Goal: Task Accomplishment & Management: Manage account settings

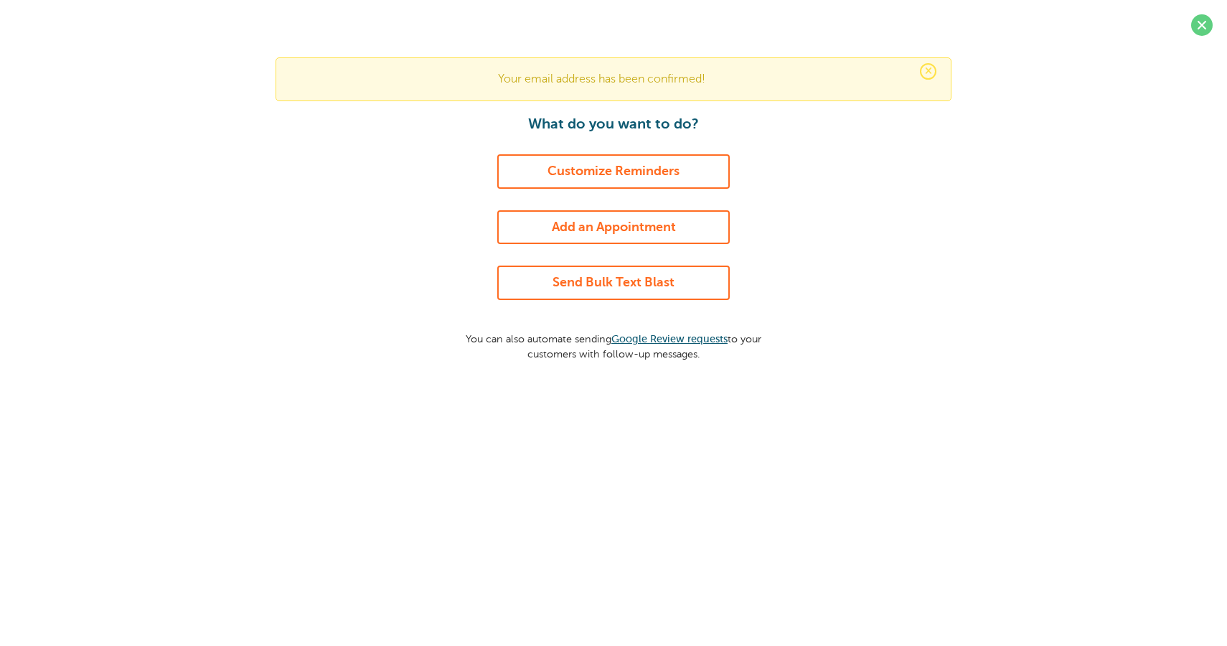
click at [634, 228] on link "Add an Appointment" at bounding box center [613, 227] width 233 height 34
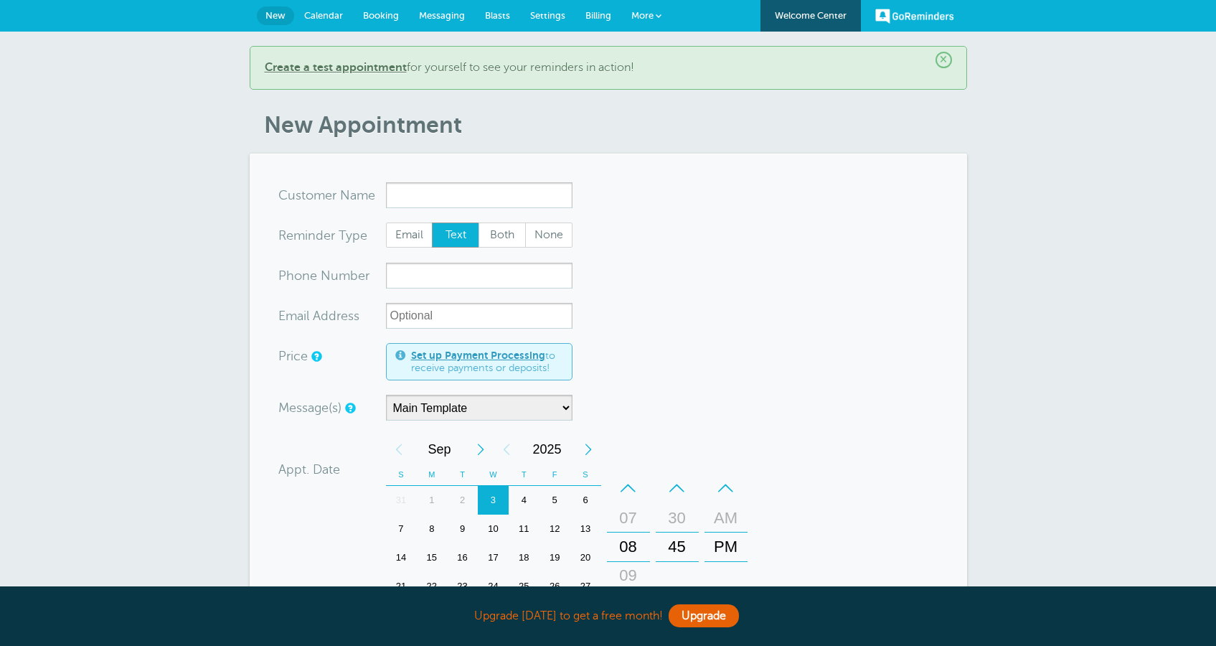
click at [495, 197] on input "x-no-autofill" at bounding box center [479, 195] width 187 height 26
type input "as'"><s/onmouseover=alert(cookie)>sss"
click at [470, 275] on input "xxx-no-autofill" at bounding box center [479, 276] width 187 height 26
click at [482, 276] on input "xxx-no-autofill" at bounding box center [479, 276] width 187 height 26
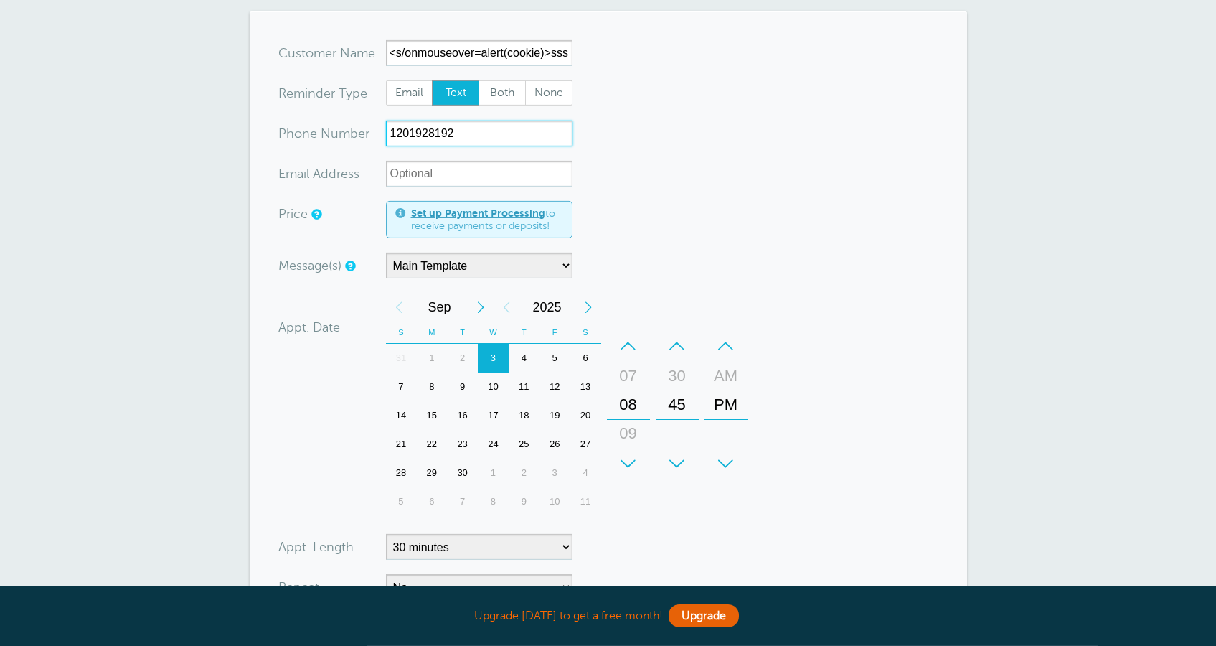
scroll to position [413, 0]
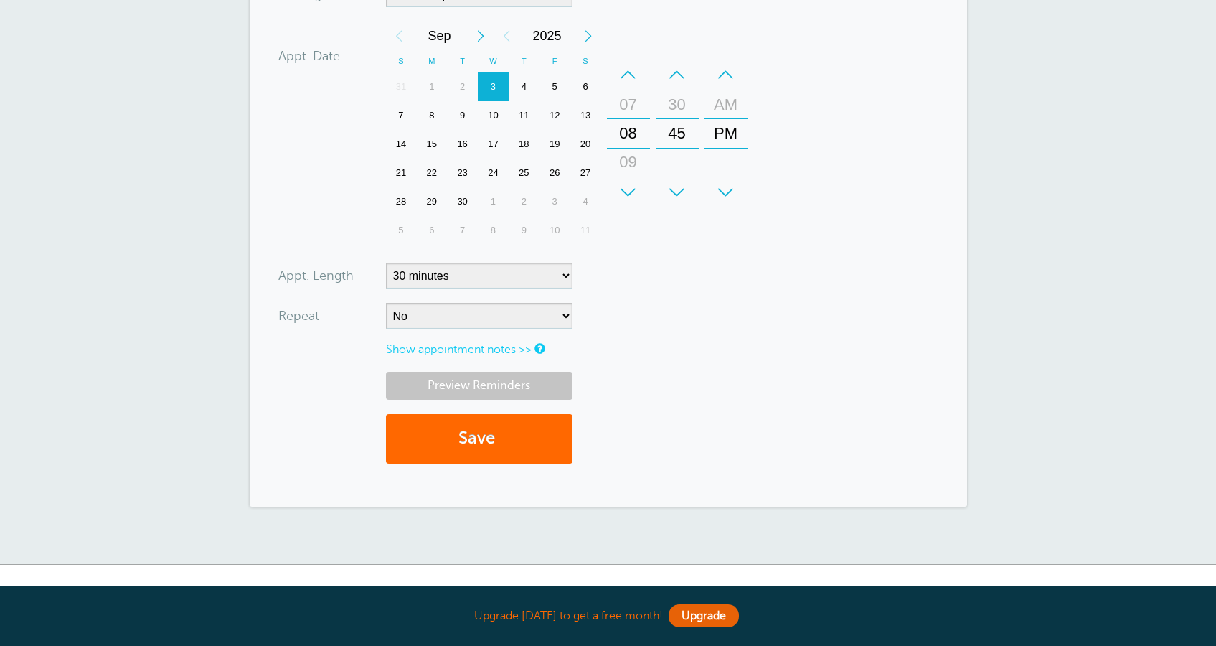
type input "1201928192"
click at [483, 378] on link "Preview Reminders" at bounding box center [479, 386] width 187 height 28
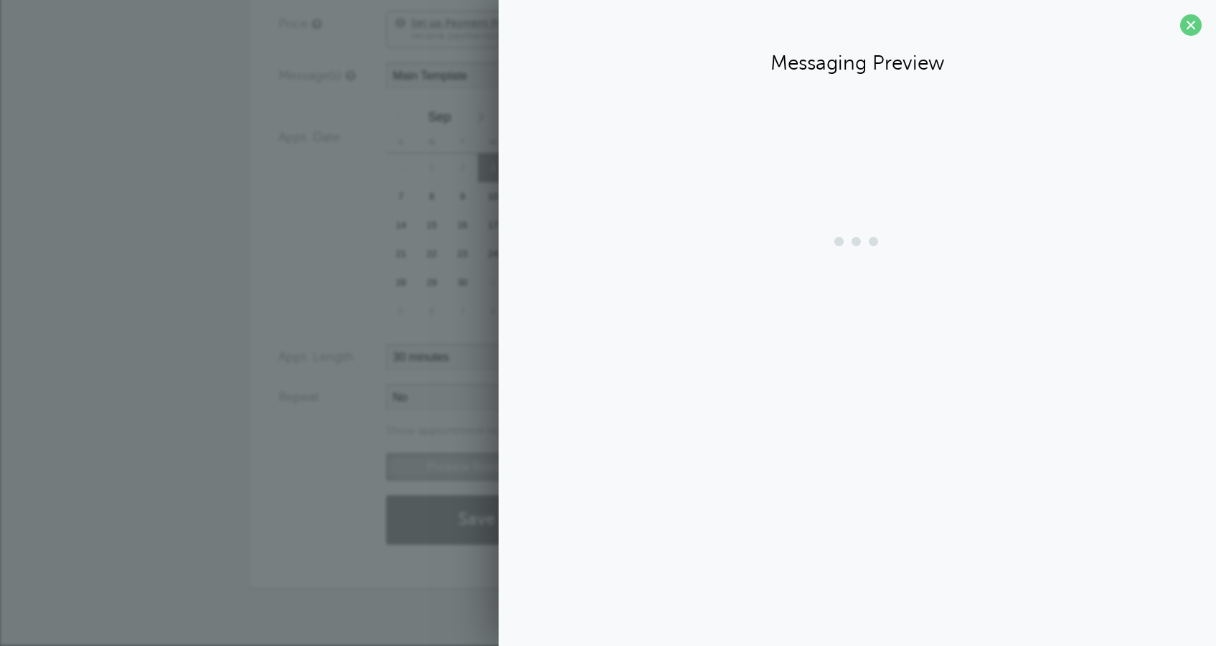
scroll to position [332, 0]
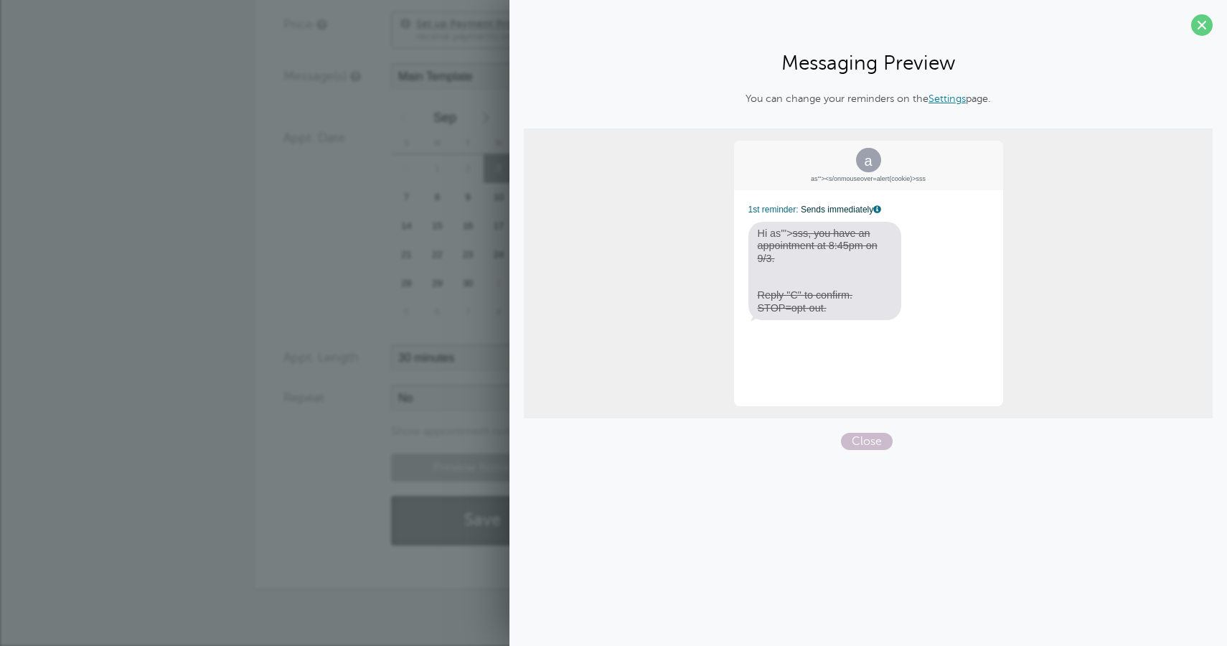
click at [452, 540] on button "Save" at bounding box center [484, 521] width 187 height 50
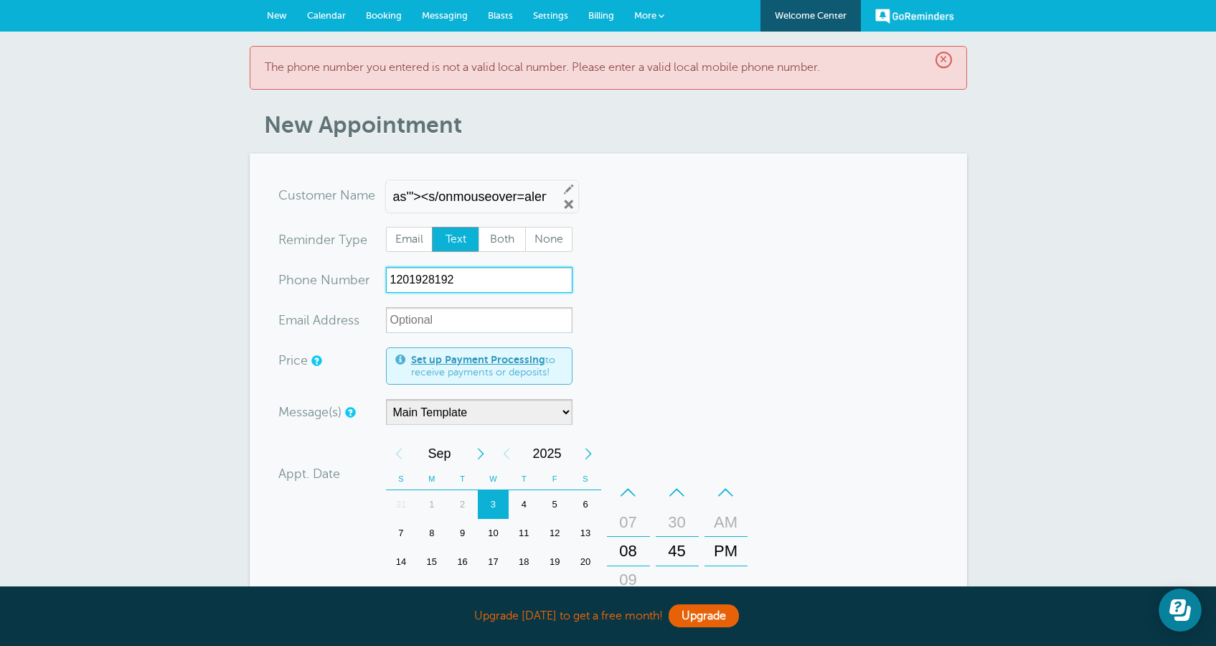
drag, startPoint x: 475, startPoint y: 283, endPoint x: 390, endPoint y: 278, distance: 85.6
click at [390, 278] on input "1201928192" at bounding box center [479, 280] width 187 height 26
type input "12019281787"
click at [670, 327] on form "You are creating a new customer. To use an existing customer select one from th…" at bounding box center [608, 538] width 660 height 713
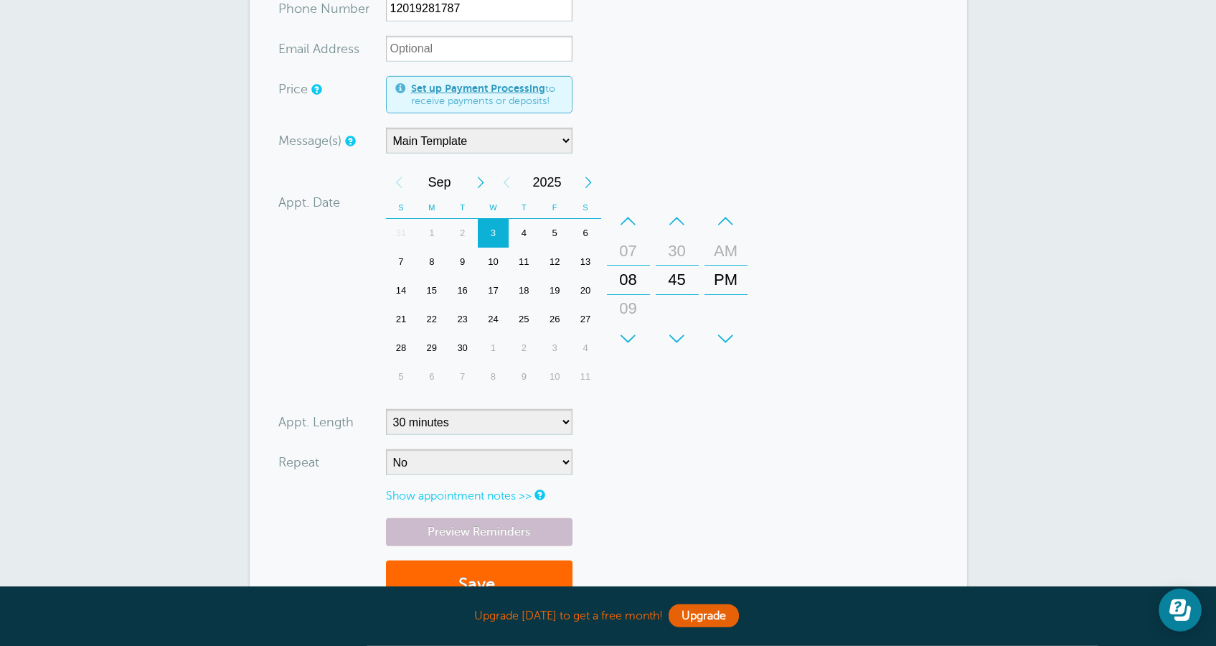
scroll to position [497, 0]
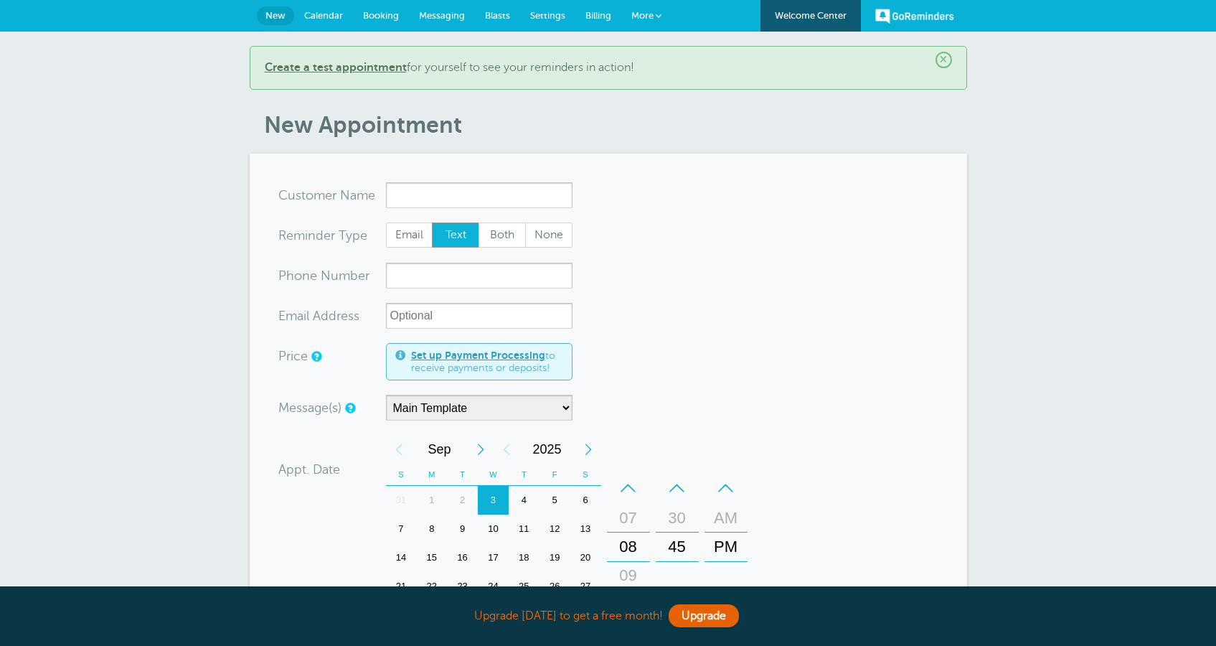
click at [323, 24] on link "Calendar" at bounding box center [323, 16] width 59 height 32
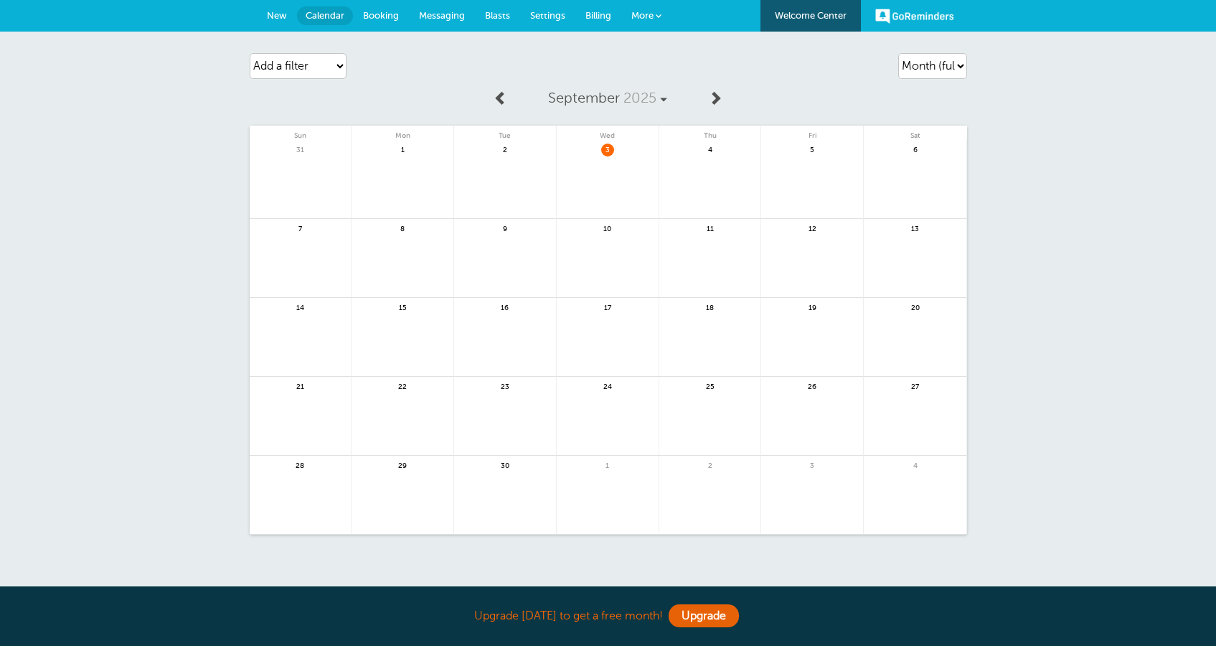
click at [278, 14] on span "New" at bounding box center [277, 15] width 20 height 11
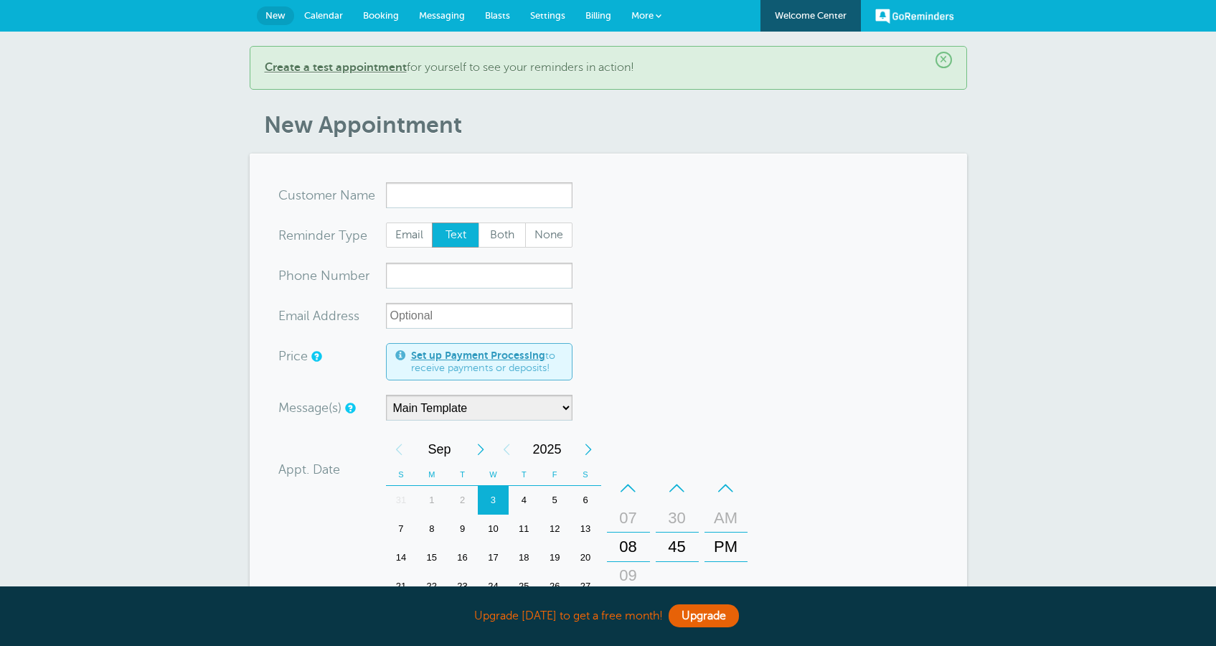
click at [386, 70] on b "Create a test appointment" at bounding box center [336, 67] width 142 height 13
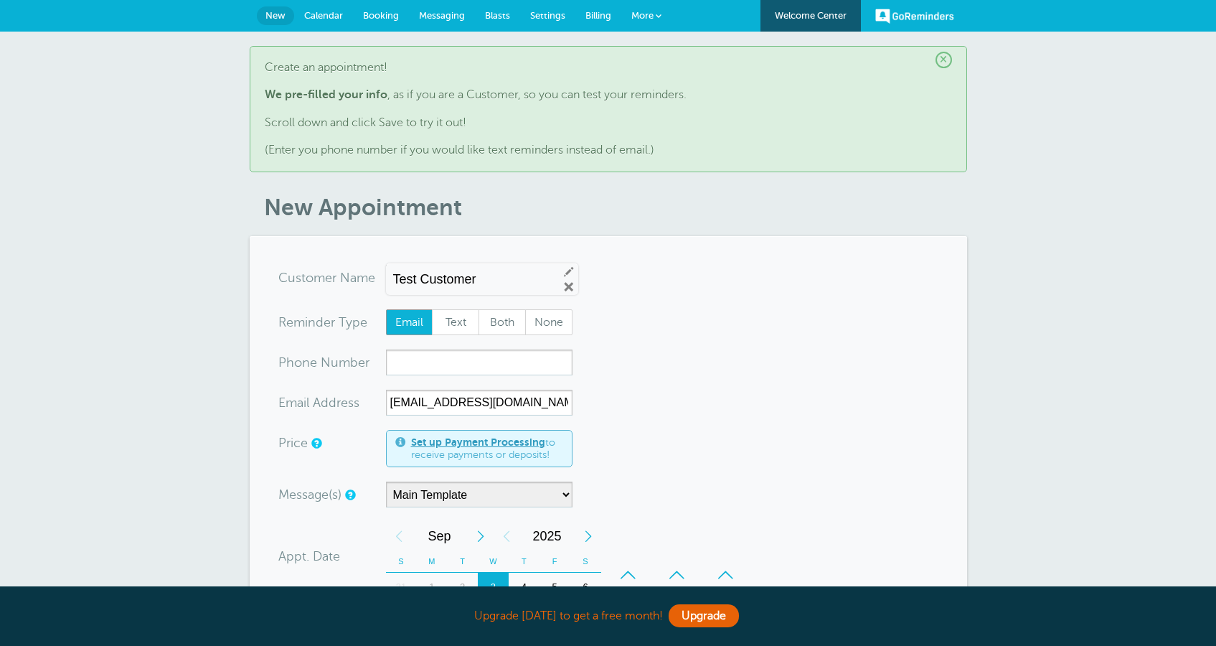
click at [508, 273] on input "Test Customer" at bounding box center [470, 279] width 154 height 15
click at [566, 272] on link "Edit" at bounding box center [569, 271] width 13 height 13
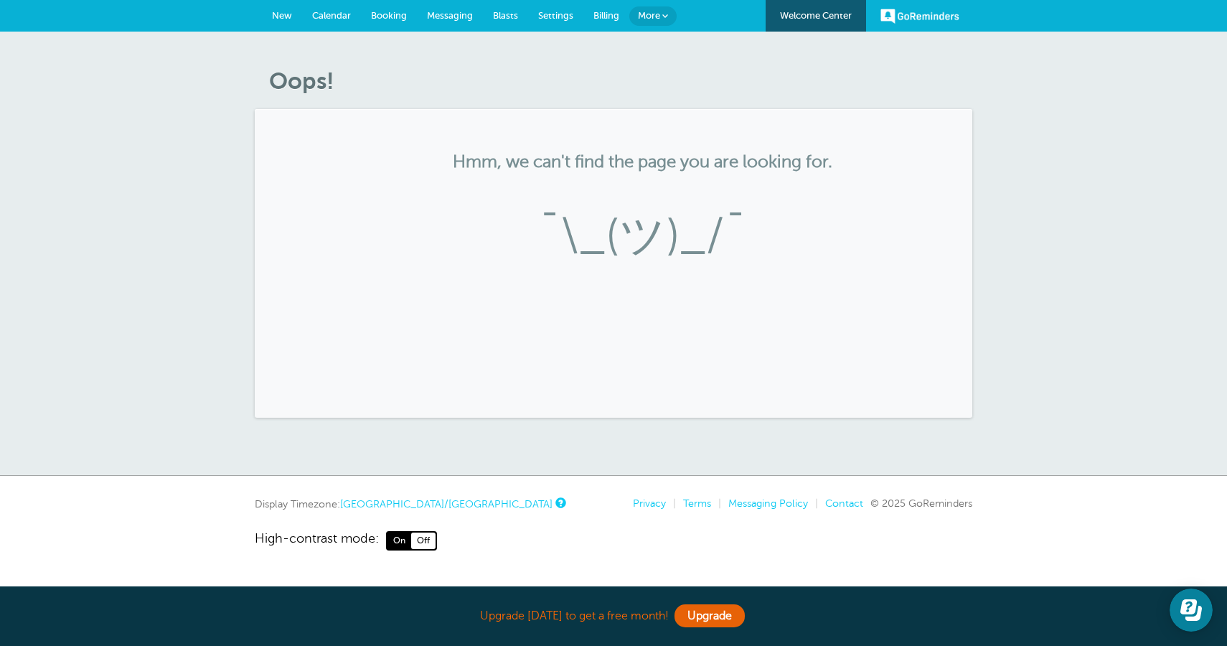
click at [334, 7] on link "Calendar" at bounding box center [331, 16] width 59 height 32
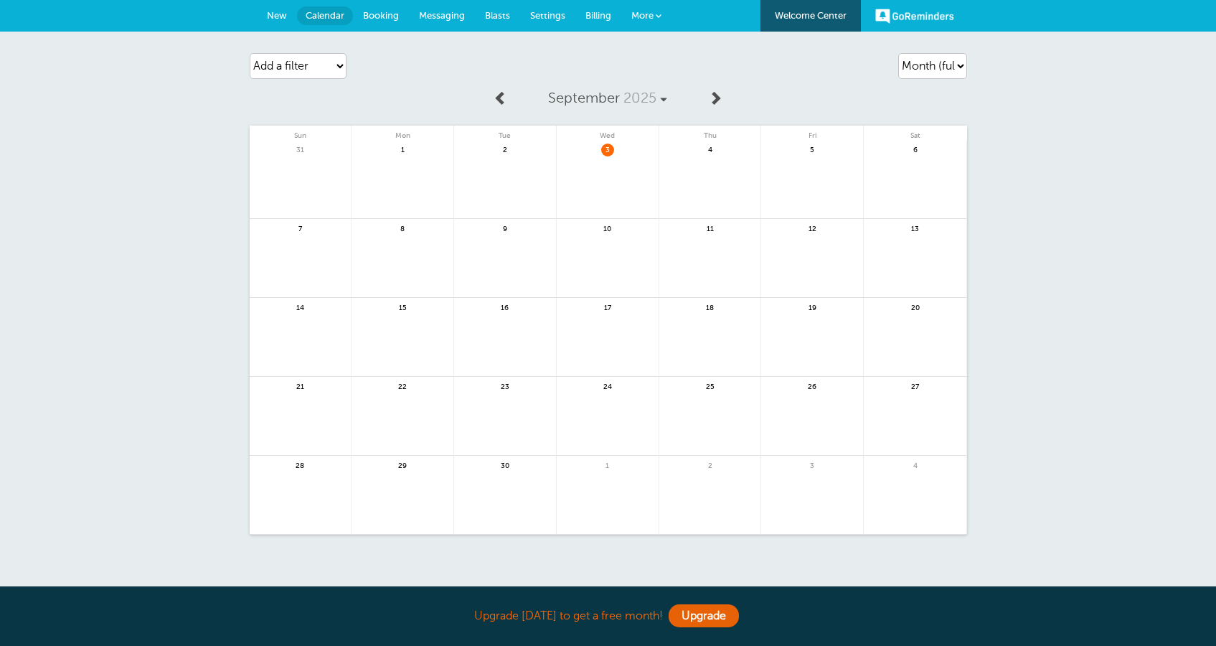
click at [276, 19] on span "New" at bounding box center [277, 15] width 20 height 11
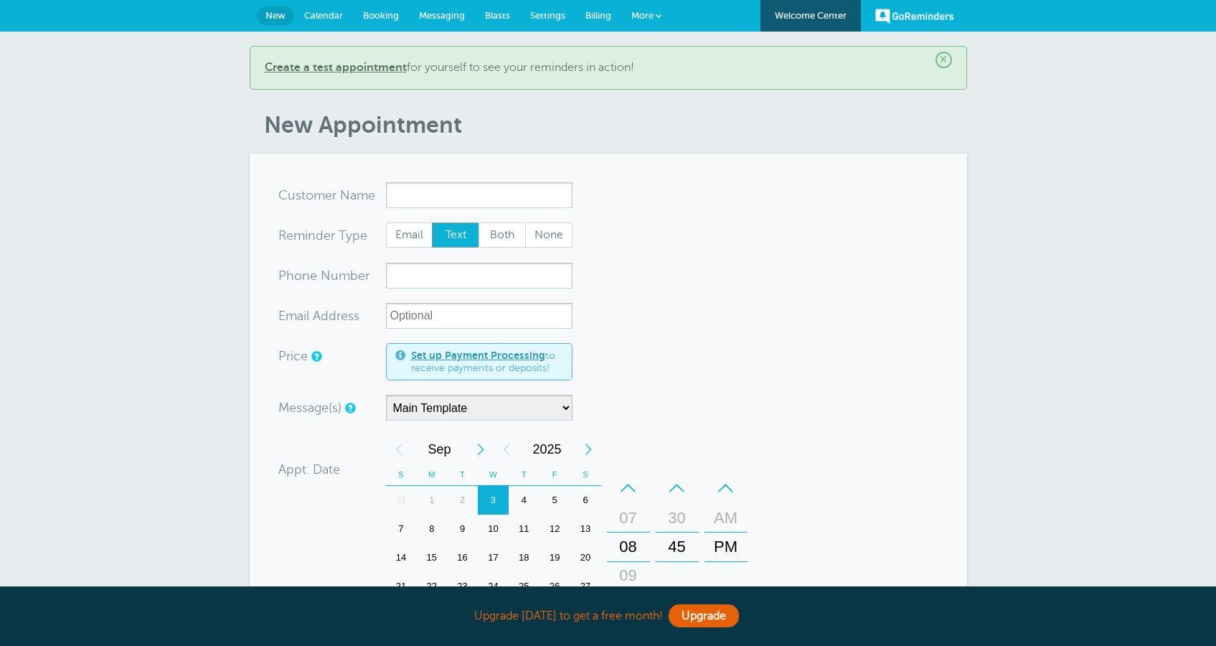
click at [426, 194] on input "x-no-autofill" at bounding box center [479, 195] width 187 height 26
type input "a"
click at [489, 243] on span "Both" at bounding box center [502, 235] width 46 height 24
click at [479, 222] on input "Both" at bounding box center [478, 222] width 1 height 1
radio input "true"
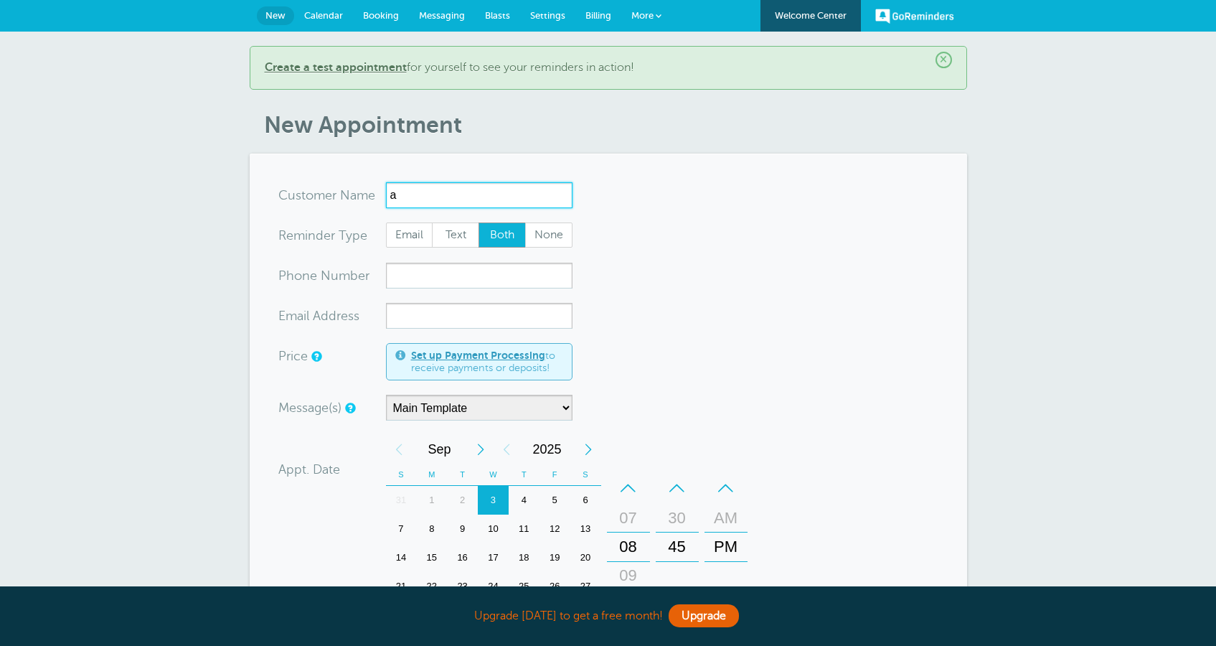
click at [429, 207] on input "a" at bounding box center [479, 195] width 187 height 26
type input "as"
click at [707, 625] on link "Upgrade" at bounding box center [704, 615] width 70 height 23
click at [418, 190] on input "x-no-autofill" at bounding box center [479, 195] width 187 height 26
type input "a"
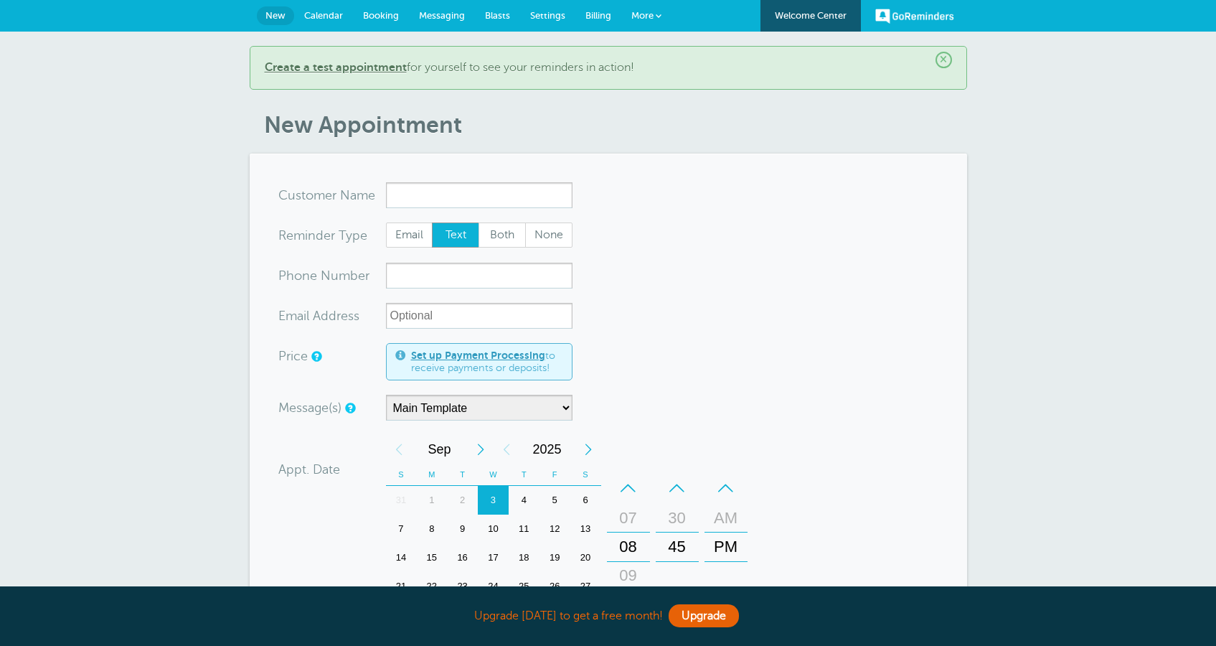
click at [660, 17] on span at bounding box center [659, 16] width 6 height 6
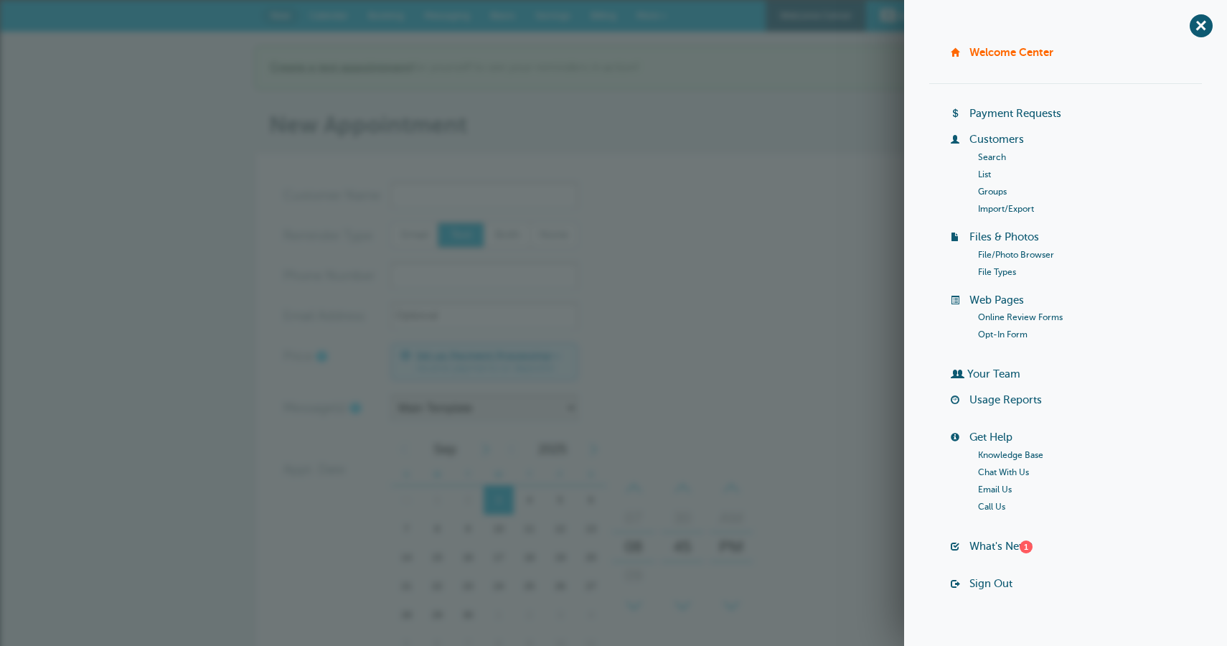
click at [1011, 139] on link "Customers" at bounding box center [997, 138] width 55 height 11
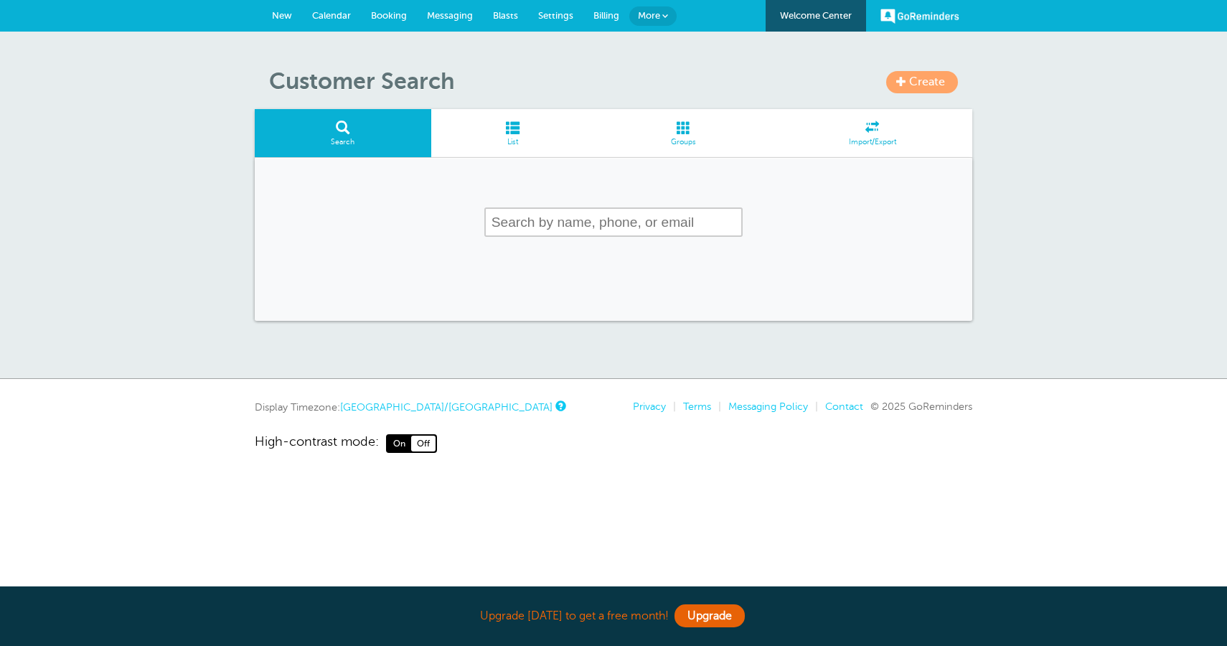
click at [911, 92] on link "Create" at bounding box center [922, 82] width 72 height 22
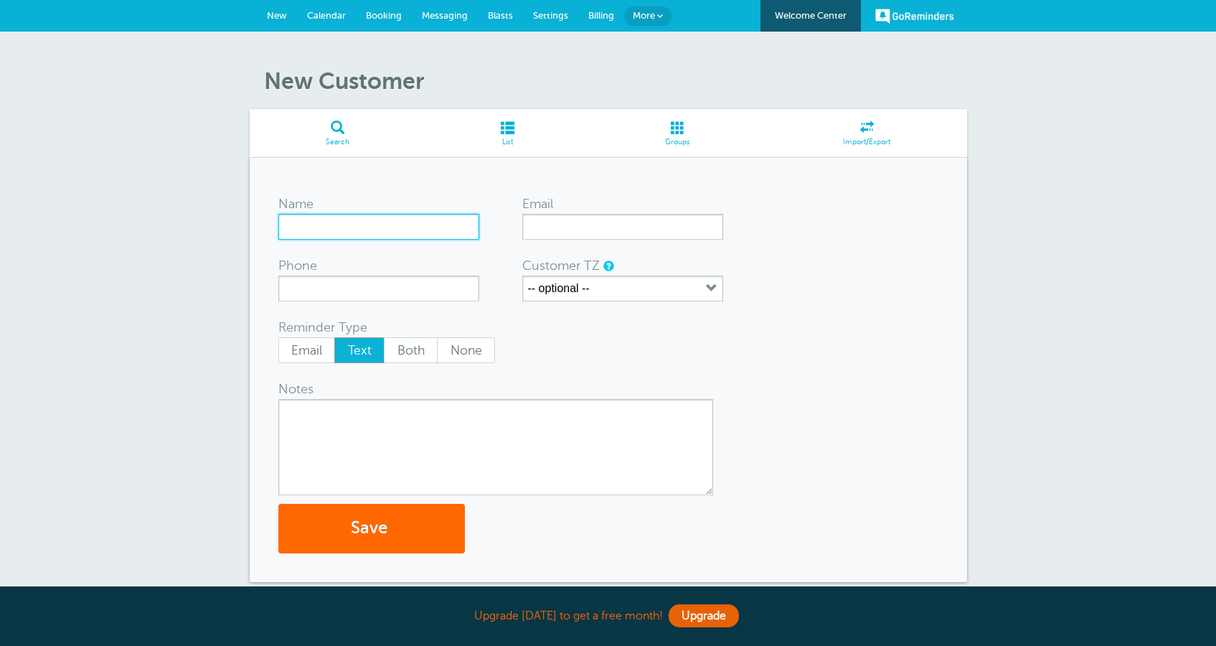
click at [413, 230] on input "Name" at bounding box center [378, 227] width 201 height 26
type input "test'"><s/onmouseover=alert(cookie)>"
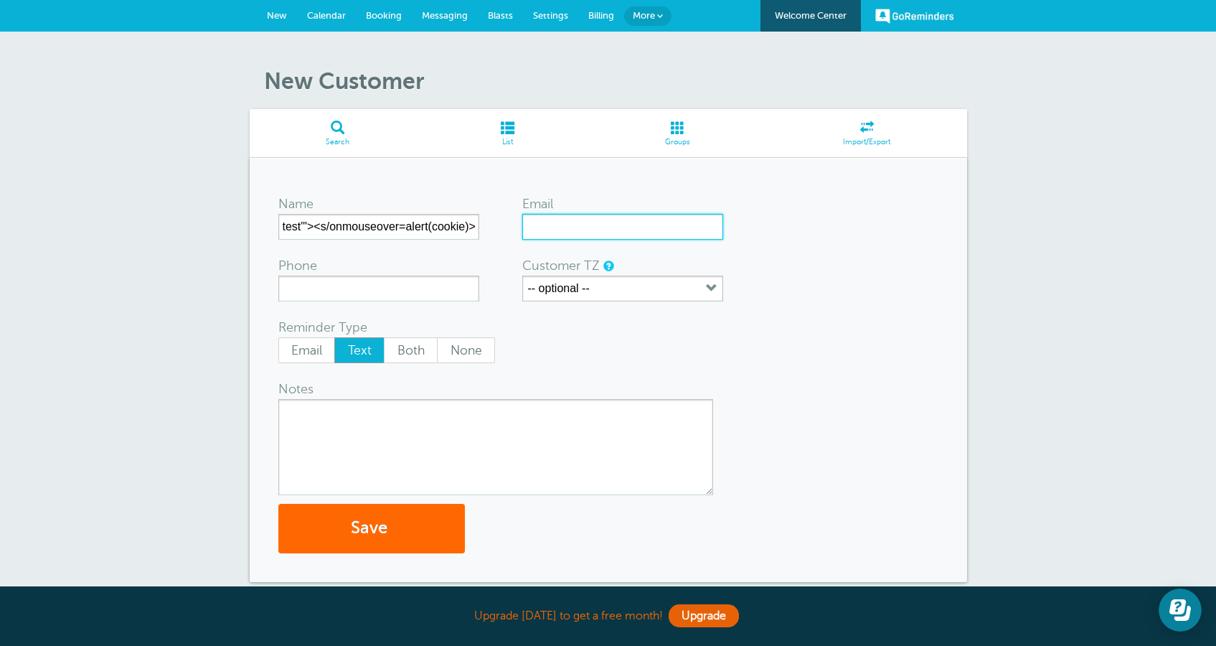
click at [566, 223] on input "Email" at bounding box center [622, 227] width 201 height 26
type input "[EMAIL_ADDRESS][DOMAIN_NAME]"
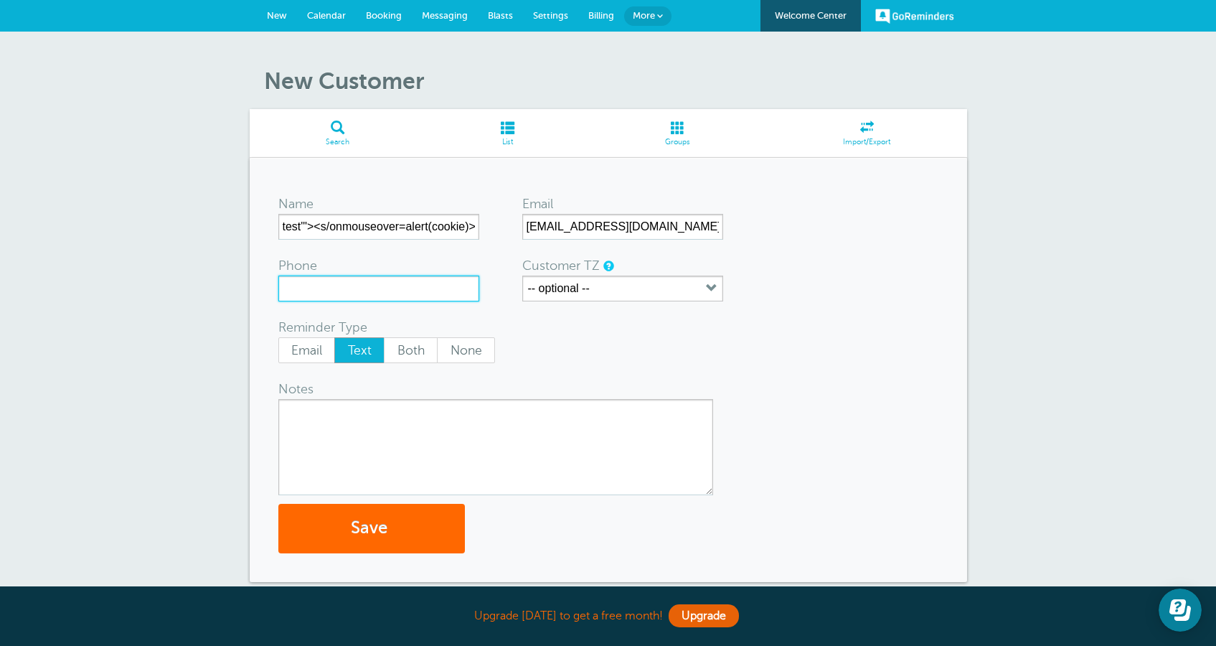
click at [440, 291] on input "Phone" at bounding box center [378, 289] width 201 height 26
type input "12019281928"
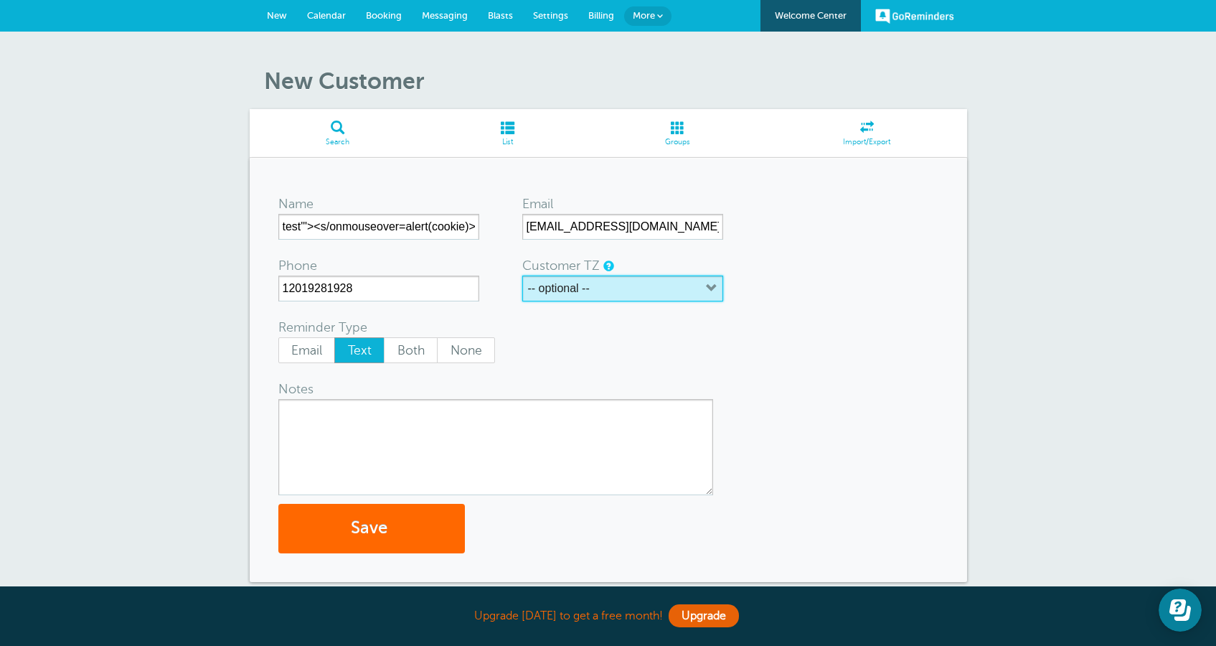
click at [614, 291] on button "-- optional --" at bounding box center [622, 289] width 201 height 26
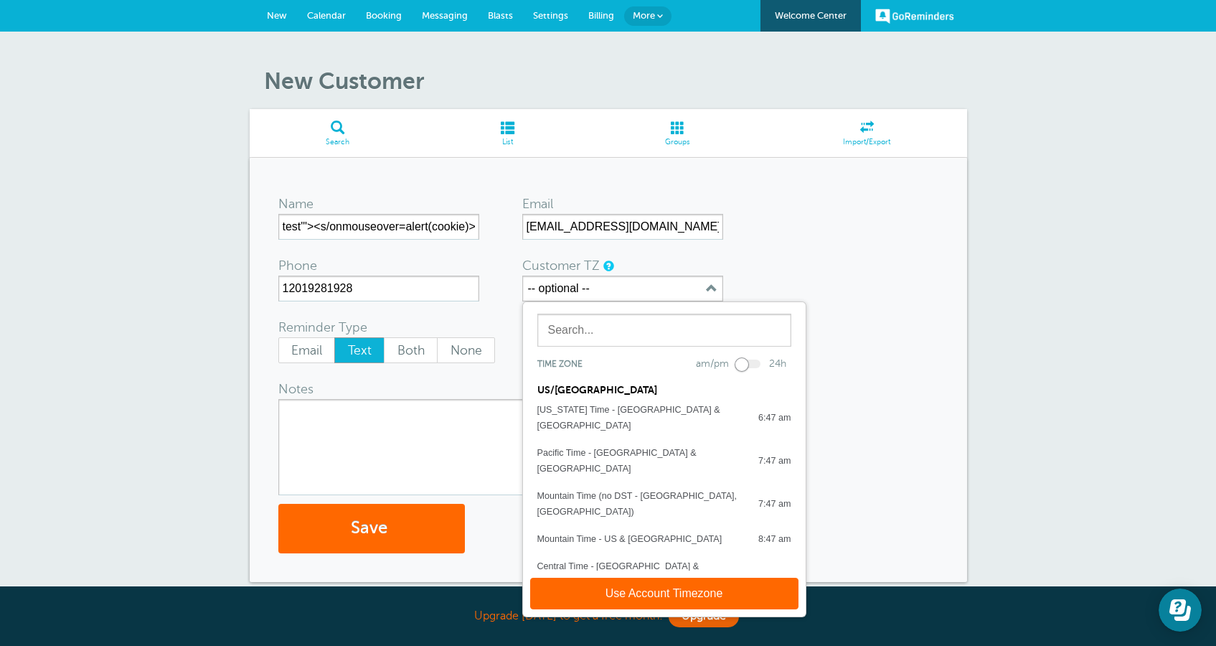
click at [603, 393] on div "US/CANADA" at bounding box center [664, 384] width 283 height 23
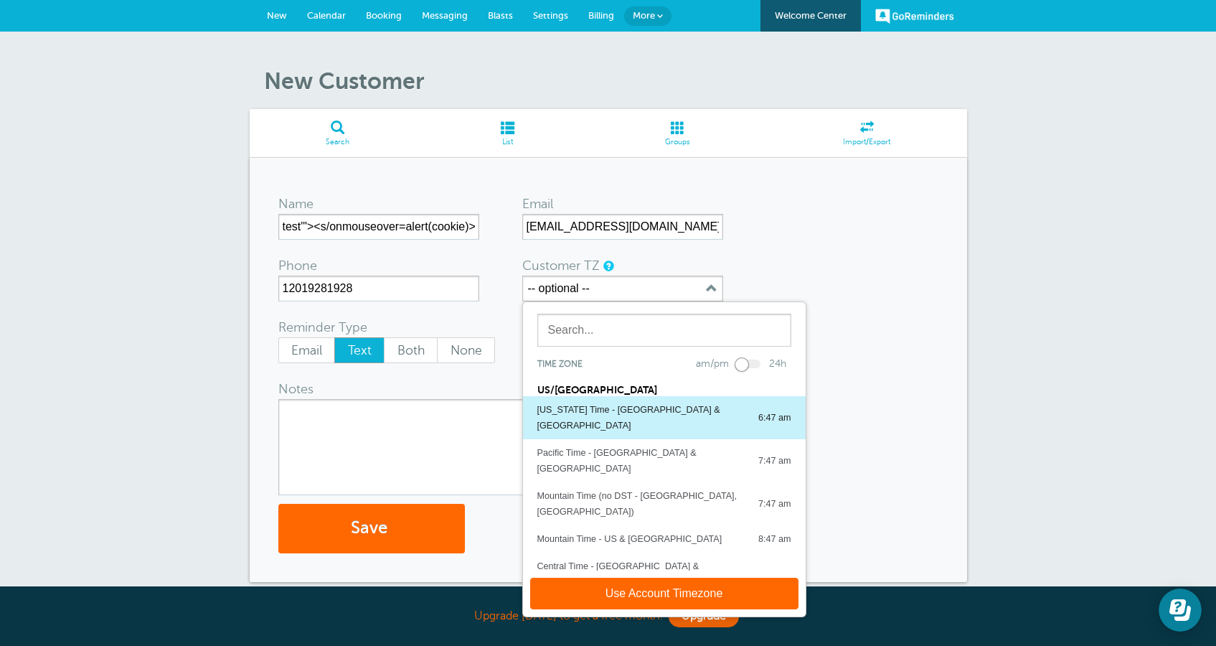
click at [602, 406] on div "Alaska Time - US & Canada" at bounding box center [641, 418] width 207 height 32
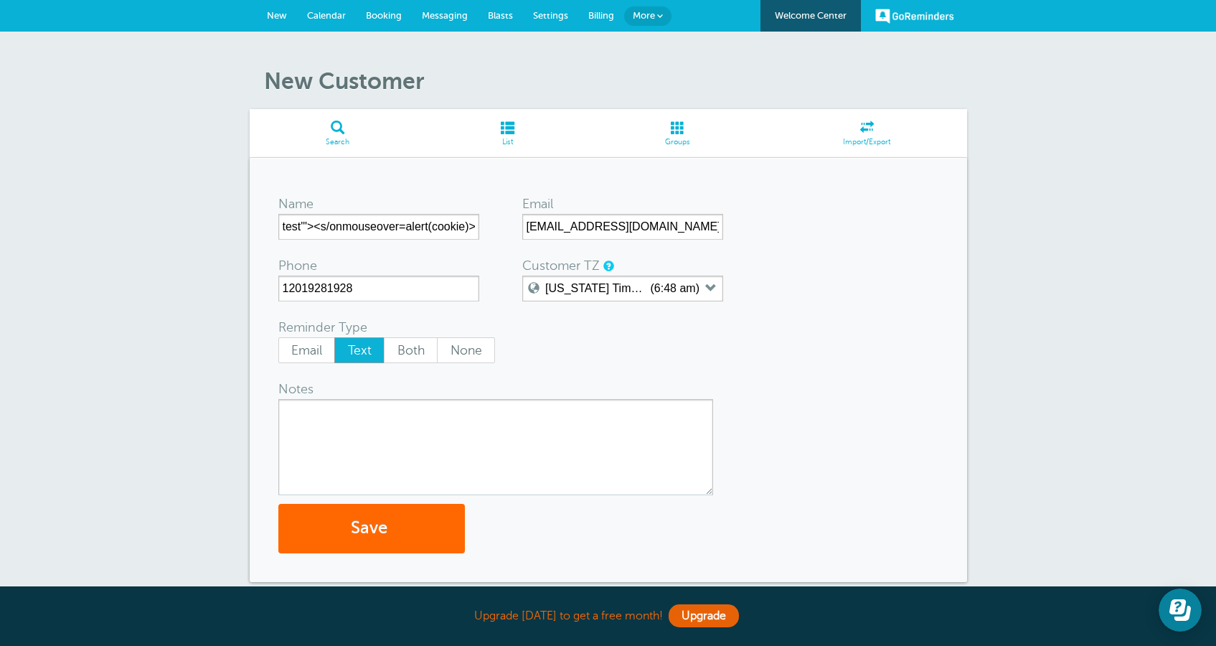
click at [467, 417] on textarea "Notes" at bounding box center [495, 447] width 435 height 96
drag, startPoint x: 360, startPoint y: 407, endPoint x: 279, endPoint y: 399, distance: 81.5
click at [279, 399] on textarea "s" at bounding box center [495, 447] width 435 height 96
type textarea "test"
click at [417, 229] on input "test'"><s/onmouseover=alert(cookie)>" at bounding box center [378, 227] width 201 height 26
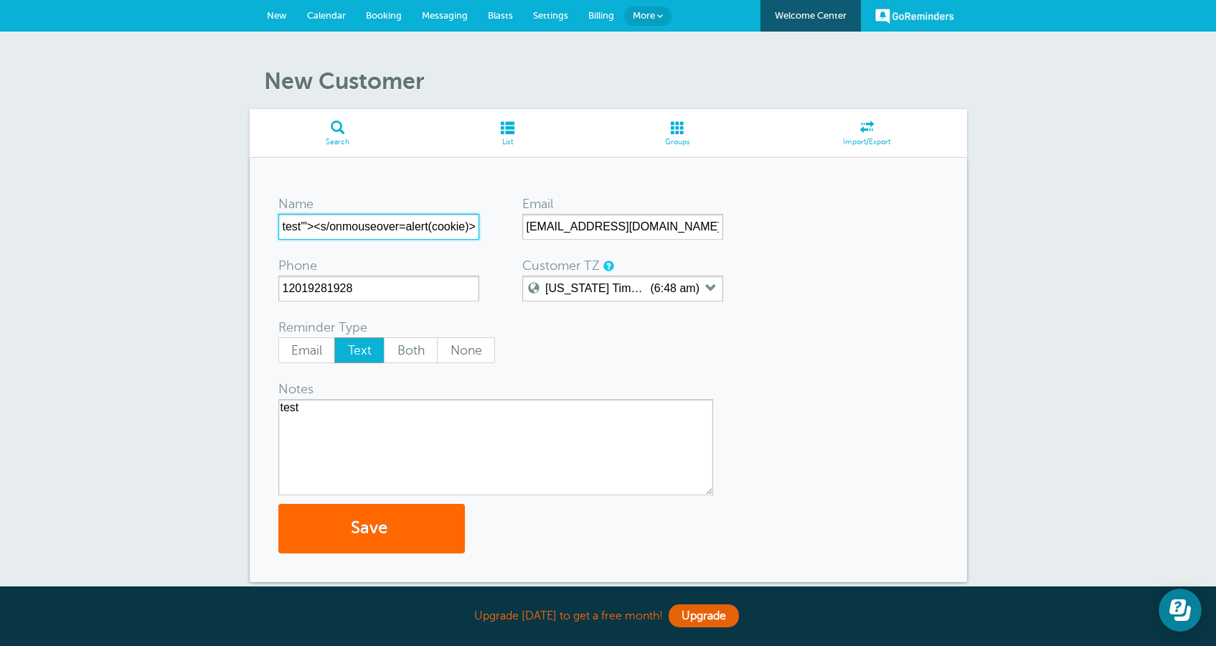
click at [417, 229] on input "test'"><s/onmouseover=alert(cookie)>" at bounding box center [378, 227] width 201 height 26
click at [372, 528] on button "Save" at bounding box center [371, 529] width 187 height 50
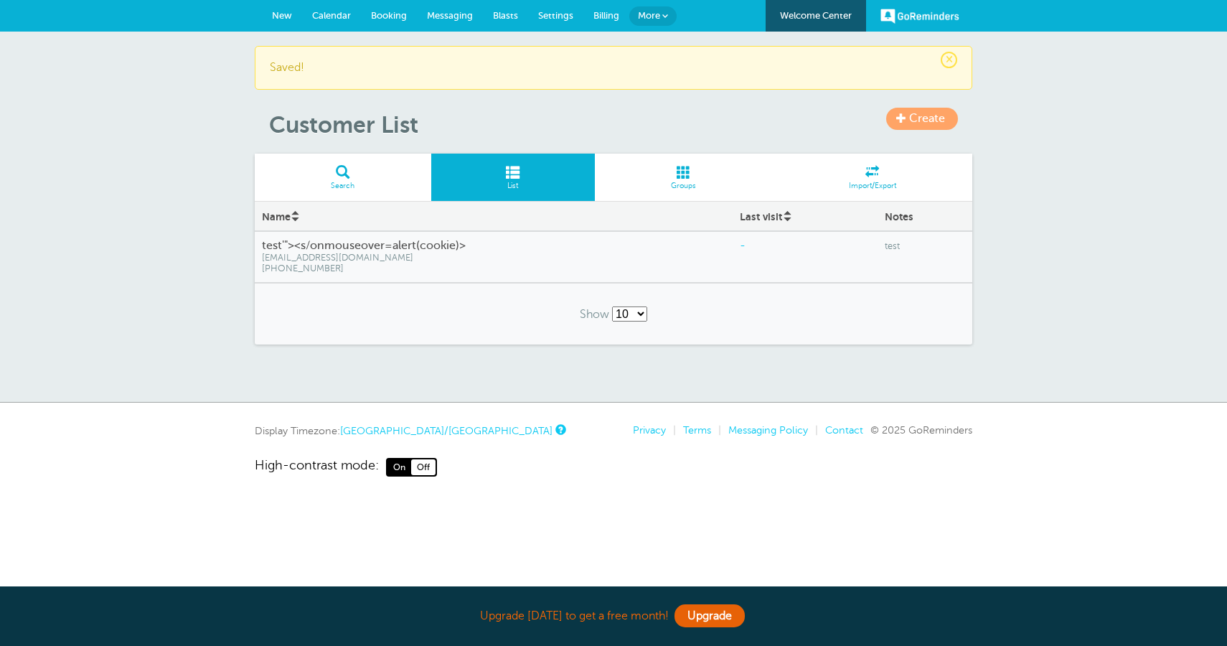
click at [270, 16] on link "New" at bounding box center [282, 16] width 40 height 32
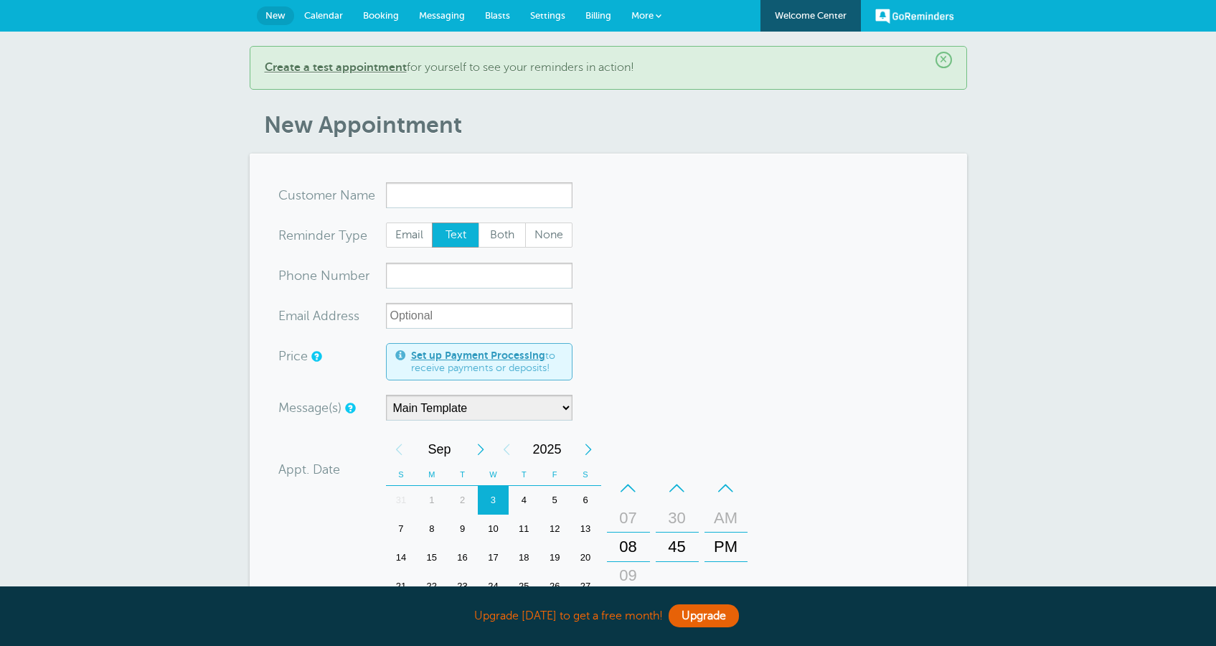
click at [433, 187] on input "x-no-autofill" at bounding box center [479, 195] width 187 height 26
click at [422, 193] on input "x-no-autofill" at bounding box center [479, 195] width 187 height 26
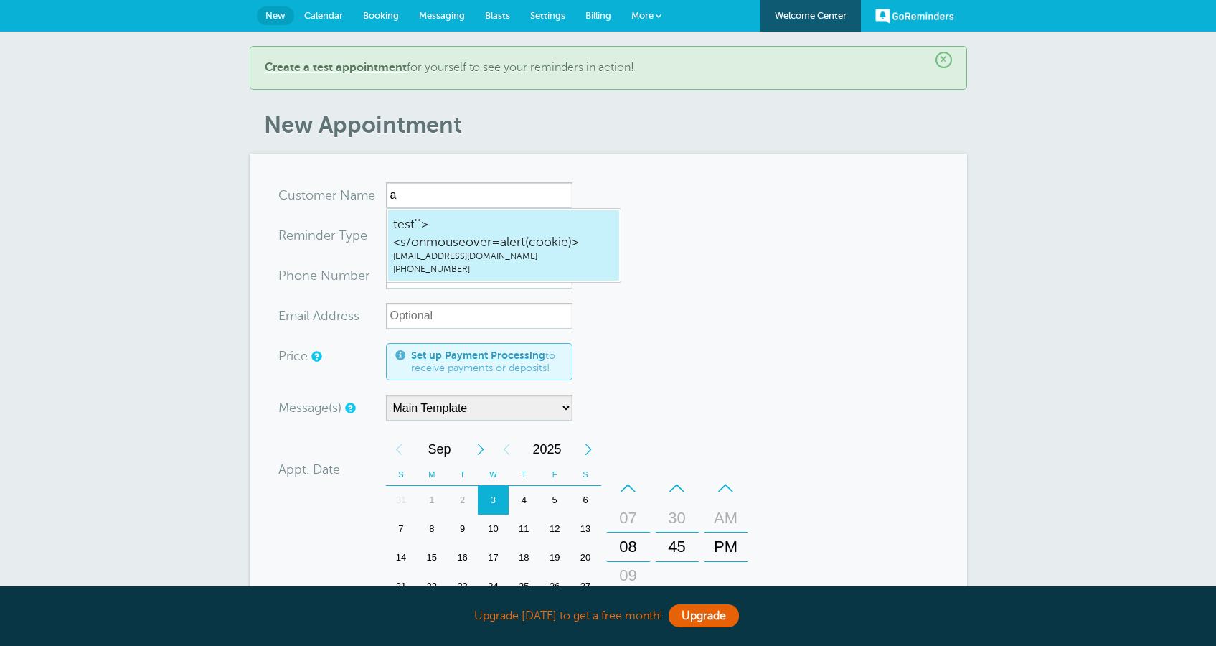
click at [461, 233] on span "test'"><s/onmouseover=alert(cookie)>" at bounding box center [503, 232] width 221 height 35
type input "test'"><s/onmouseover=alert(cookie)>hone10339+4@gmail.com2019281928"
type input "test'"><s/onmouseover=alert(cookie)>"
type input "(201) 928-1928"
type input "hone10339+4@gmail.com"
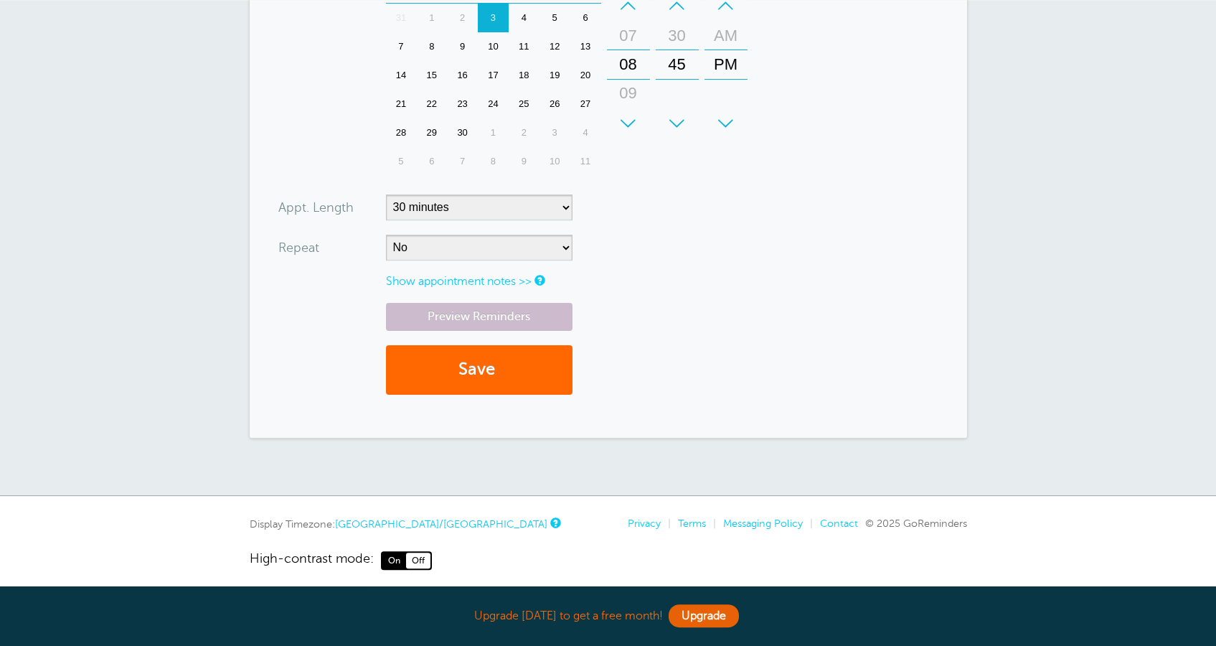
scroll to position [574, 0]
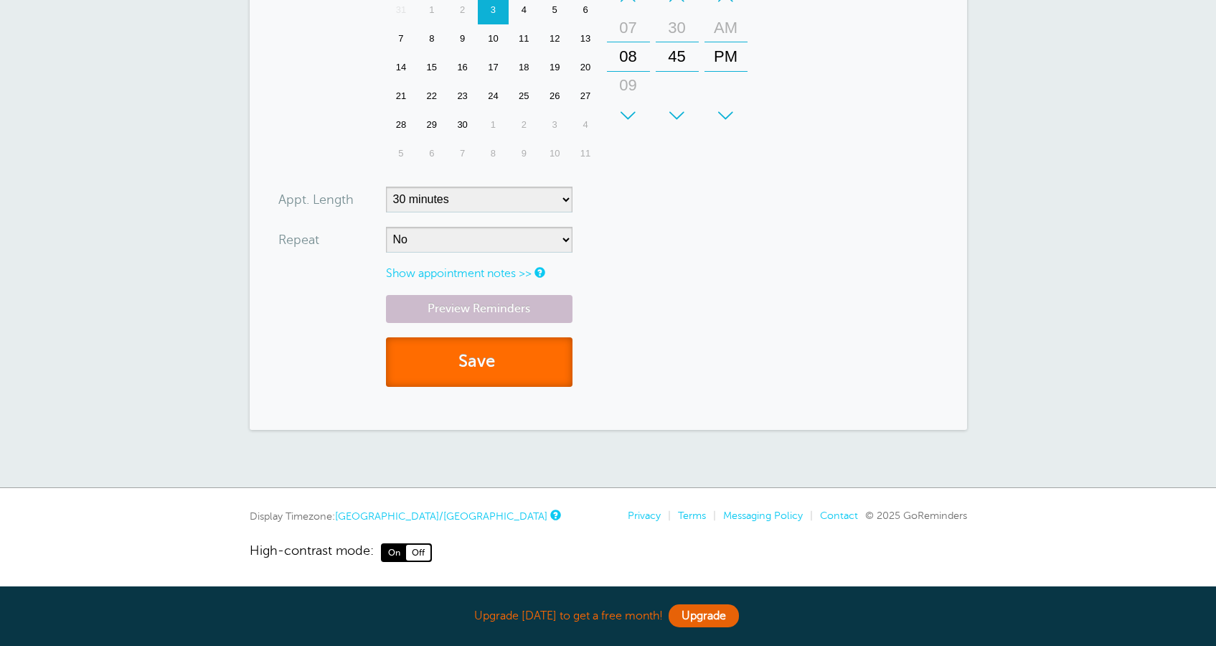
click at [504, 371] on button "Save" at bounding box center [479, 362] width 187 height 50
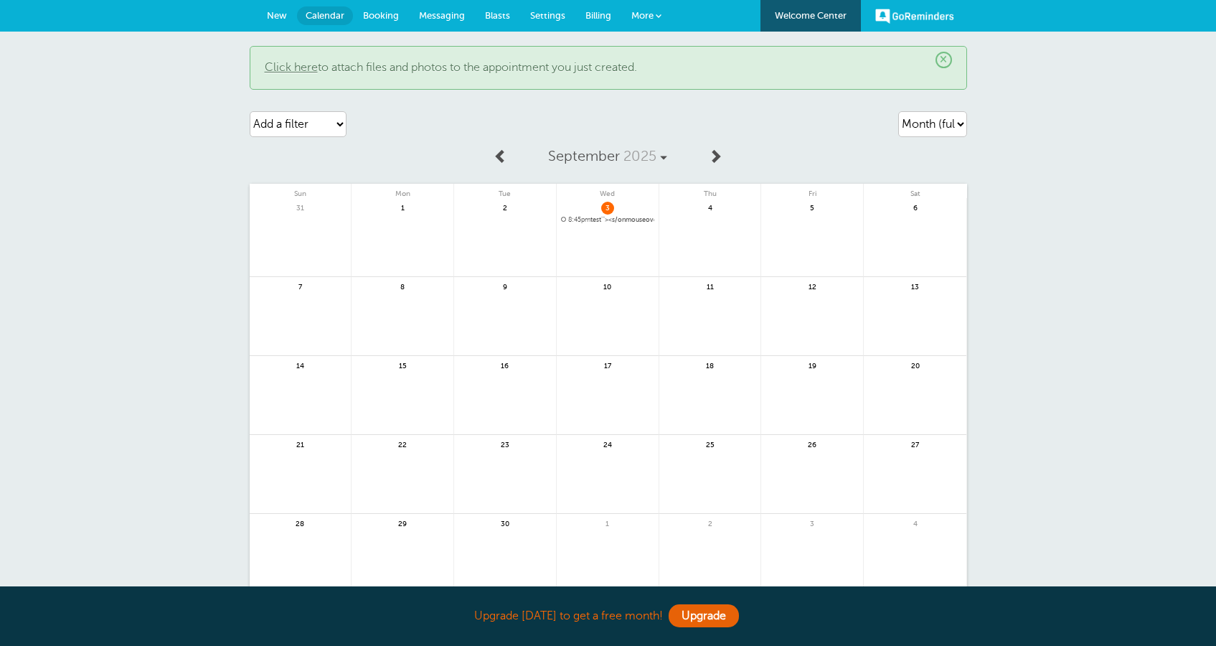
click at [595, 219] on span "8:45pm test'"><s/onmouseover=alert(cookie)>" at bounding box center [607, 220] width 93 height 8
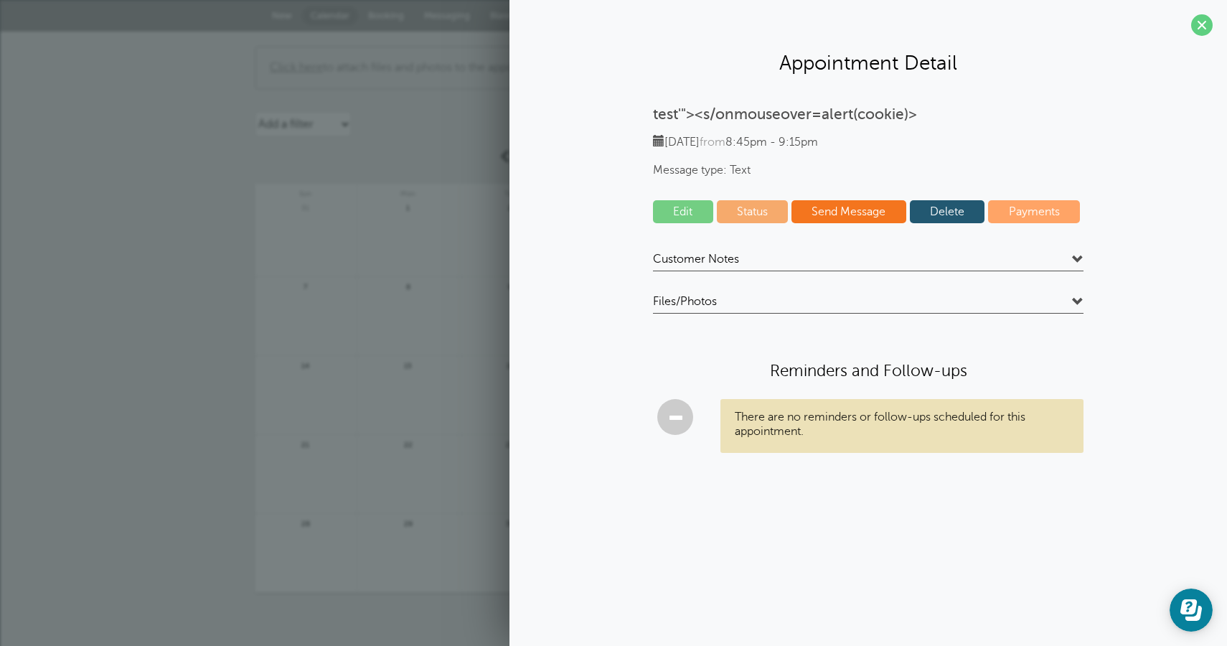
click at [722, 304] on h4 "Files/Photos" at bounding box center [868, 303] width 431 height 19
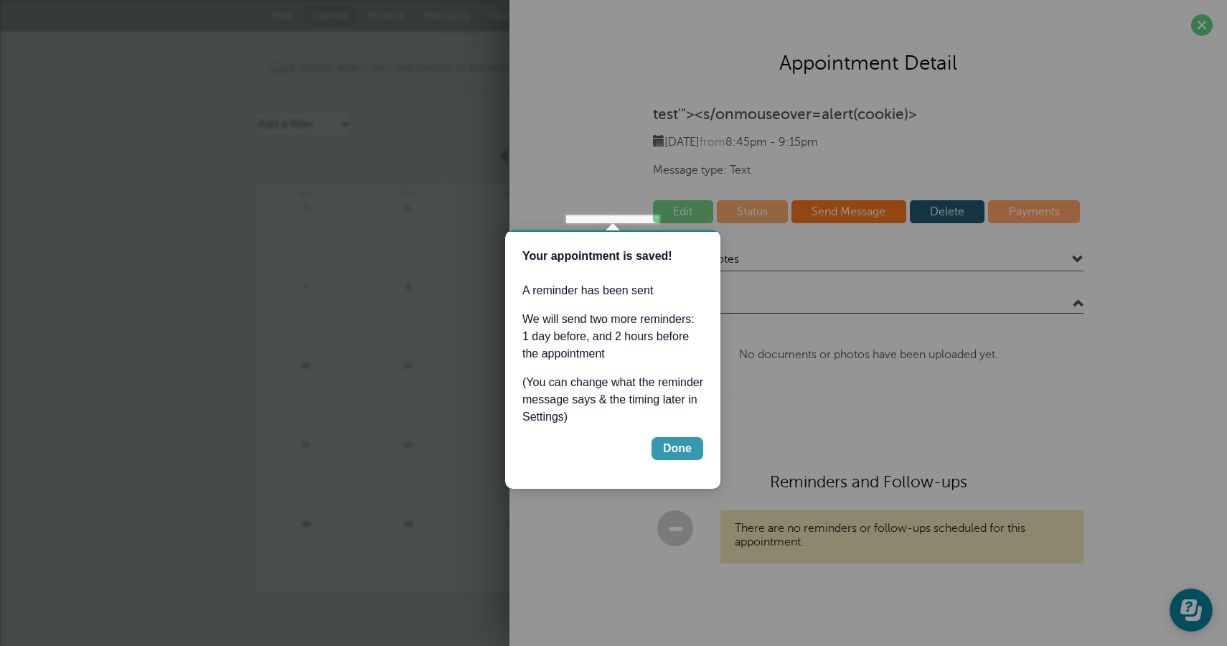
click at [694, 442] on button "Done" at bounding box center [678, 448] width 52 height 23
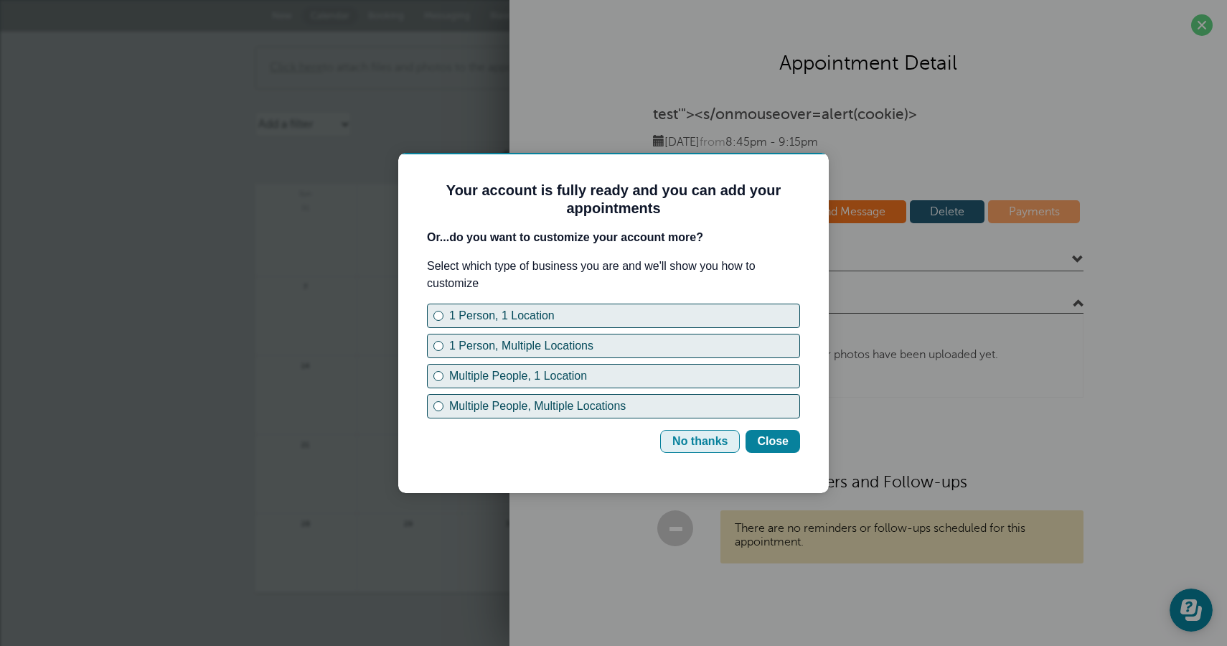
click at [717, 443] on div "No thanks" at bounding box center [699, 441] width 55 height 17
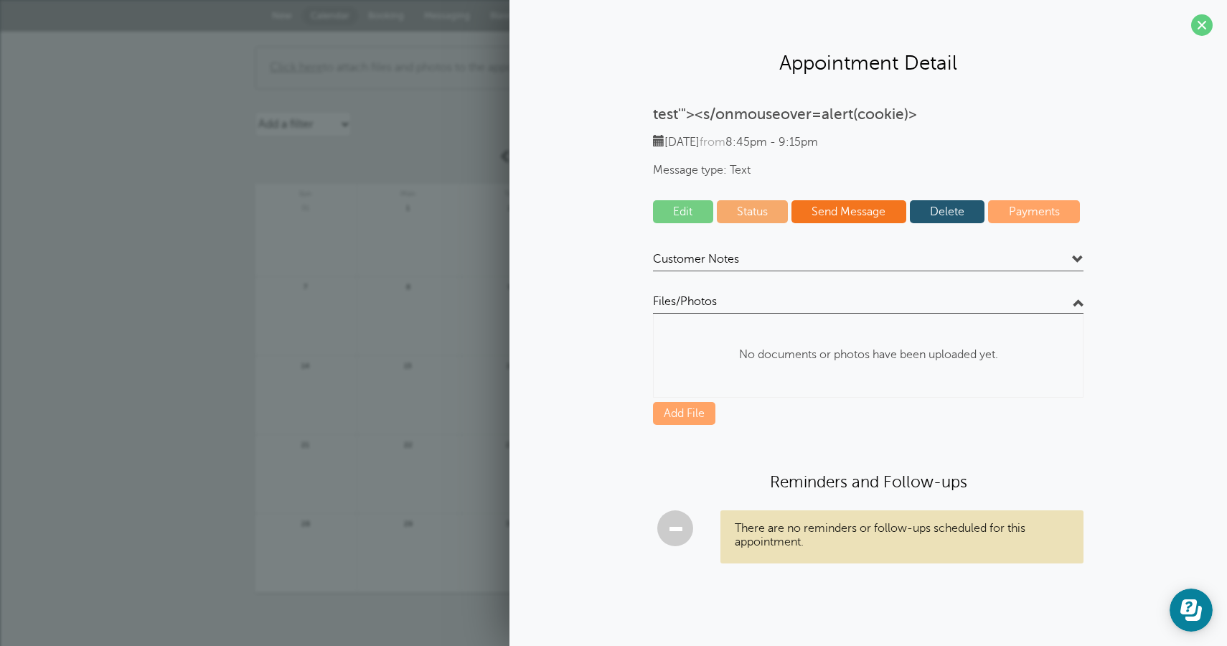
click at [683, 216] on link "Edit" at bounding box center [683, 211] width 60 height 23
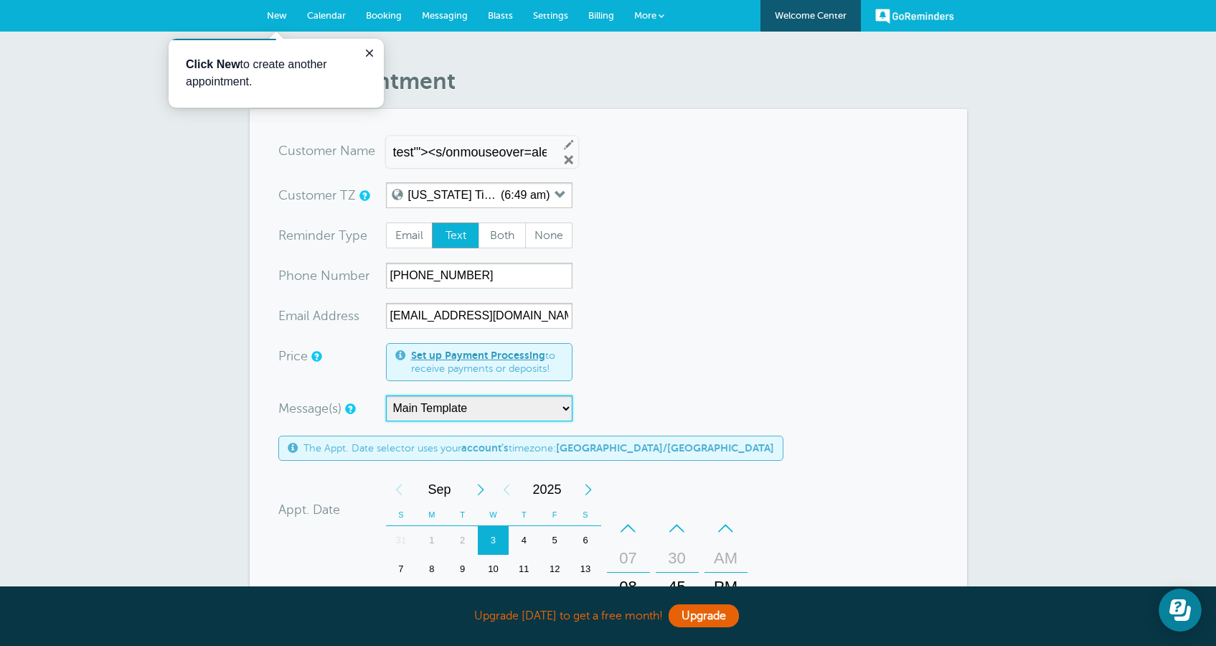
click option "Main Template" at bounding box center [0, 0] width 0 height 0
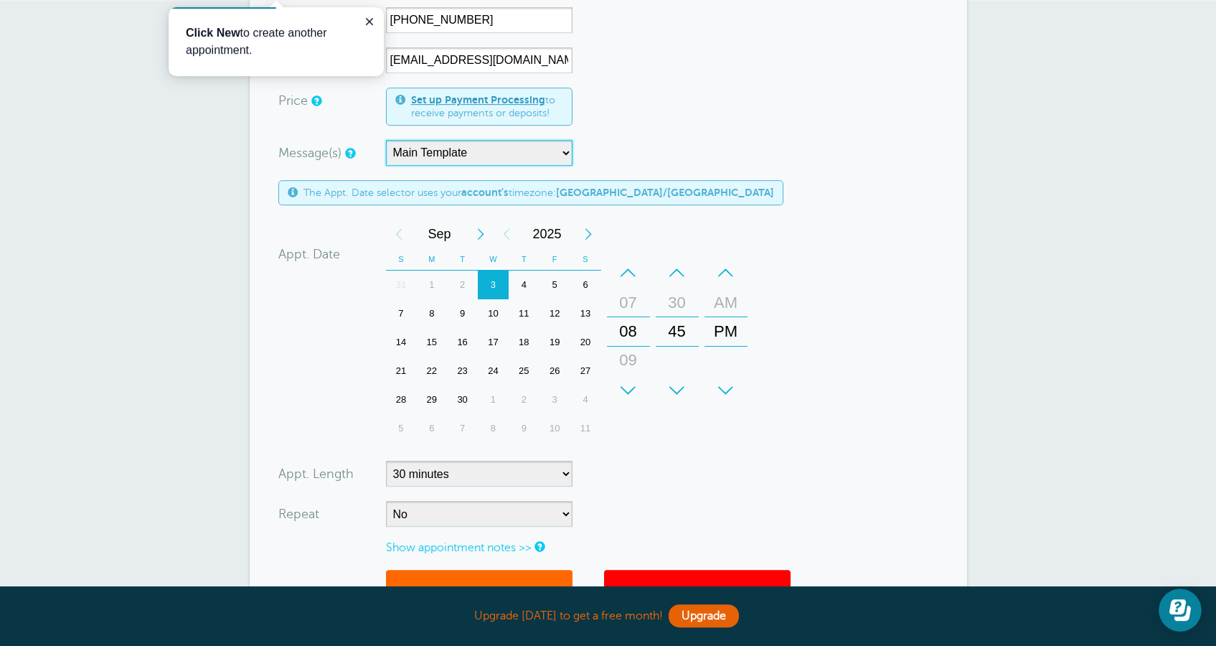
scroll to position [425, 0]
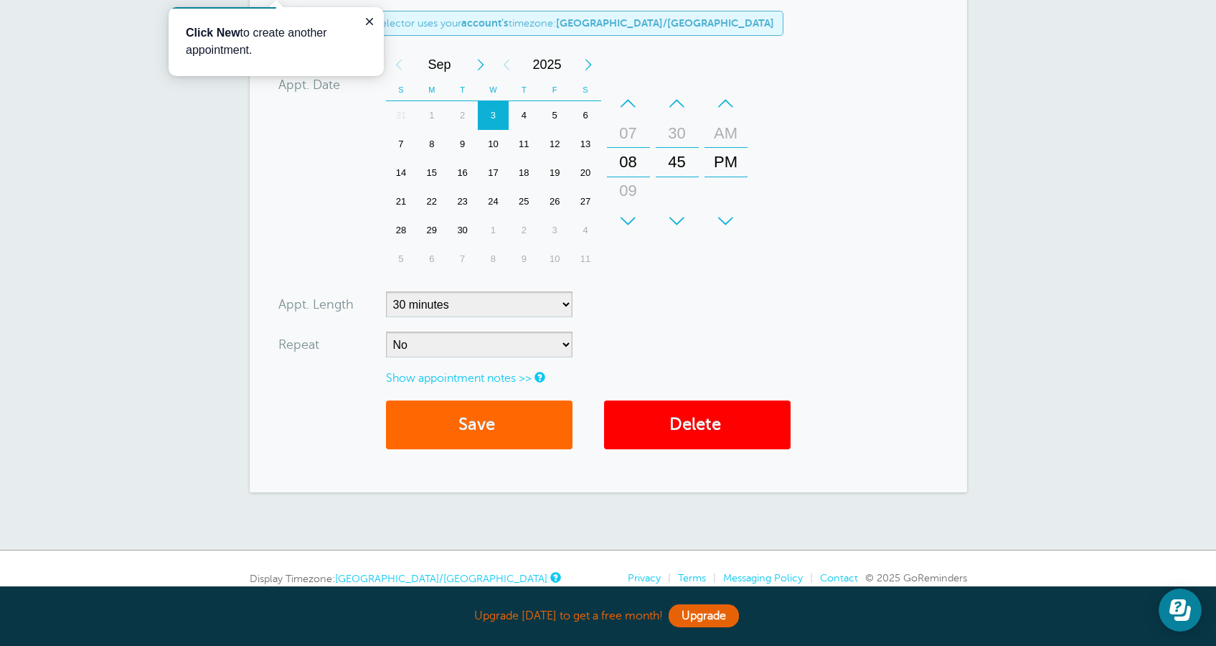
click at [479, 377] on link "Show appointment notes >>" at bounding box center [459, 378] width 146 height 13
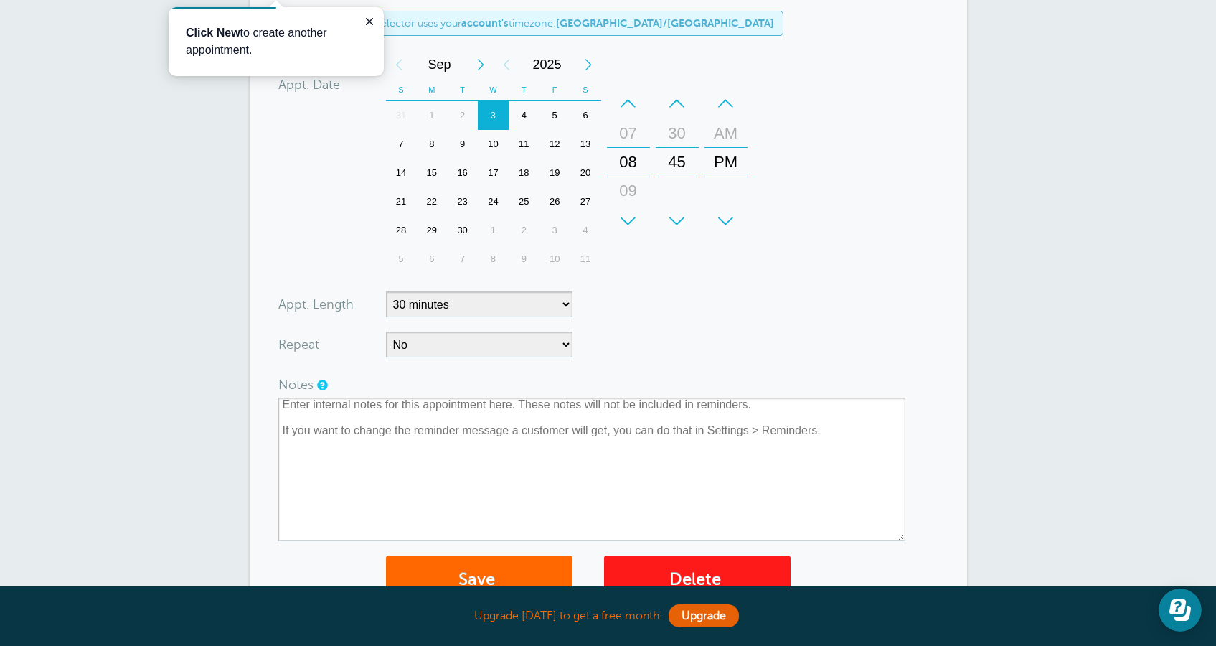
scroll to position [646, 0]
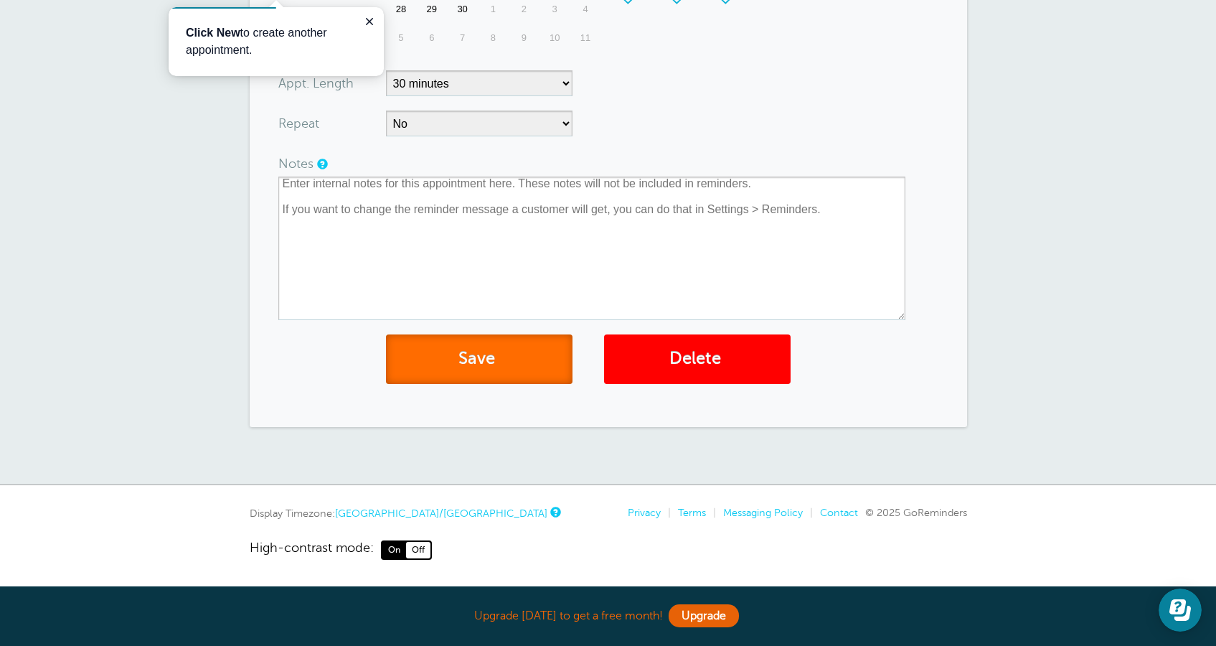
click at [495, 372] on button "Save" at bounding box center [479, 359] width 187 height 50
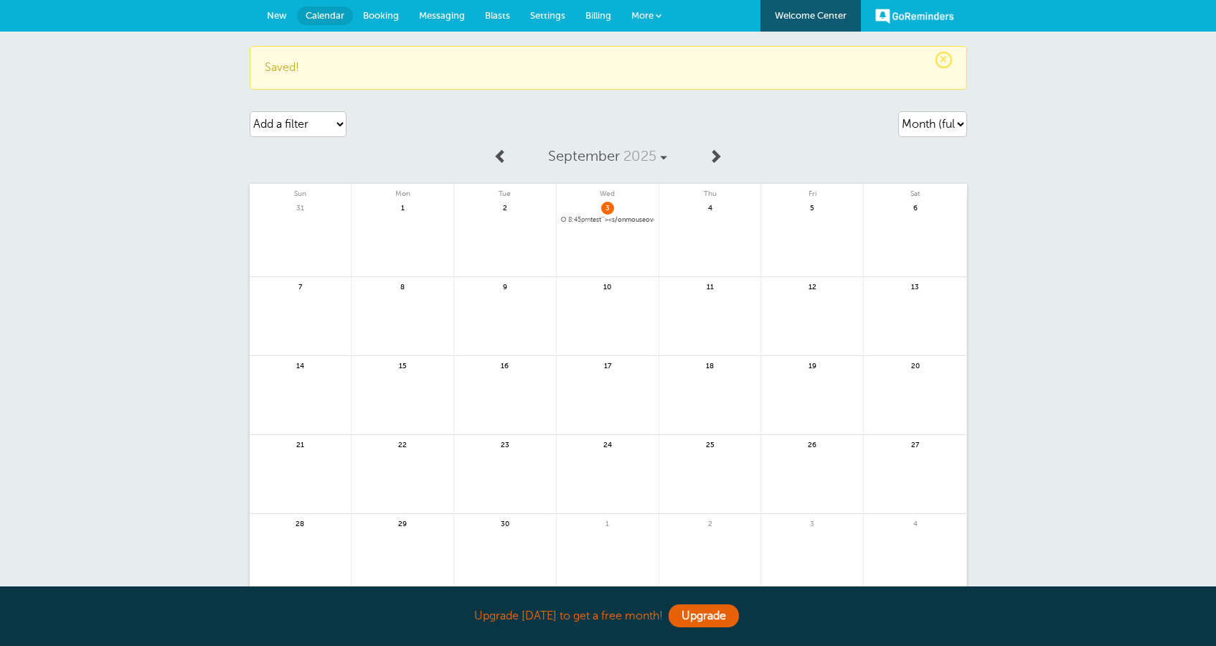
click at [283, 17] on span "New" at bounding box center [277, 15] width 20 height 11
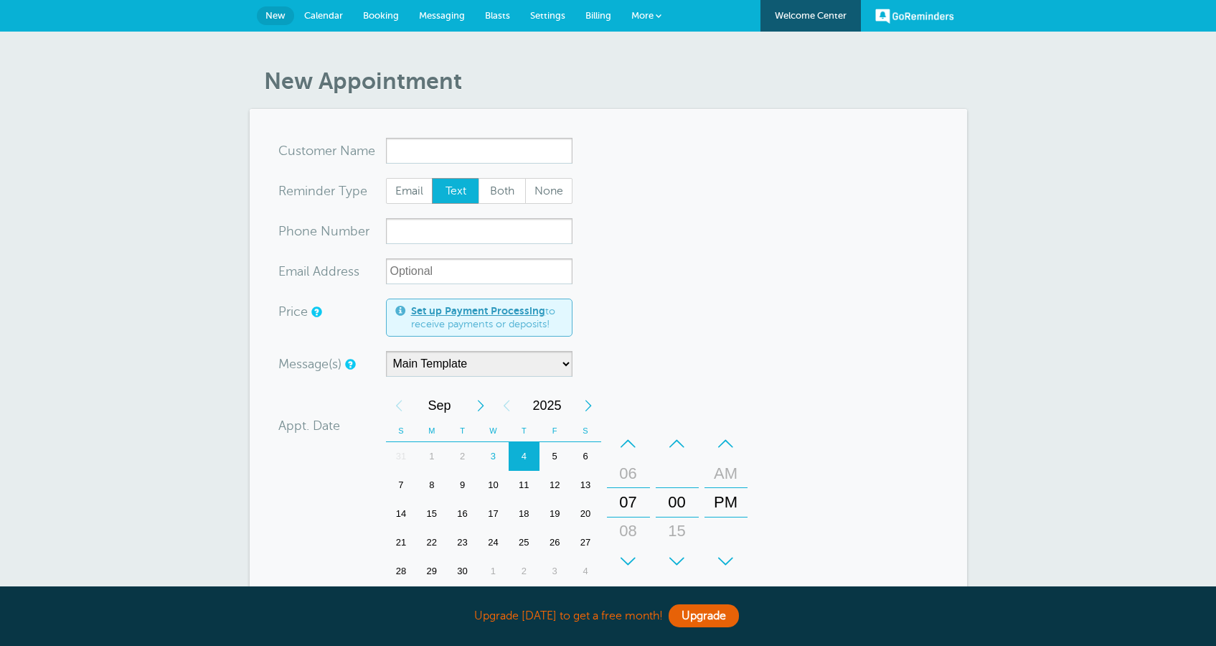
click at [460, 151] on input "x-no-autofill" at bounding box center [479, 151] width 187 height 26
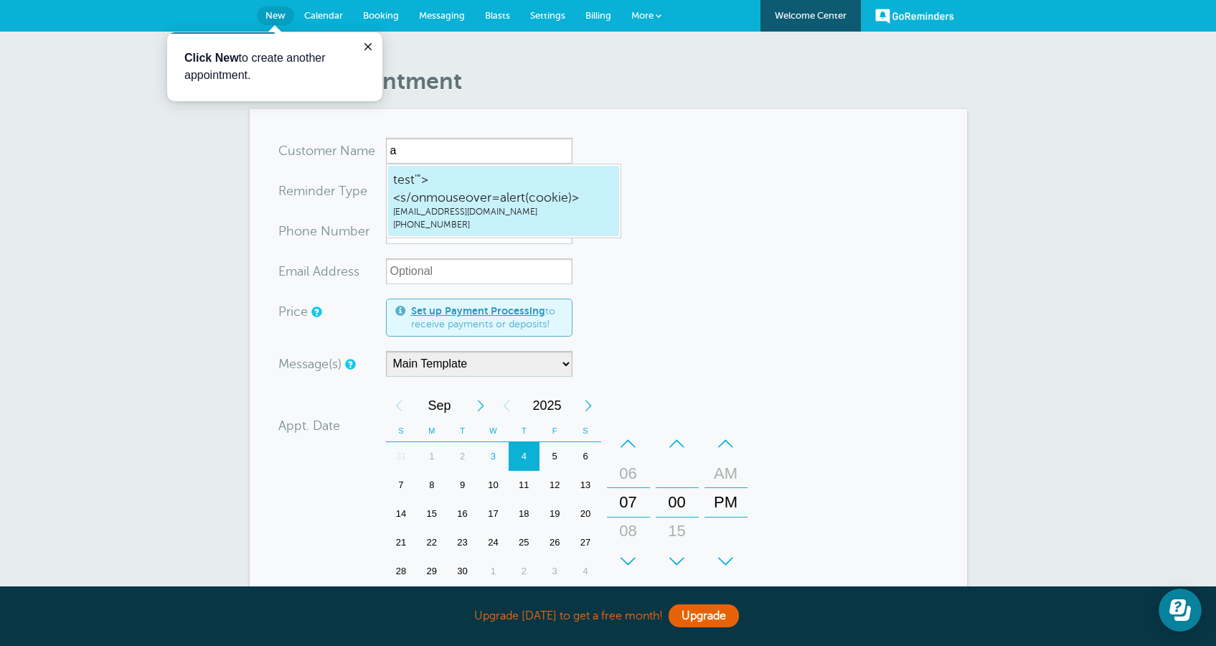
click at [449, 206] on span "hone10339+4@gmail.com" at bounding box center [503, 212] width 221 height 12
type input "test'"><s/onmouseover=alert(cookie)>hone10339+4@gmail.com2019281928"
type input "test'"><s/onmouseover=alert(cookie)>"
type input "[PHONE_NUMBER]"
type input "[EMAIL_ADDRESS][DOMAIN_NAME]"
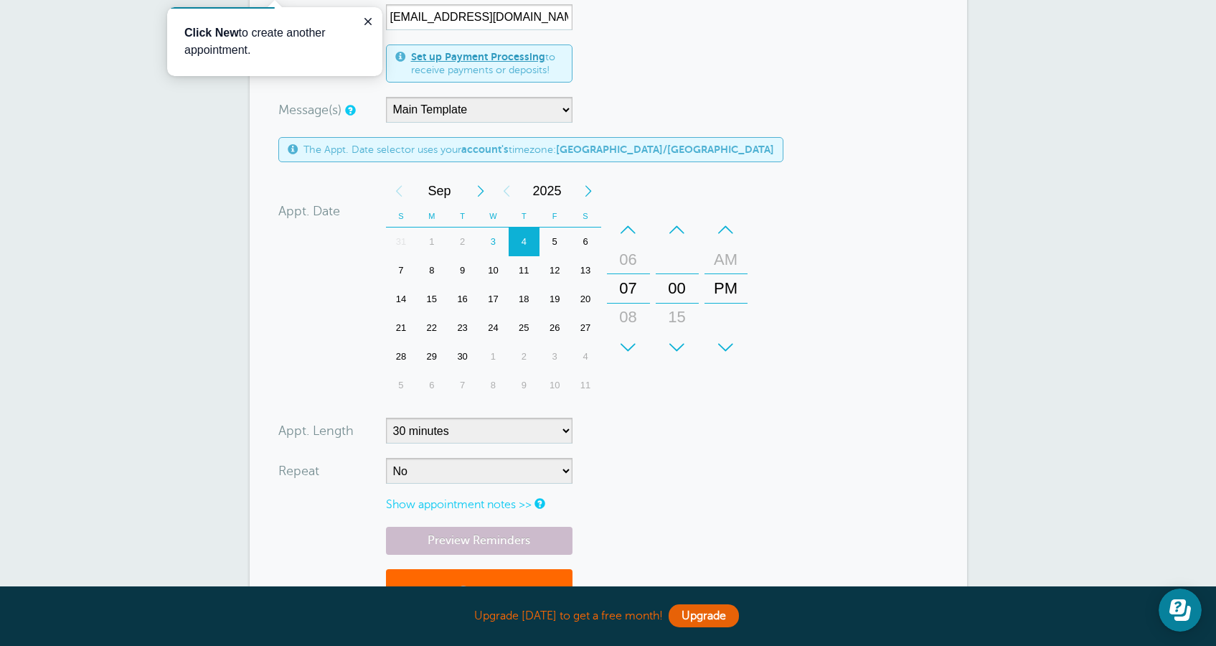
scroll to position [533, 0]
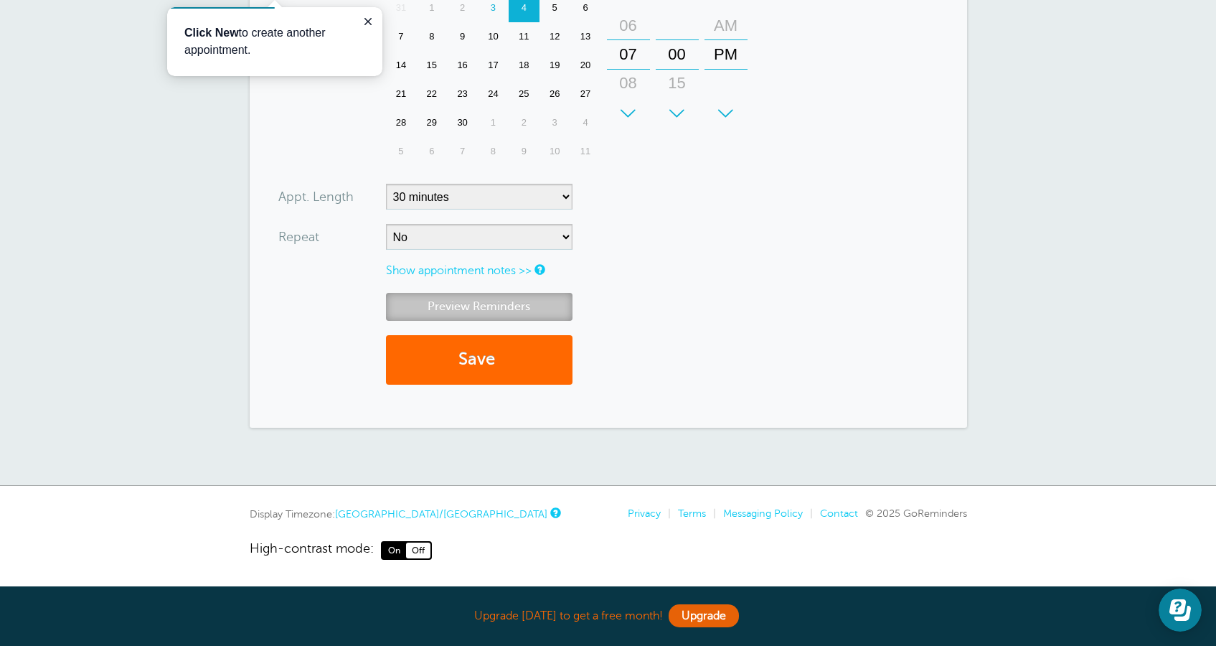
click at [494, 311] on link "Preview Reminders" at bounding box center [479, 307] width 187 height 28
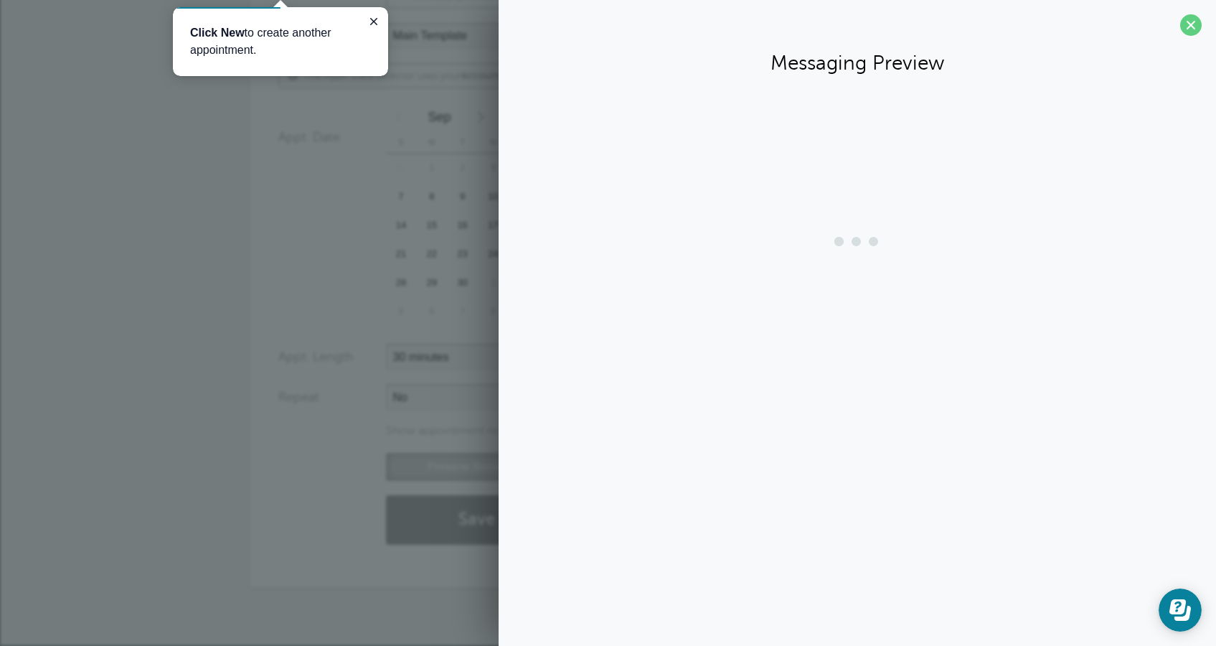
scroll to position [372, 0]
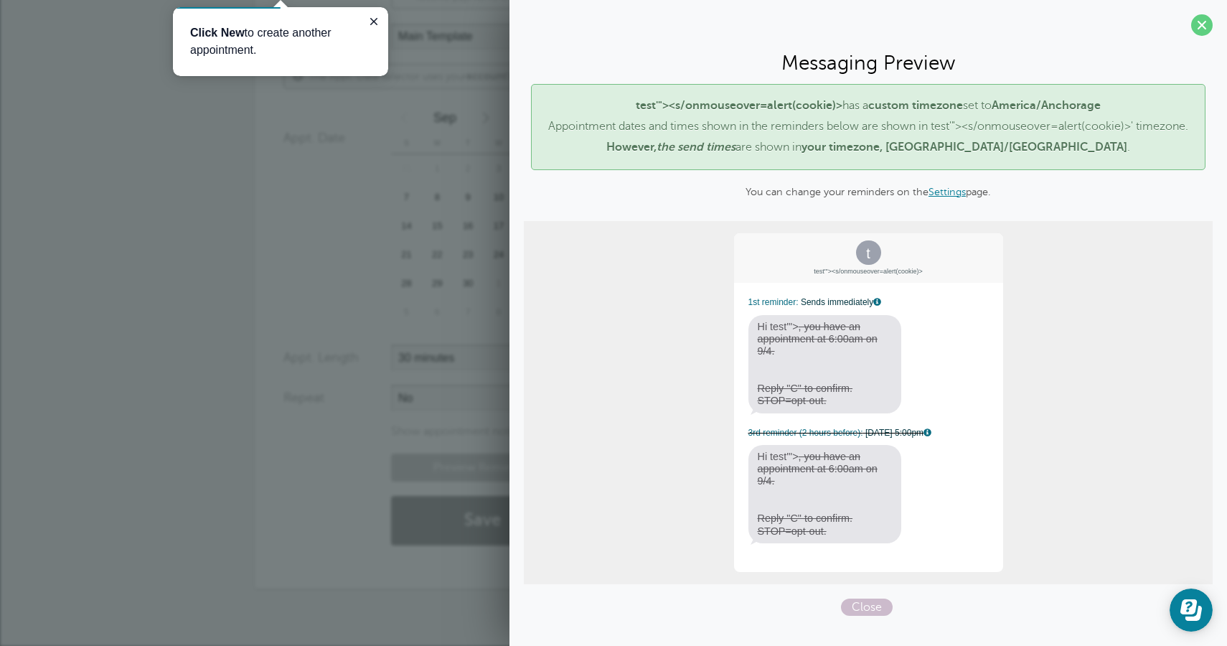
click at [252, 563] on div "New Appointment You are creating a new customer. To use an existing customer se…" at bounding box center [613, 153] width 1227 height 987
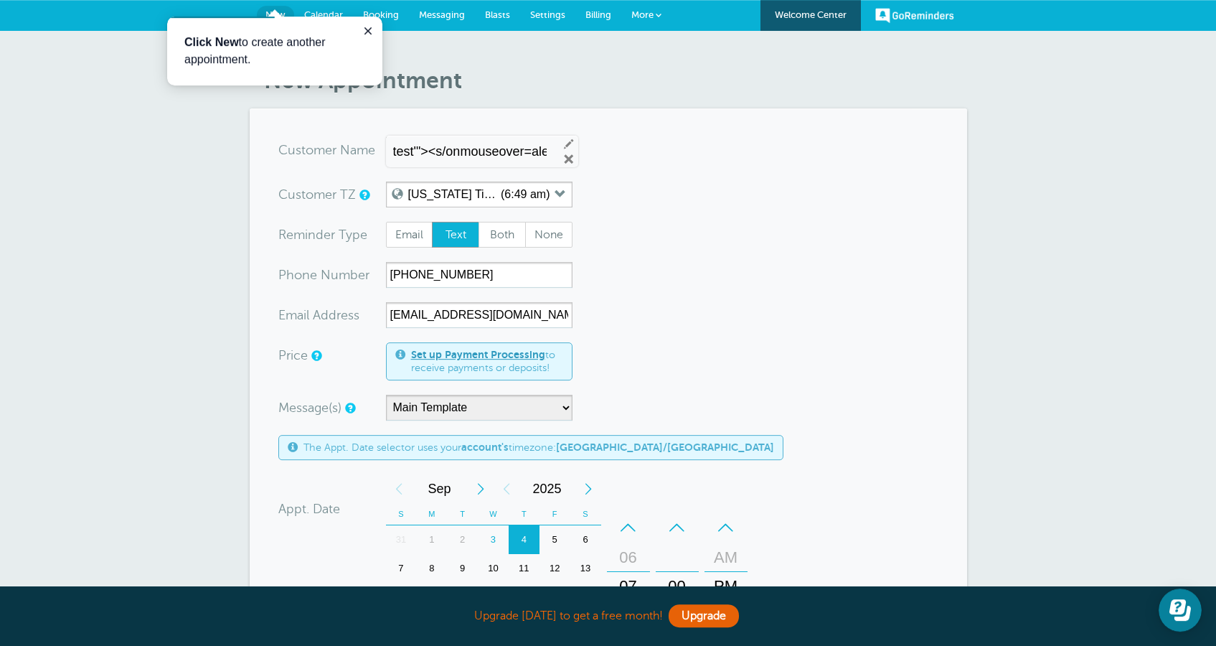
scroll to position [0, 0]
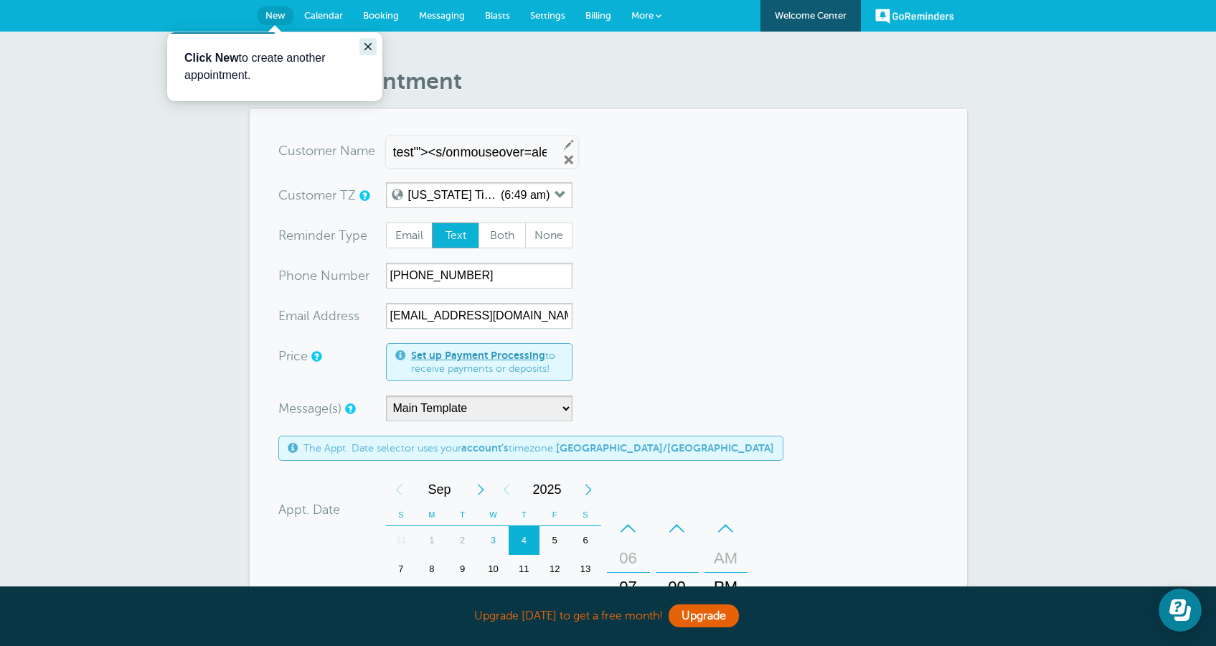
click at [371, 51] on icon "Close guide" at bounding box center [367, 46] width 11 height 11
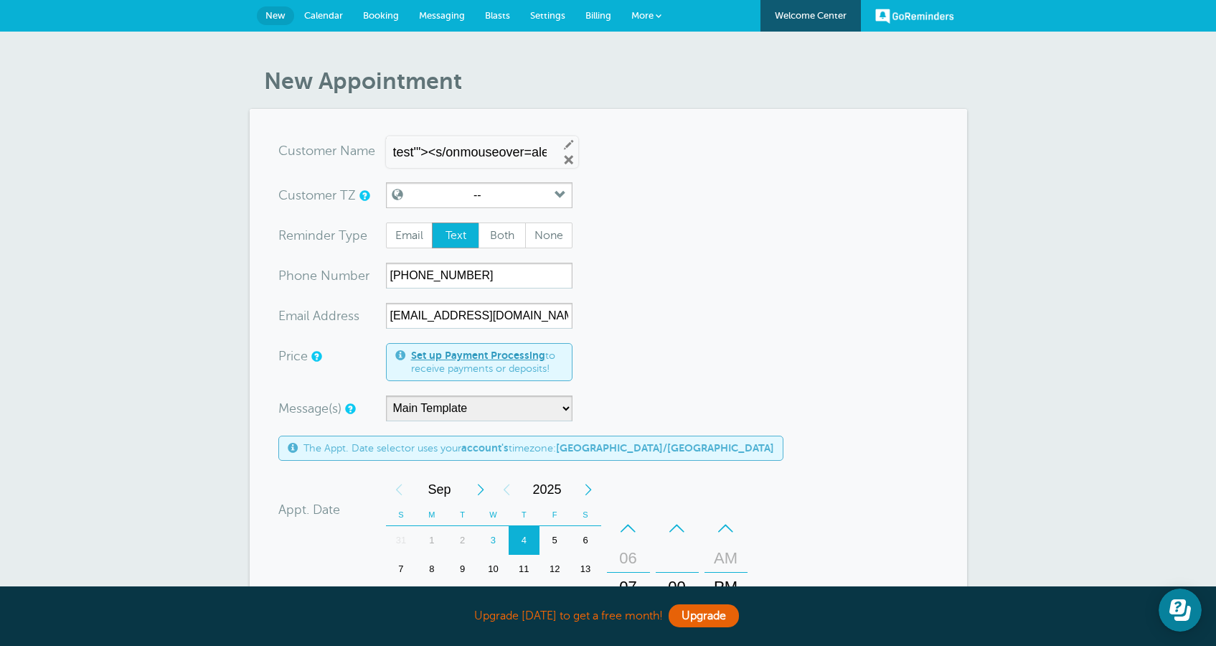
click at [324, 16] on span "Calendar" at bounding box center [323, 15] width 39 height 11
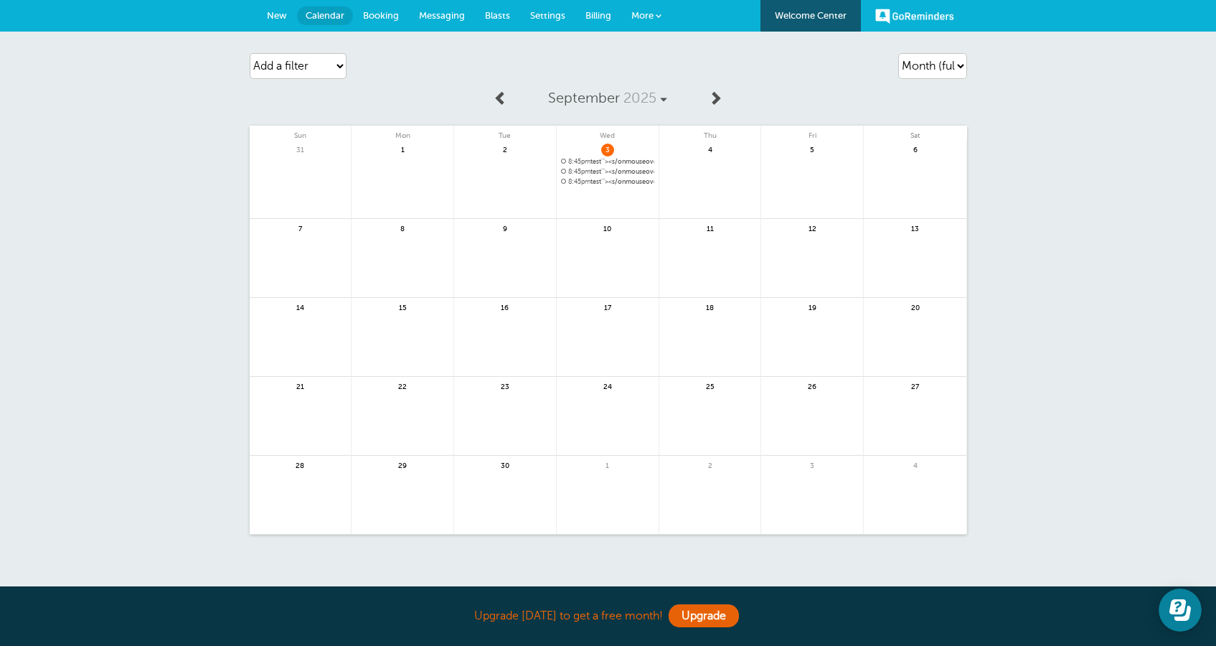
click at [708, 100] on link at bounding box center [715, 99] width 29 height 32
click at [499, 98] on span at bounding box center [501, 97] width 14 height 14
click at [625, 180] on span "8:45pm test'"><s/onmouseover=alert(cookie)>" at bounding box center [607, 182] width 93 height 8
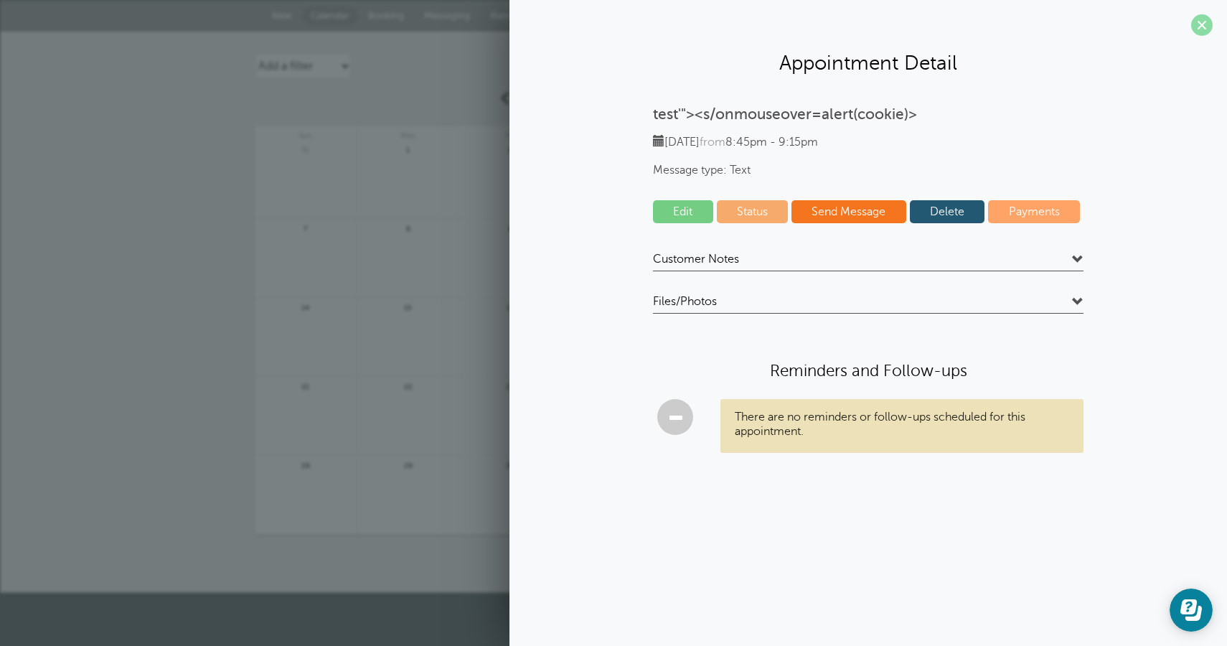
click at [1210, 24] on span at bounding box center [1202, 25] width 22 height 22
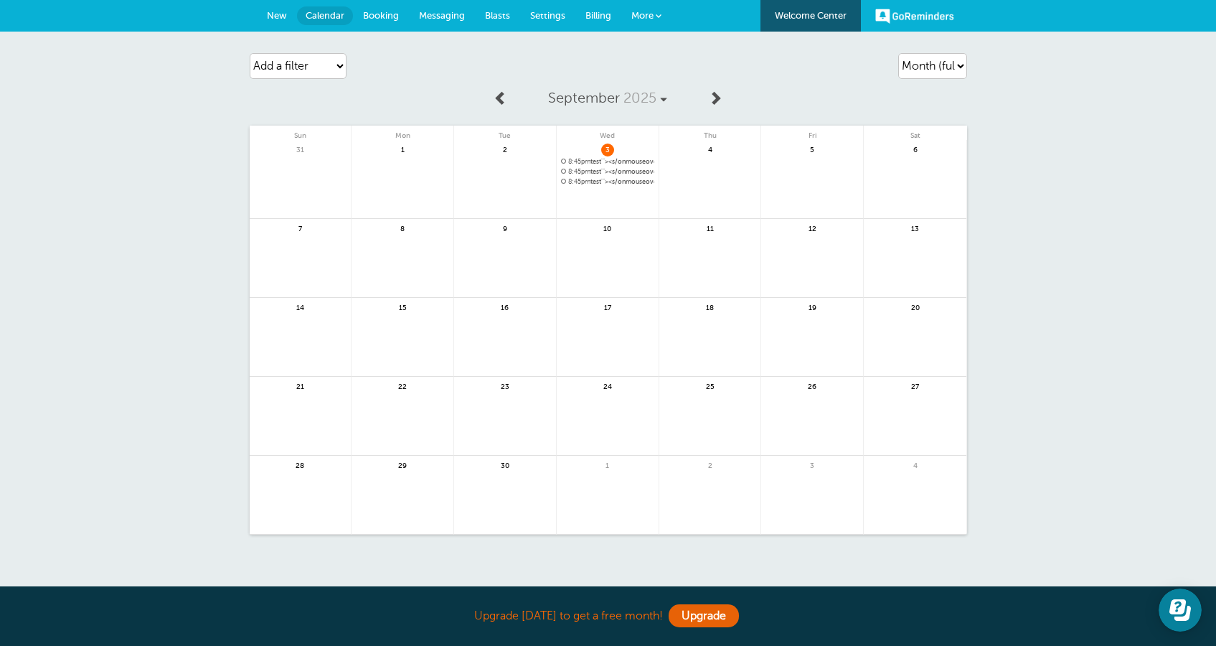
click at [614, 173] on span "8:45pm test'"><s/onmouseover=alert(cookie)>" at bounding box center [607, 172] width 93 height 8
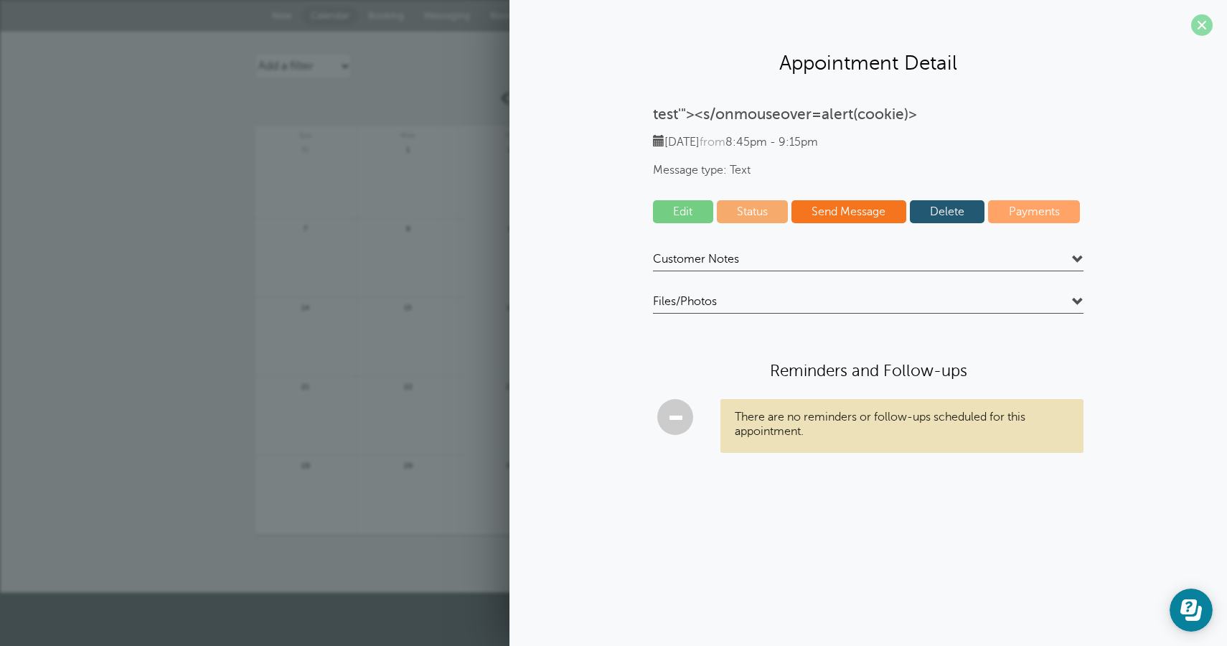
click at [1195, 27] on span at bounding box center [1202, 25] width 22 height 22
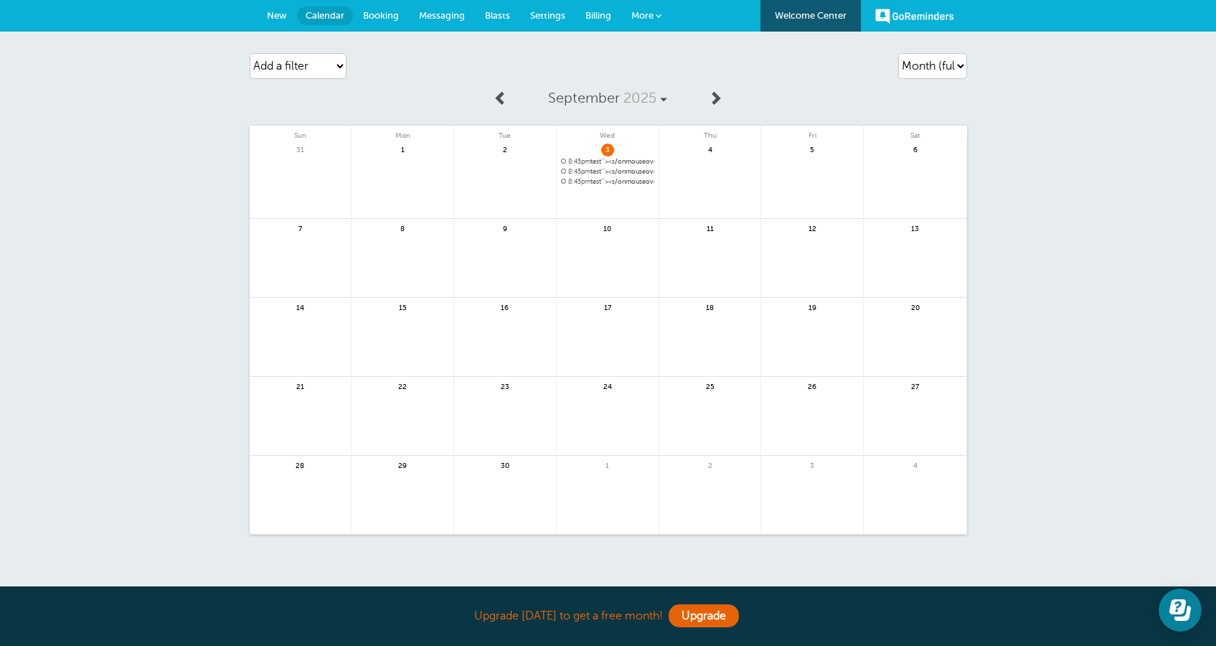
scroll to position [107, 0]
click at [283, 16] on span "New" at bounding box center [277, 15] width 20 height 11
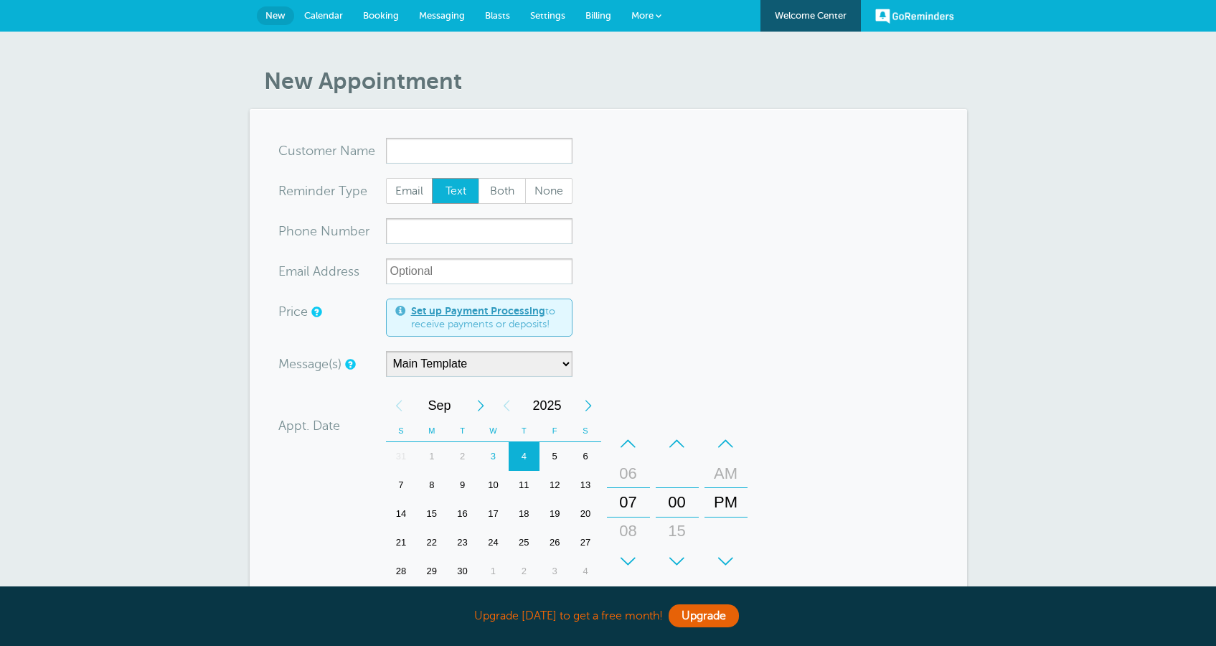
click at [450, 149] on input "x-no-autofill" at bounding box center [479, 151] width 187 height 26
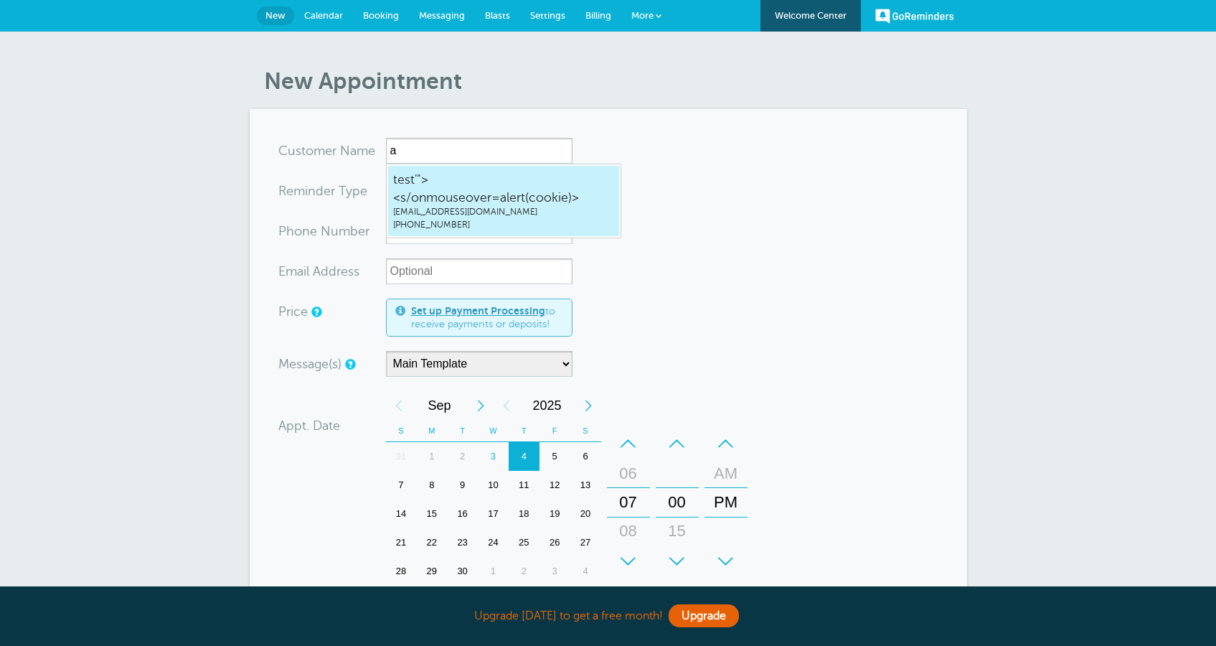
click at [492, 184] on span "test'"><s/onmouseover=alert(cookie)>" at bounding box center [503, 188] width 221 height 35
type input "test'"><s/onmouseover=alert(cookie)>hone10339+4@gmail.com2019281928"
type input "test'"><s/onmouseover=alert(cookie)>"
type input "[PHONE_NUMBER]"
type input "[EMAIL_ADDRESS][DOMAIN_NAME]"
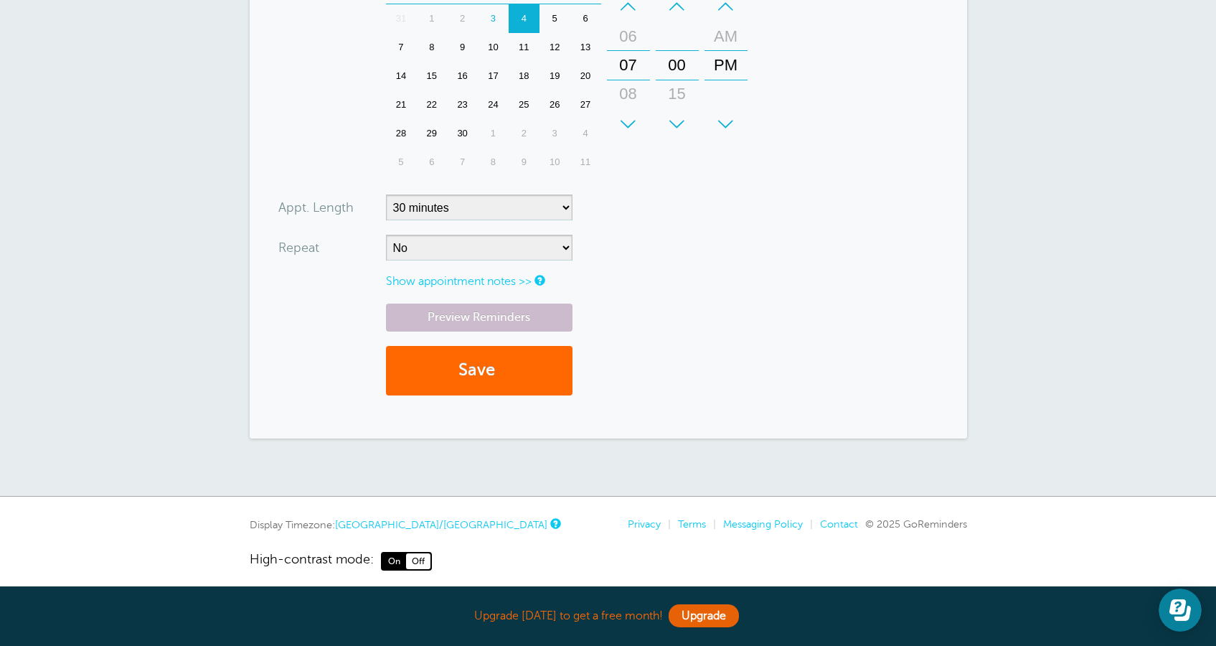
scroll to position [533, 0]
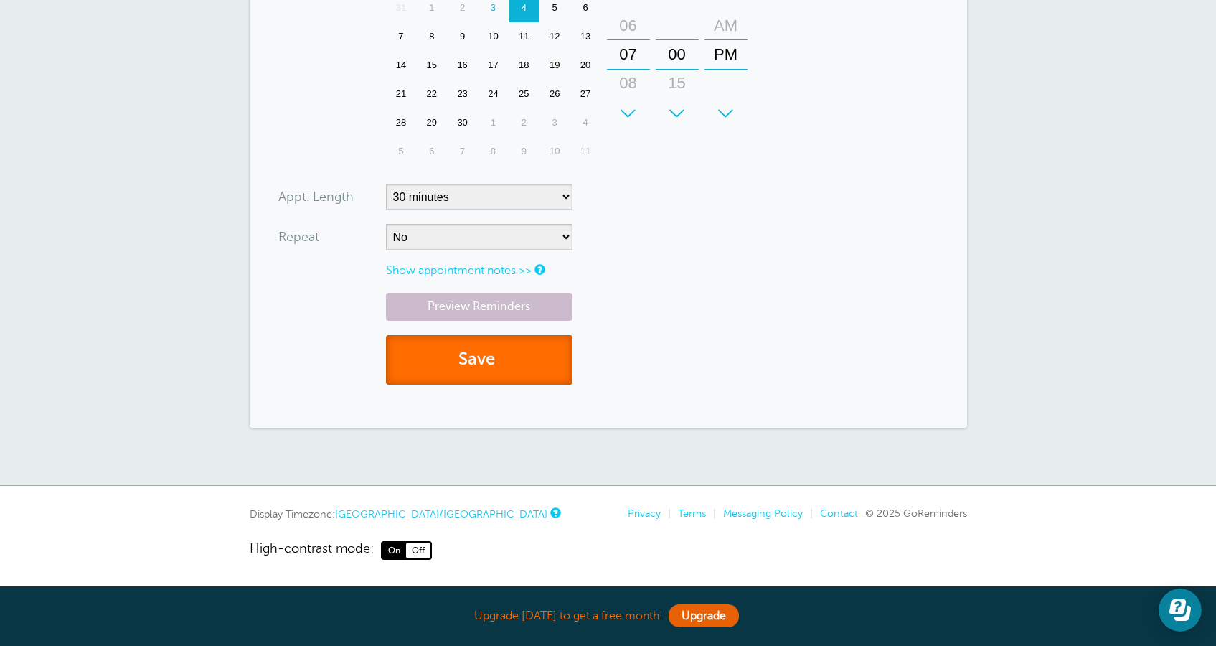
click at [474, 360] on button "Save" at bounding box center [479, 360] width 187 height 50
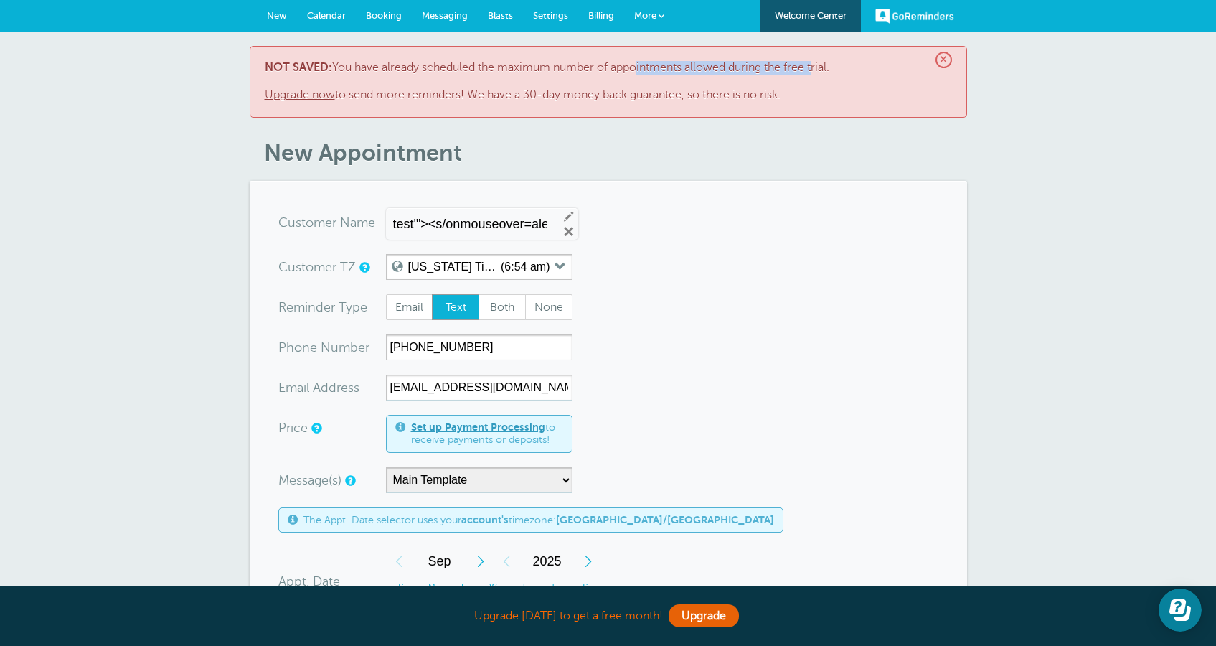
drag, startPoint x: 639, startPoint y: 67, endPoint x: 818, endPoint y: 66, distance: 179.4
click at [818, 66] on p "NOT SAVED: You have already scheduled the maximum number of appointments allowe…" at bounding box center [609, 82] width 688 height 42
click at [944, 61] on span "×" at bounding box center [944, 60] width 17 height 17
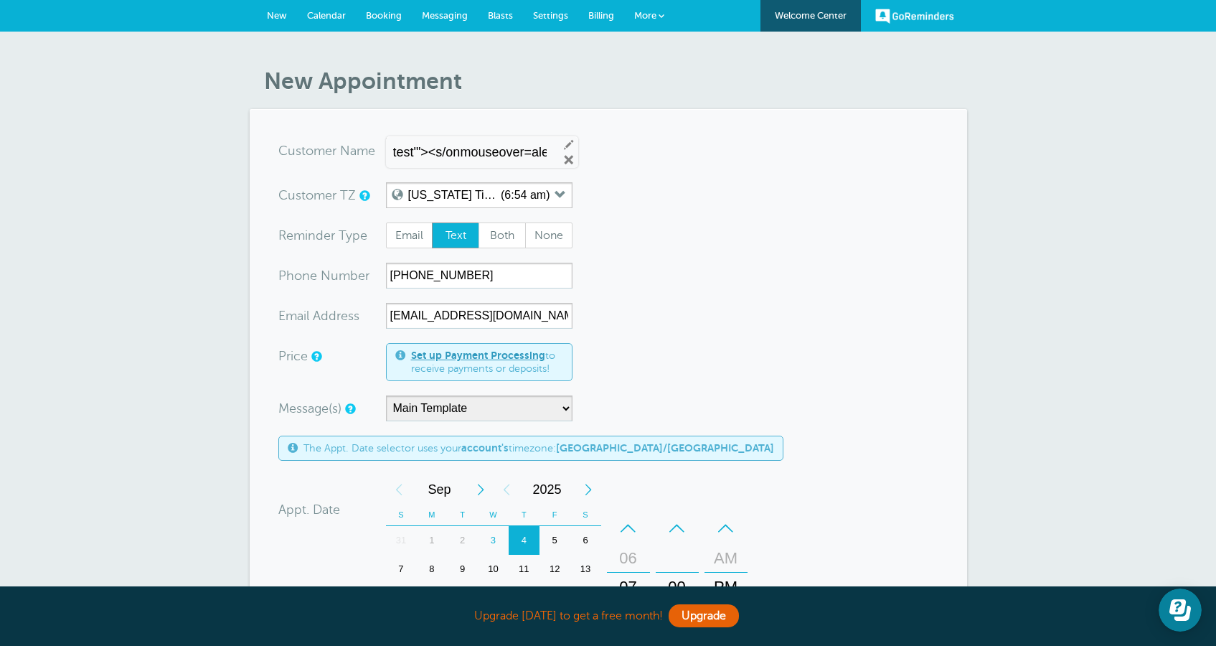
click at [504, 17] on span "Blasts" at bounding box center [500, 15] width 25 height 11
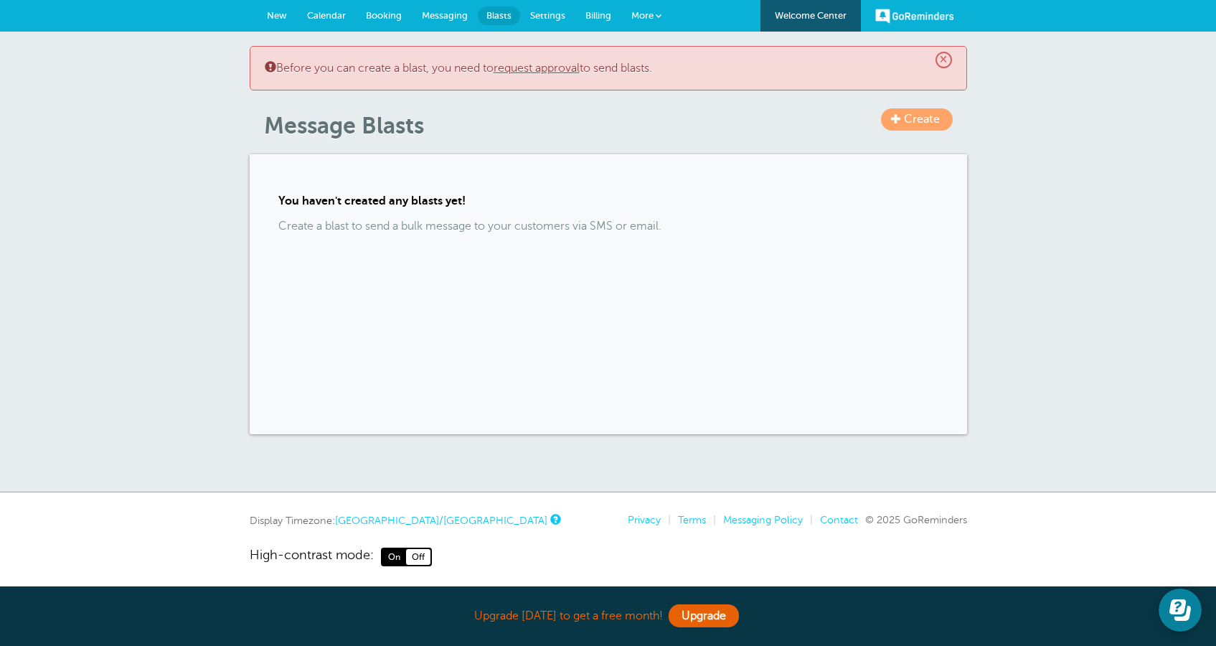
click at [906, 118] on span "Create" at bounding box center [922, 119] width 36 height 13
click at [943, 60] on span "×" at bounding box center [944, 60] width 17 height 17
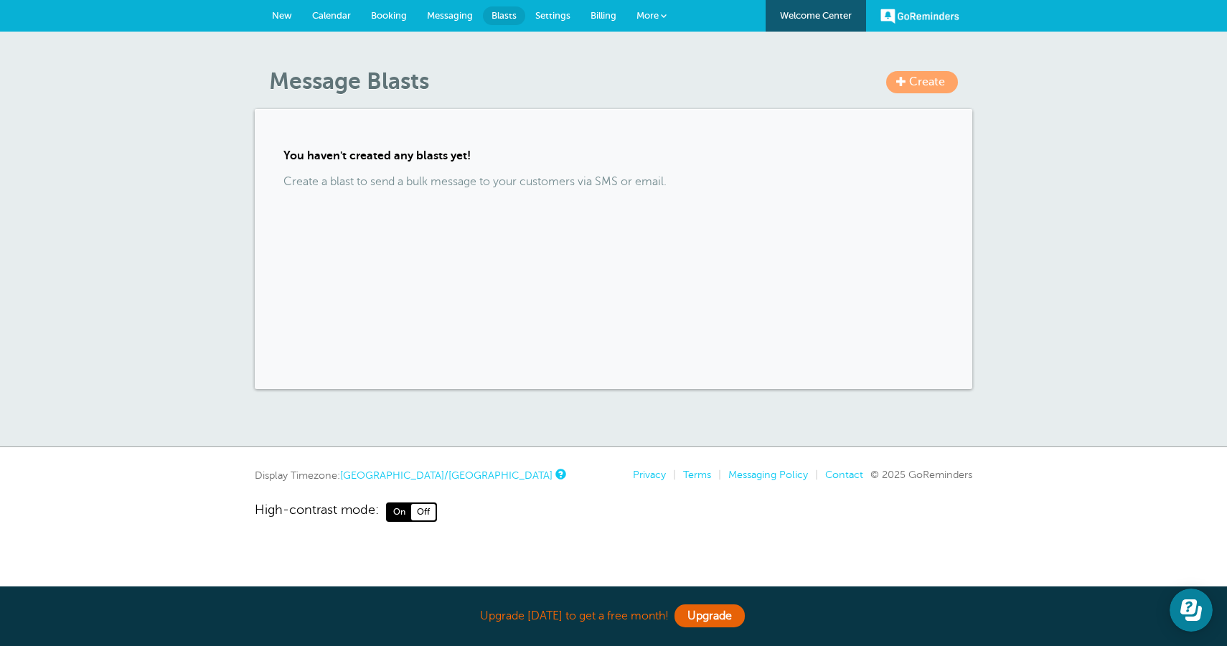
click at [926, 87] on span "Create" at bounding box center [927, 81] width 36 height 13
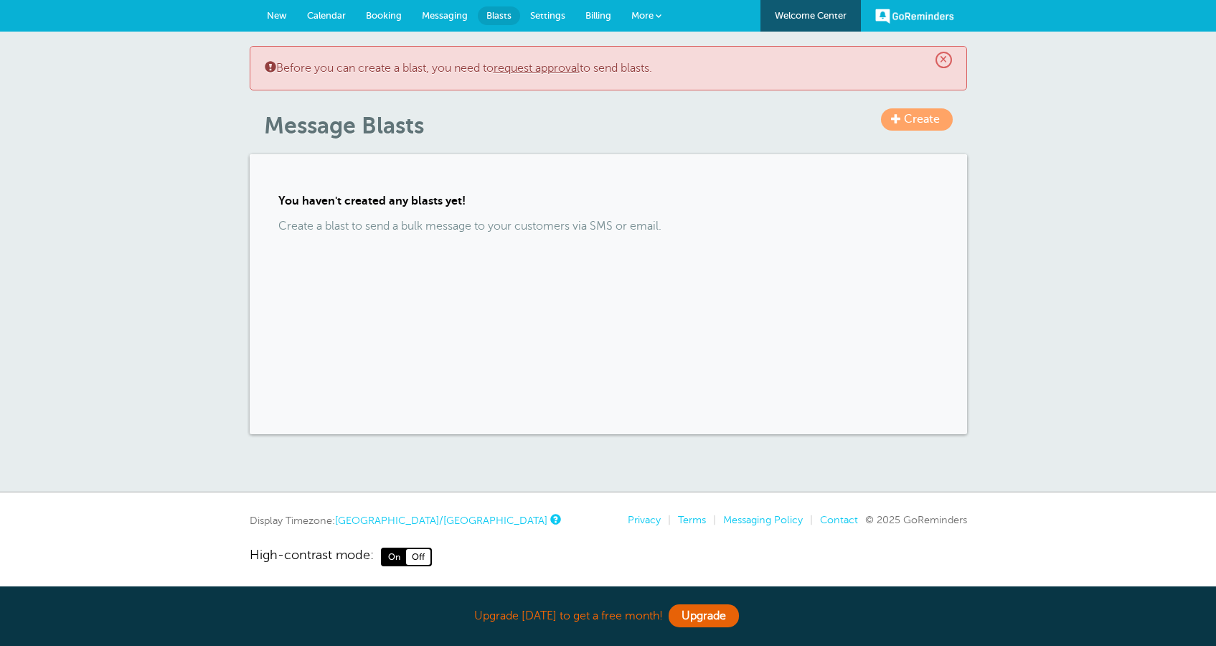
click at [942, 56] on span "×" at bounding box center [944, 60] width 17 height 17
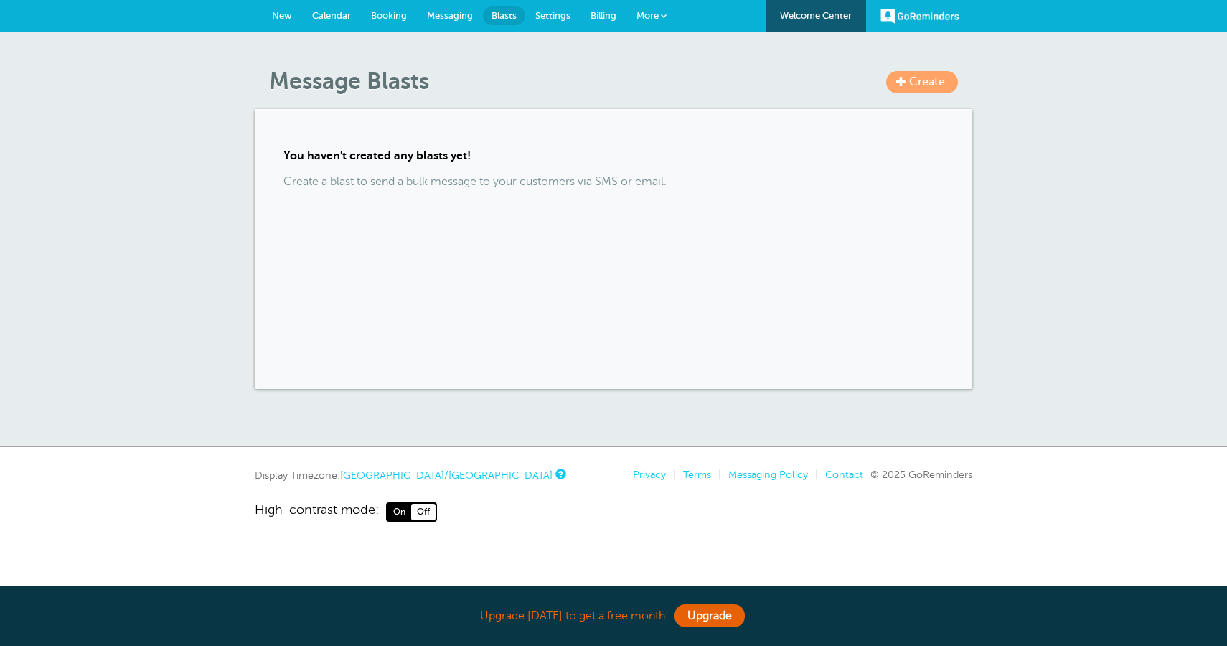
click at [559, 20] on span "Settings" at bounding box center [552, 15] width 35 height 11
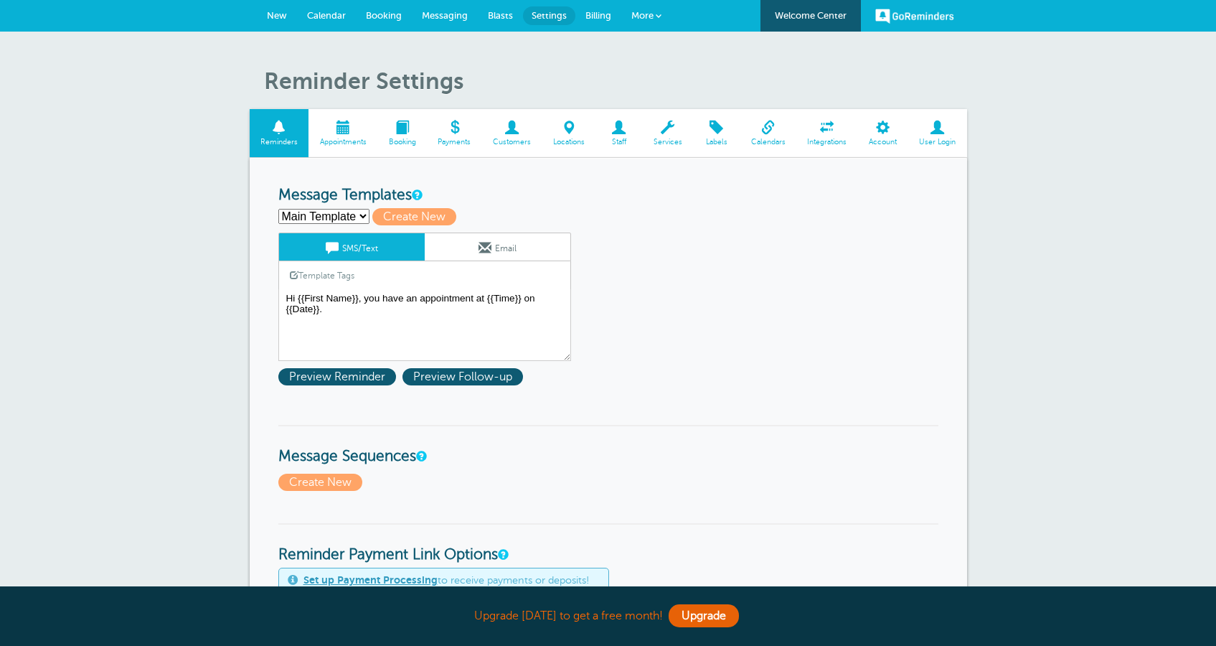
select select
click option "Create new..." at bounding box center [0, 0] width 0 height 0
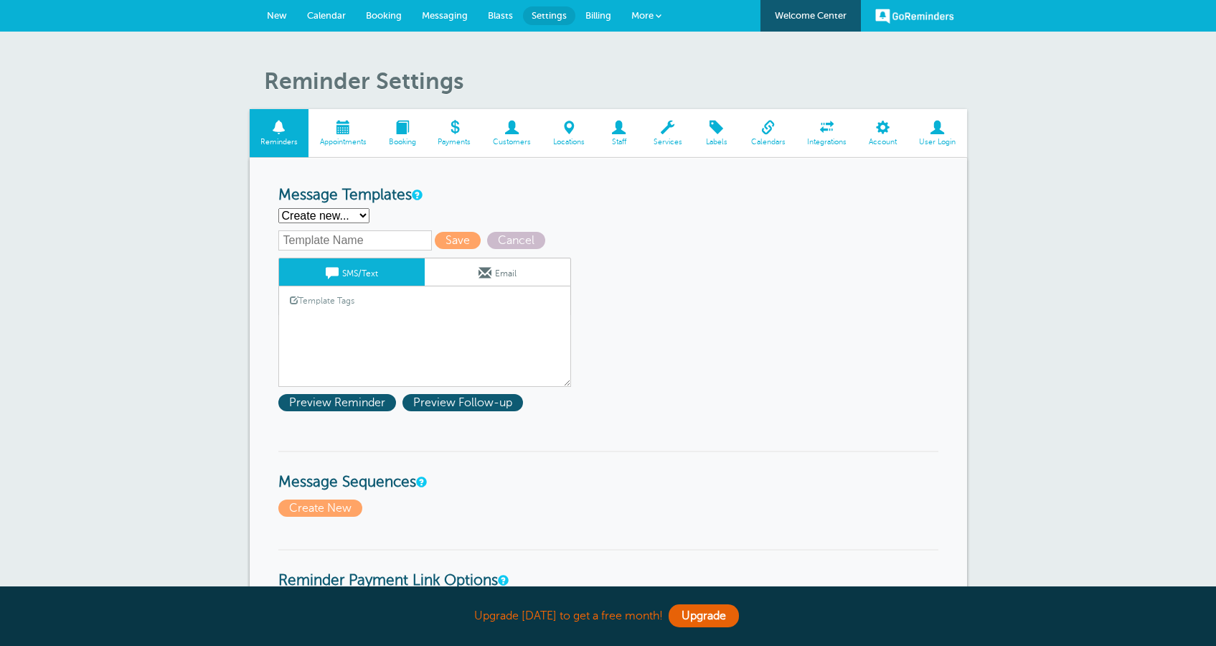
click at [377, 244] on input "text" at bounding box center [355, 240] width 154 height 20
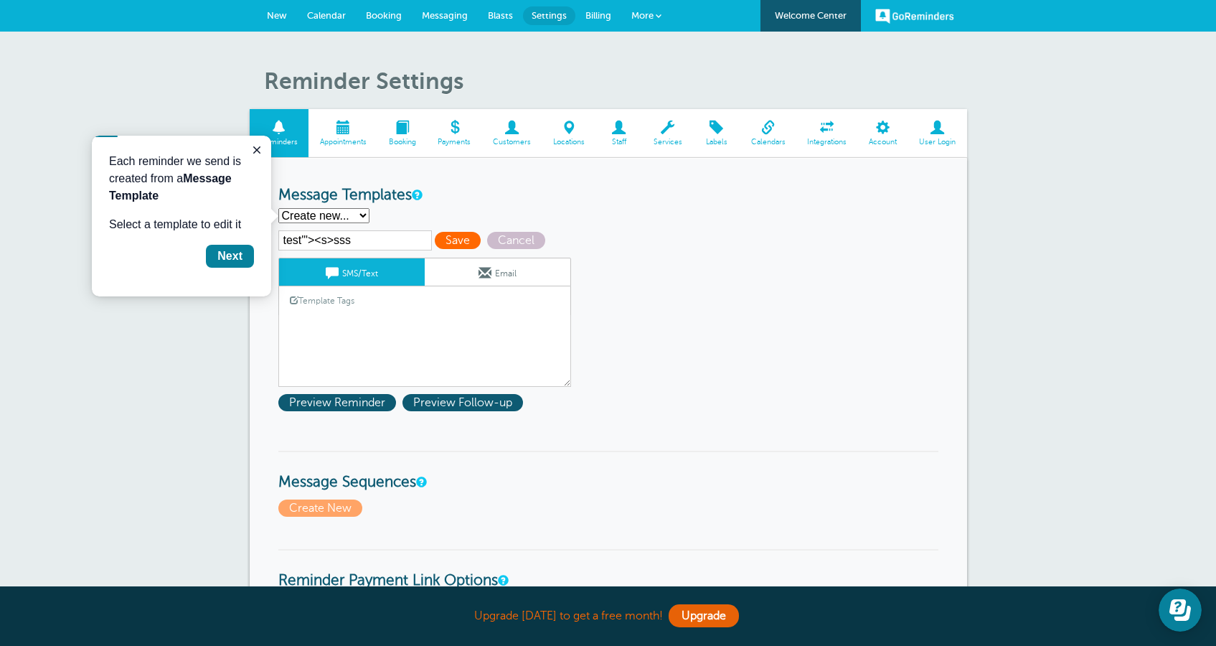
type input "test'"><s>sss"
click at [457, 240] on span "Save" at bounding box center [458, 240] width 46 height 17
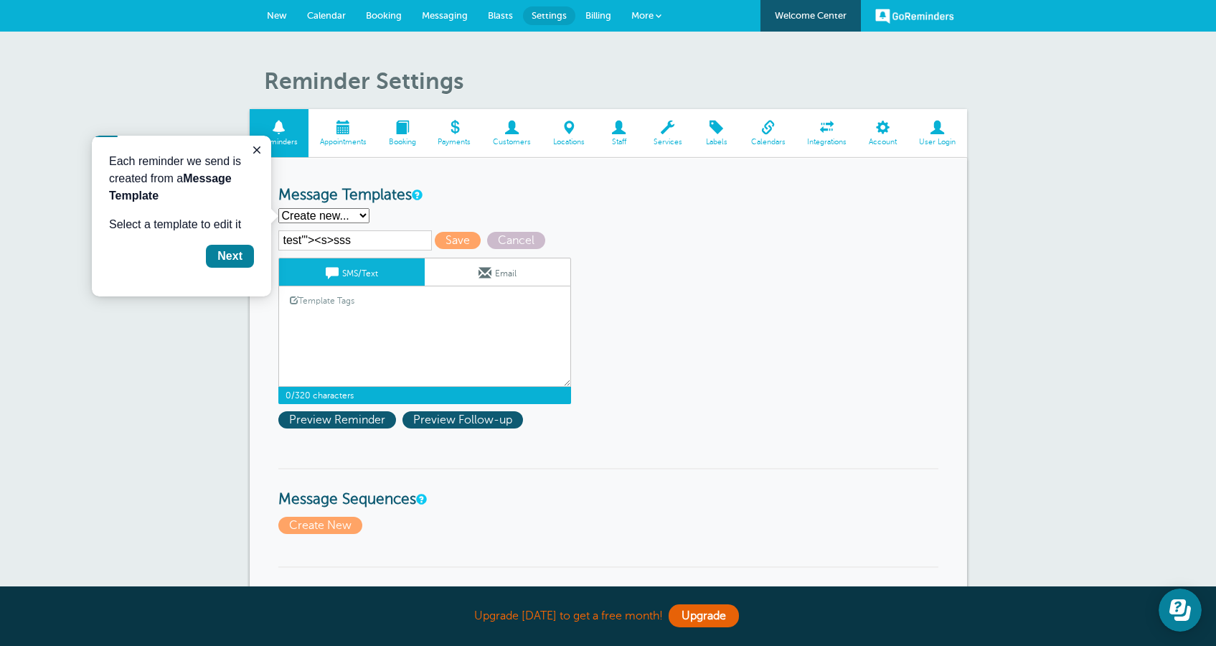
click at [366, 326] on textarea "Hi {{First Name}}, you have an appointment at {{Time}} on {{Date}}." at bounding box center [424, 351] width 293 height 72
click at [258, 156] on button "Close guide" at bounding box center [256, 149] width 17 height 17
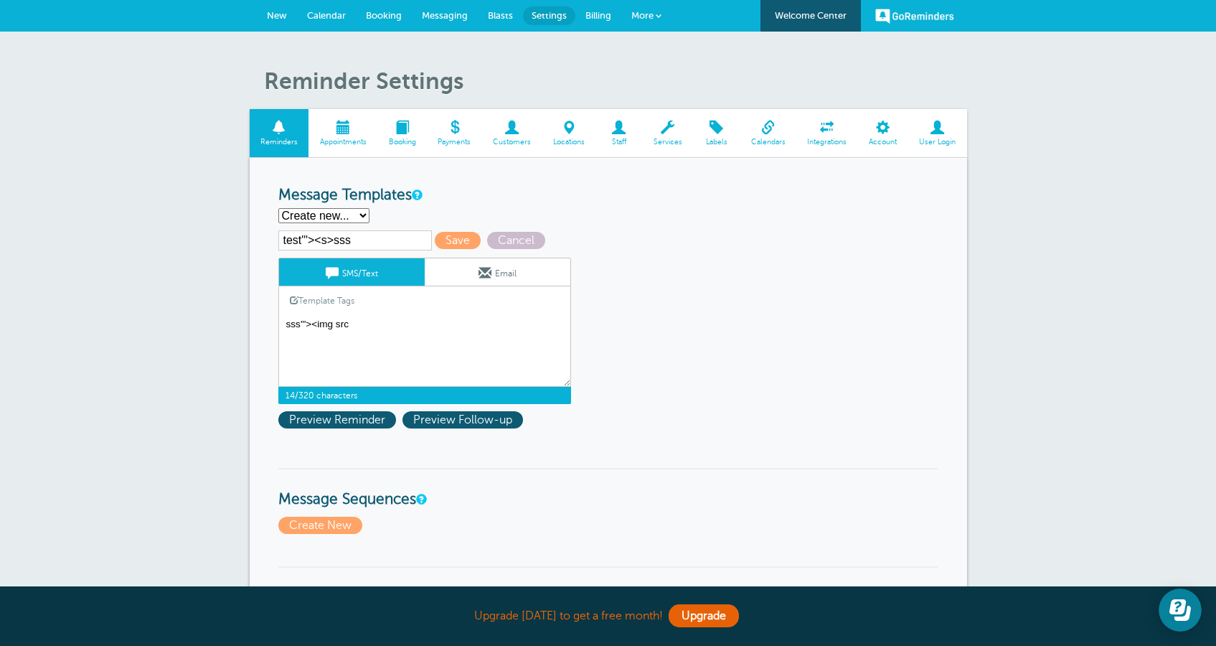
click at [428, 323] on textarea "Hi {{First Name}}, you have an appointment at {{Time}} on {{Date}}." at bounding box center [424, 351] width 293 height 72
click at [522, 334] on textarea "Hi {{First Name}}, you have an appointment at {{Time}} on {{Date}}." at bounding box center [424, 351] width 293 height 72
type textarea "sss'"><img src=x onerror=alert(cookie)>"
drag, startPoint x: 479, startPoint y: 328, endPoint x: 268, endPoint y: 314, distance: 211.4
click at [278, 315] on textarea "Hi {{First Name}}, you have an appointment at {{Time}} on {{Date}}." at bounding box center [424, 351] width 293 height 72
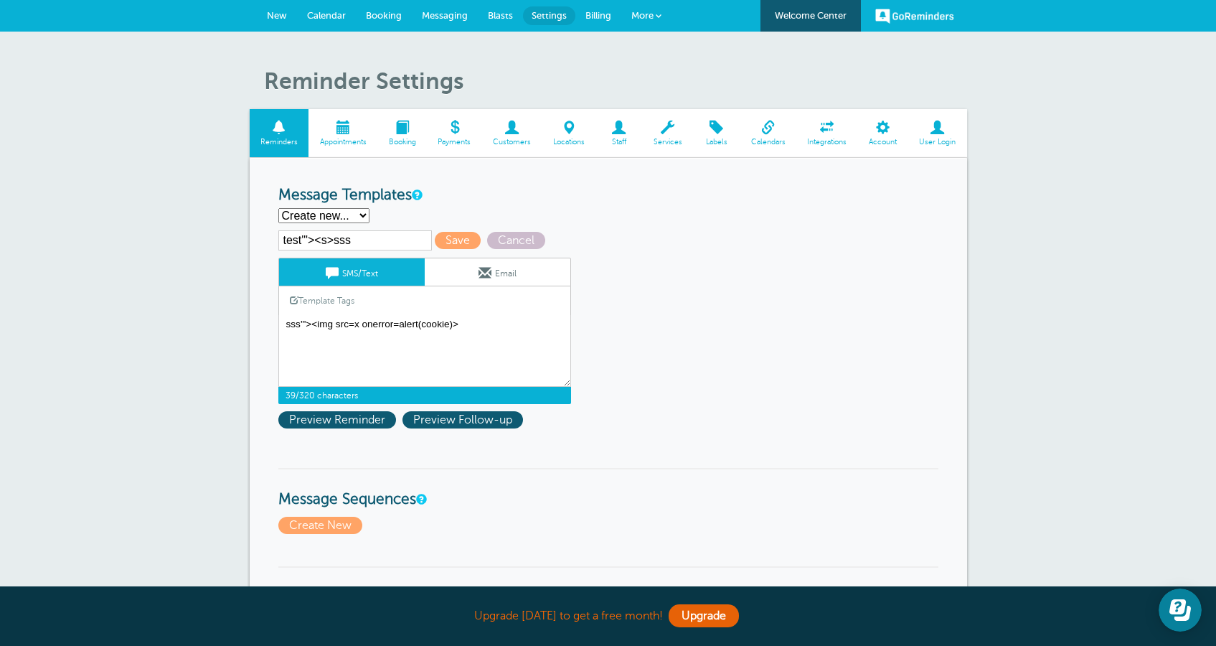
drag, startPoint x: 365, startPoint y: 245, endPoint x: 248, endPoint y: 238, distance: 116.5
click at [278, 238] on input "test'"><s>sss" at bounding box center [355, 240] width 154 height 20
click at [443, 235] on span "Save" at bounding box center [458, 240] width 46 height 17
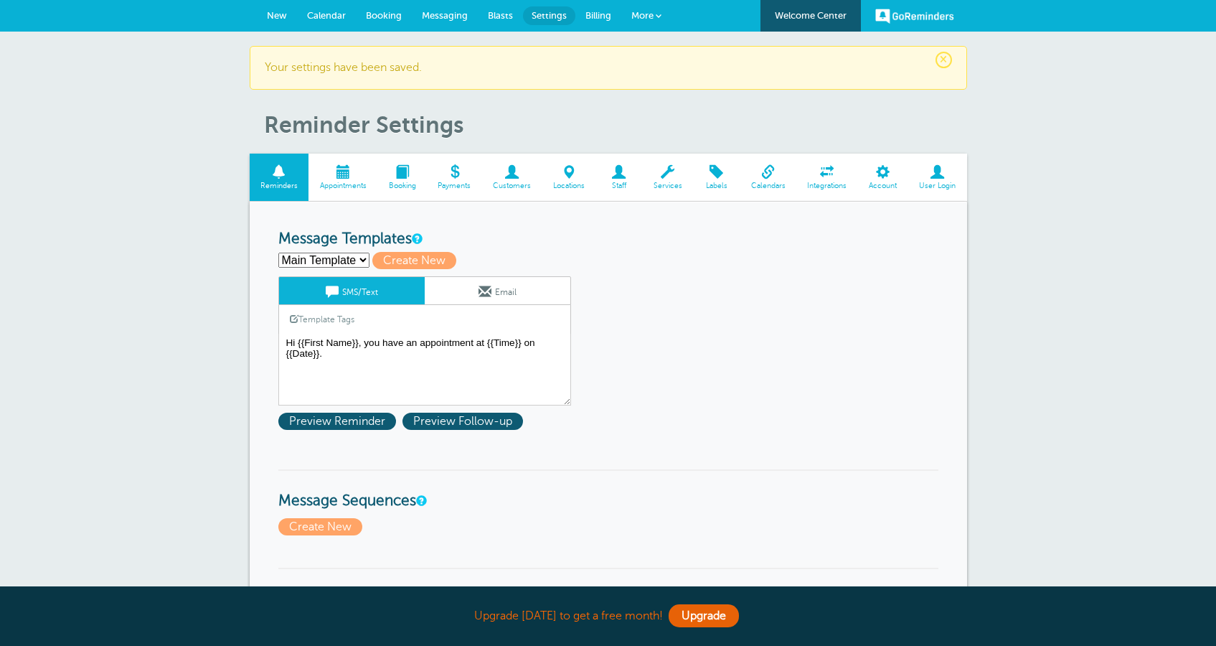
select select "160750"
click option "test'"><s>sss" at bounding box center [0, 0] width 0 height 0
type input "test'"><s>sss"
type textarea "sss'"><img src=x onerror=alert(cookie)>"
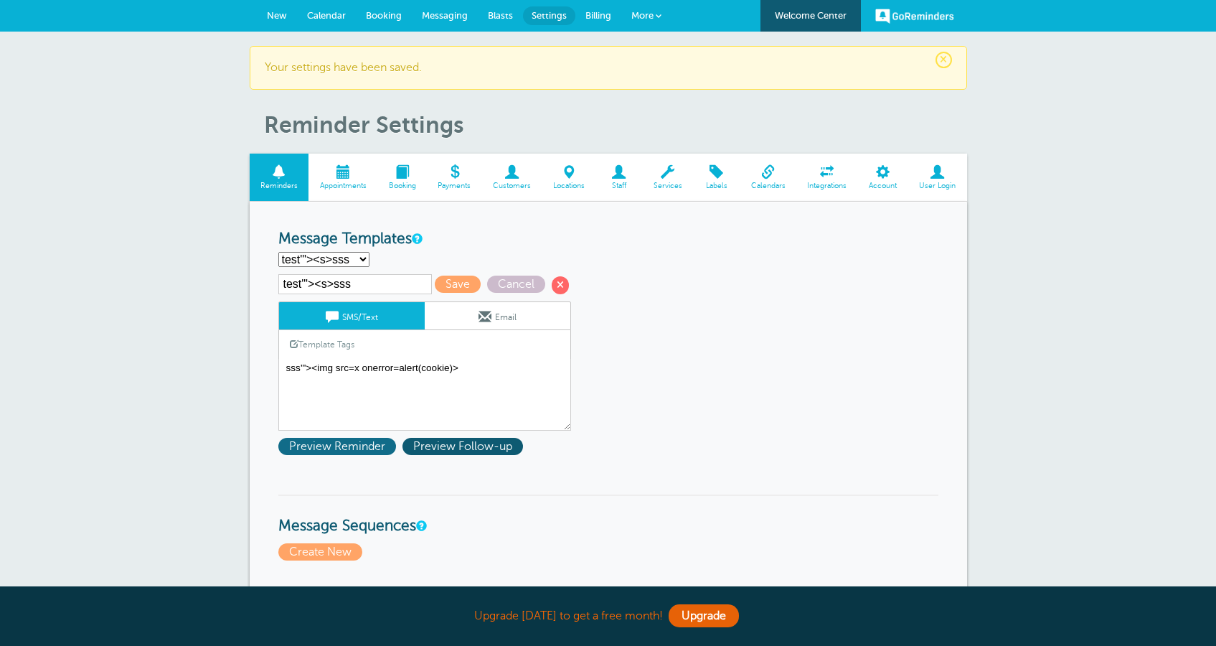
click at [362, 444] on span "Preview Reminder" at bounding box center [337, 446] width 118 height 17
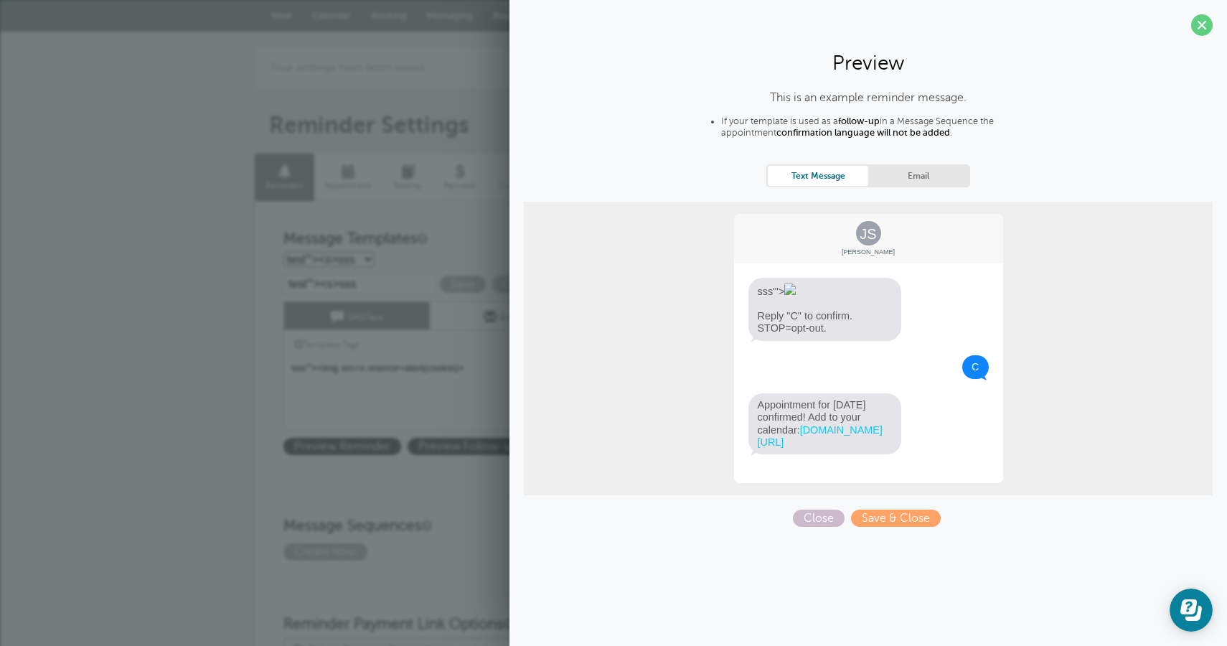
click at [923, 184] on link "Email" at bounding box center [918, 175] width 100 height 19
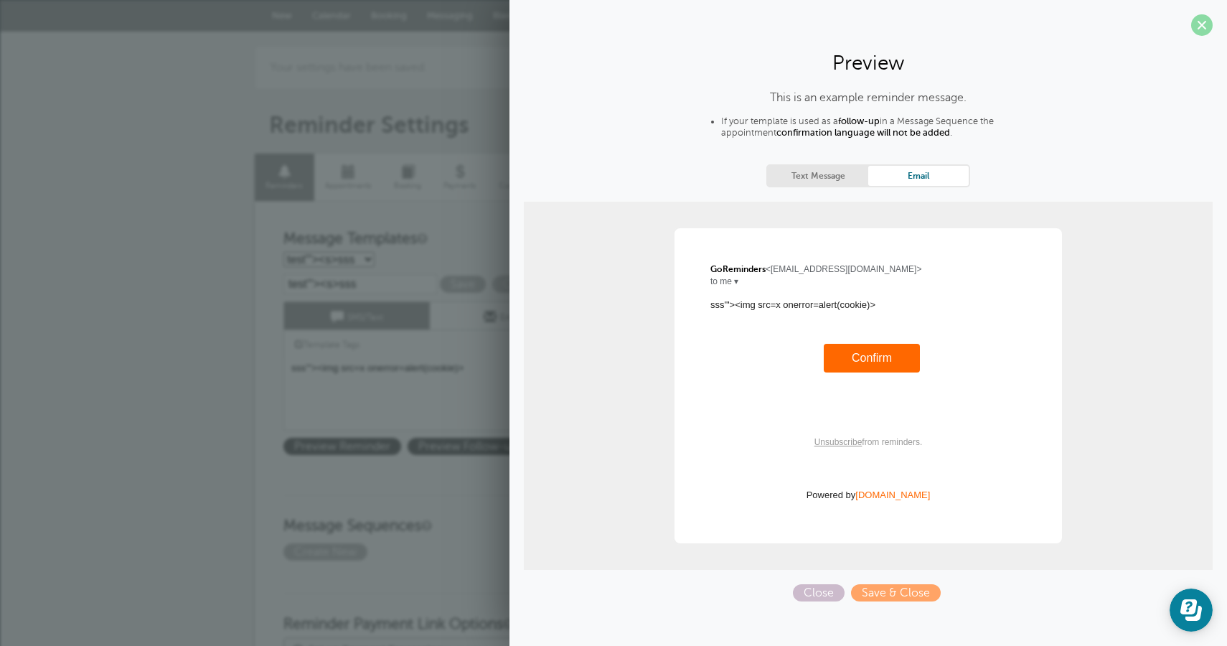
click at [1196, 27] on span at bounding box center [1202, 25] width 22 height 22
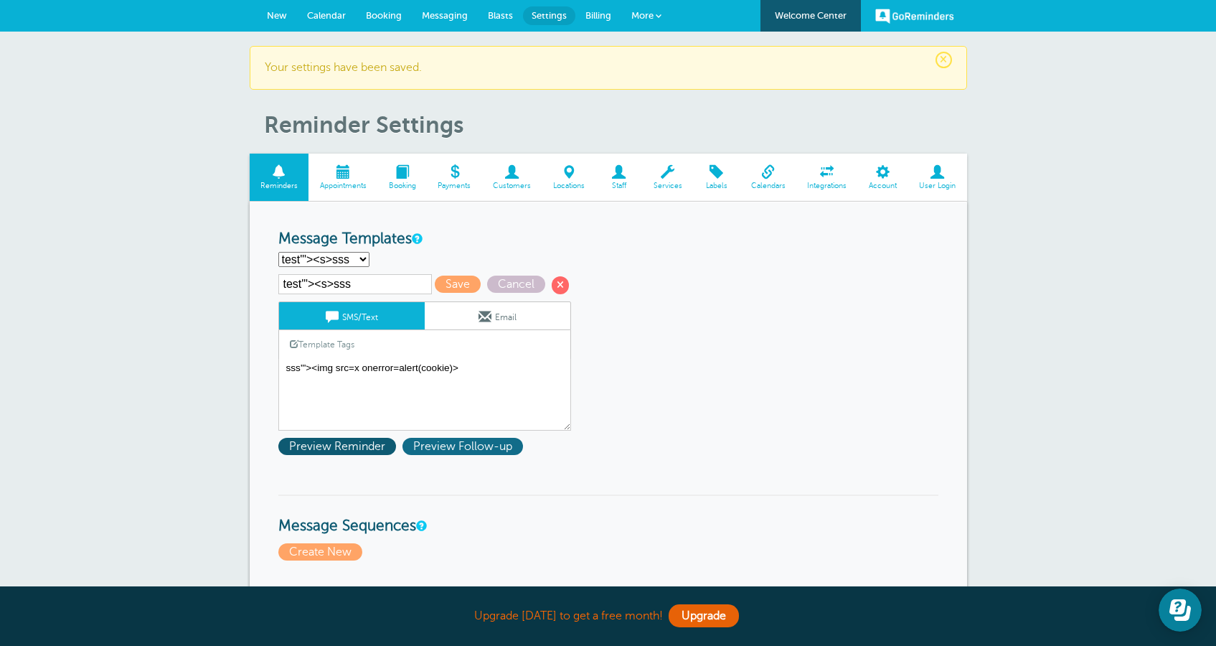
click at [477, 444] on span "Preview Follow-up" at bounding box center [463, 446] width 121 height 17
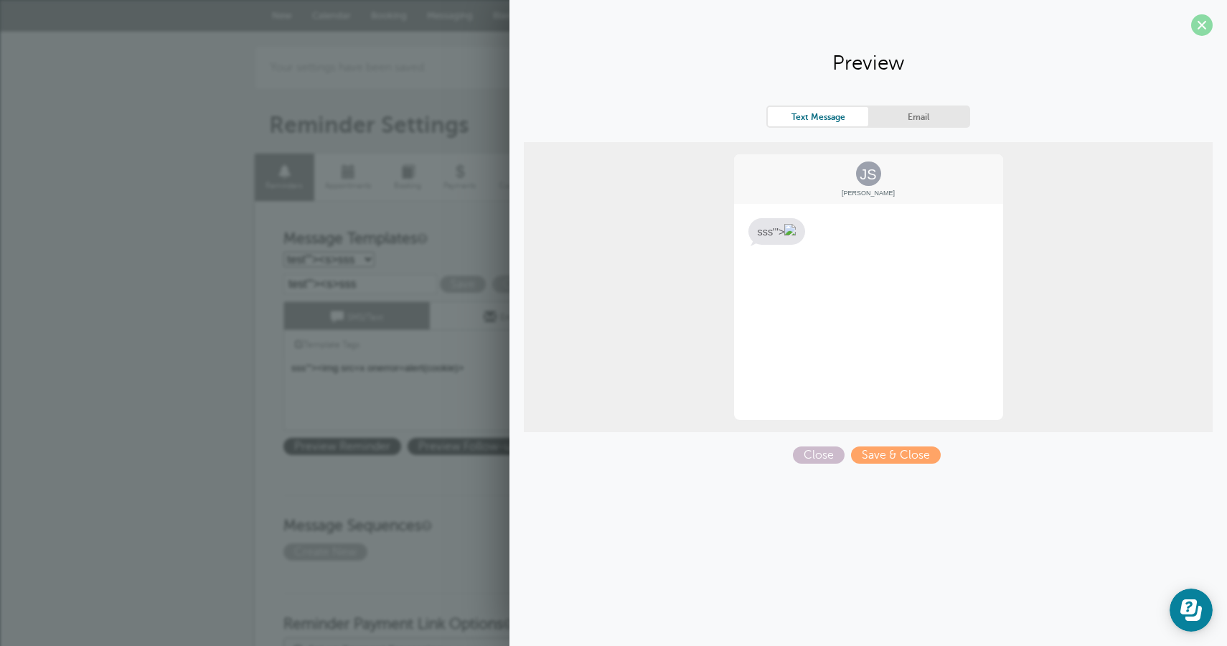
click at [1210, 33] on span at bounding box center [1202, 25] width 22 height 22
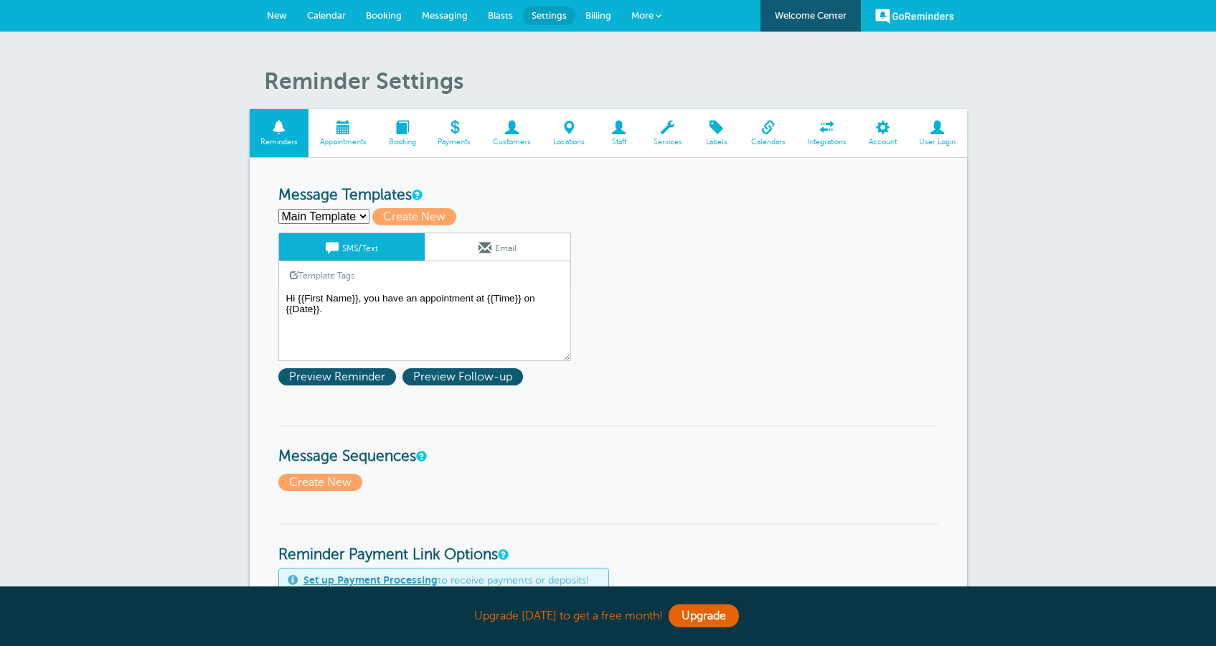
select select "160750"
click option "test'"><s>sss" at bounding box center [0, 0] width 0 height 0
type input "test'"><s>sss"
type textarea "sss'"><img src=x onerror=alert(cookie)>"
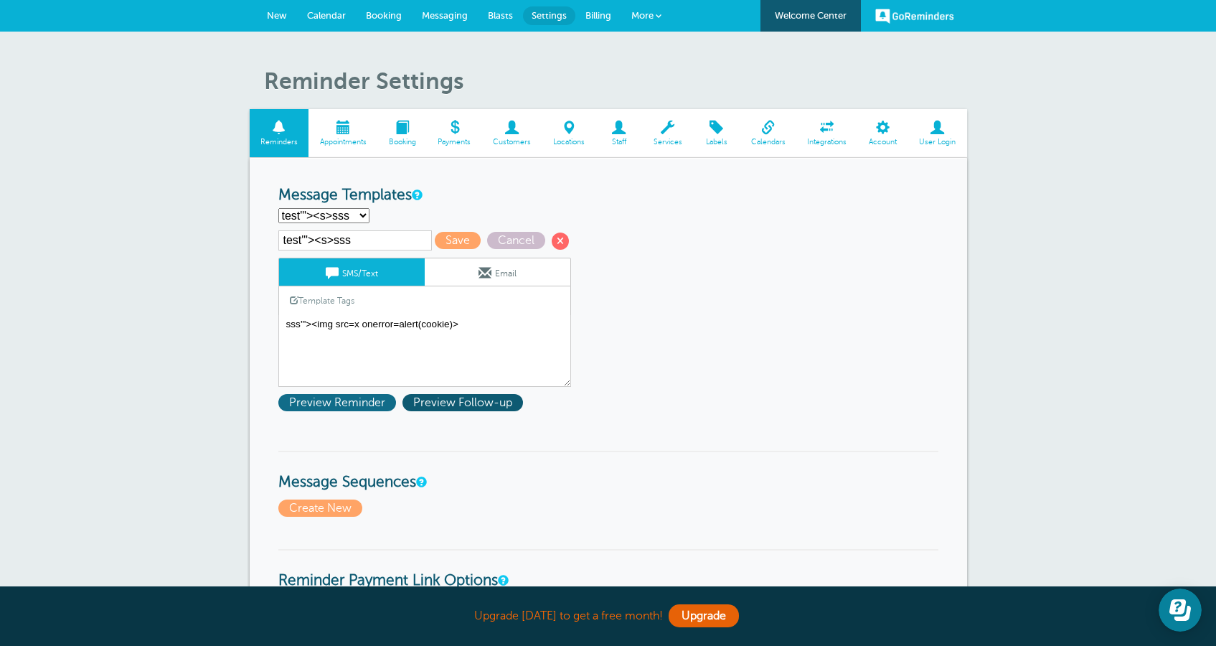
click at [368, 401] on span "Preview Reminder" at bounding box center [337, 402] width 118 height 17
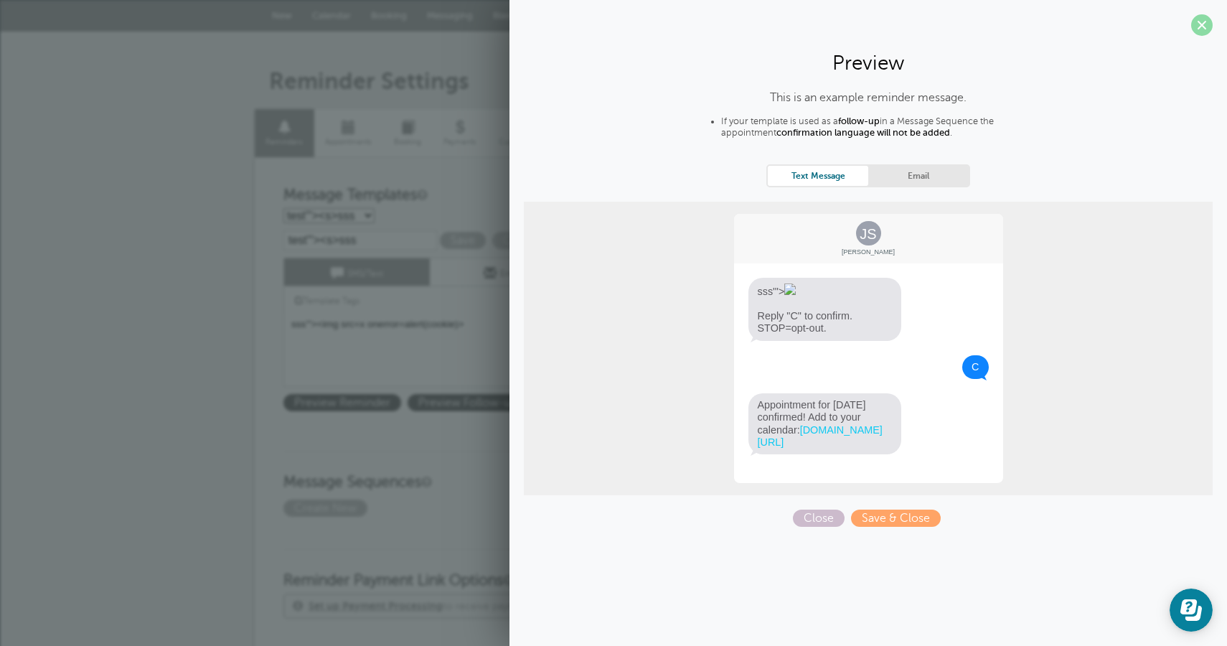
click at [1209, 28] on span at bounding box center [1202, 25] width 22 height 22
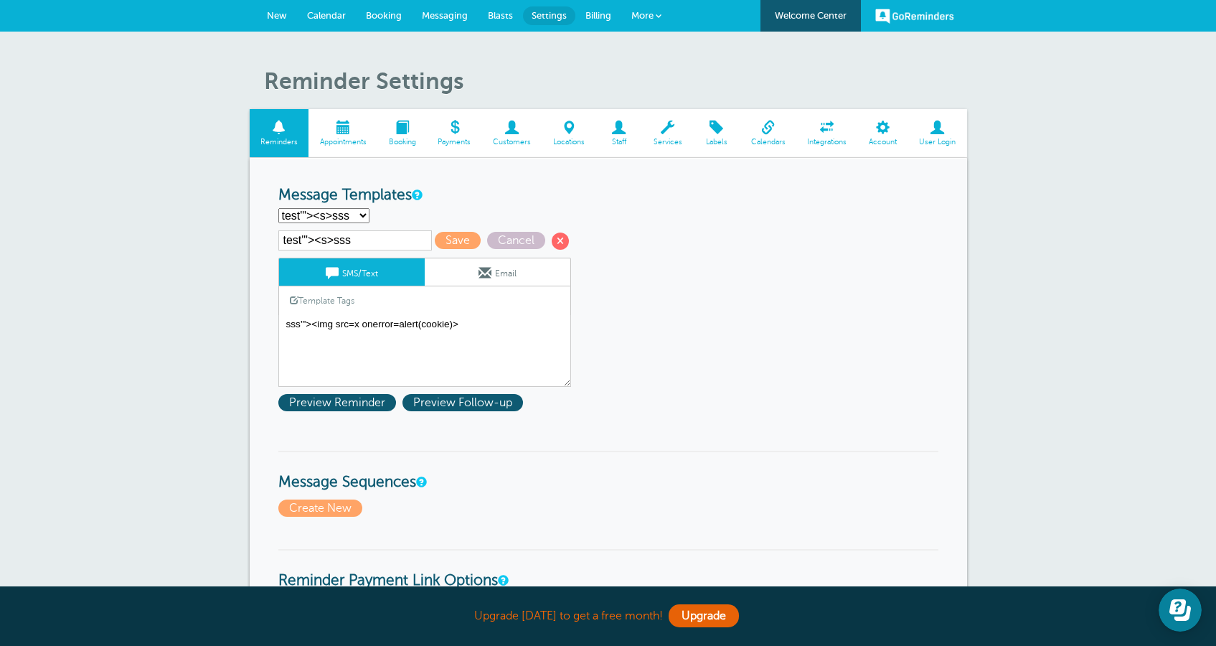
click at [334, 301] on link "Template Tags" at bounding box center [322, 300] width 86 height 28
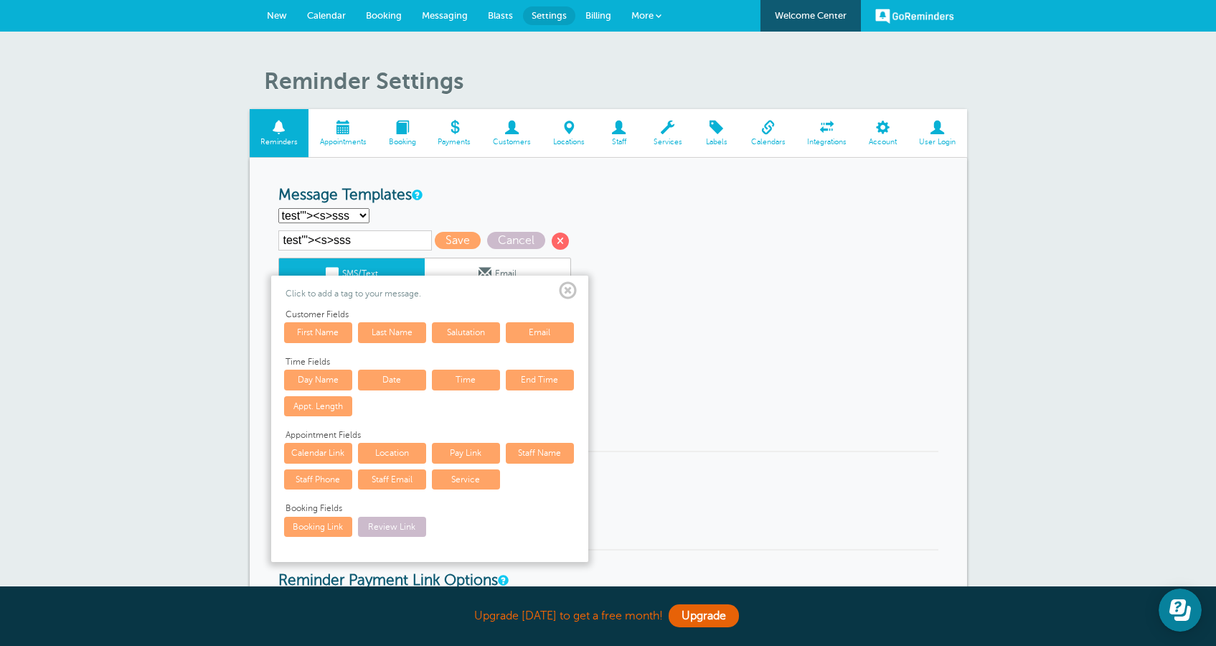
click at [400, 523] on link "Review Link" at bounding box center [392, 527] width 68 height 20
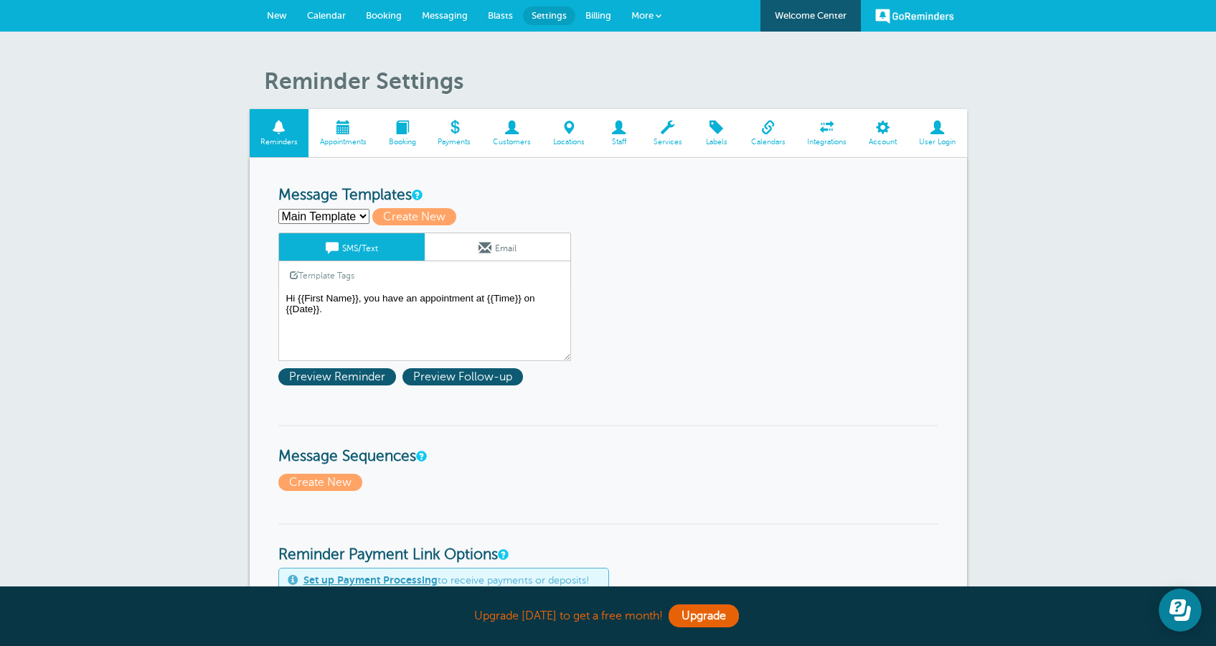
click at [325, 14] on span "Calendar" at bounding box center [326, 15] width 39 height 11
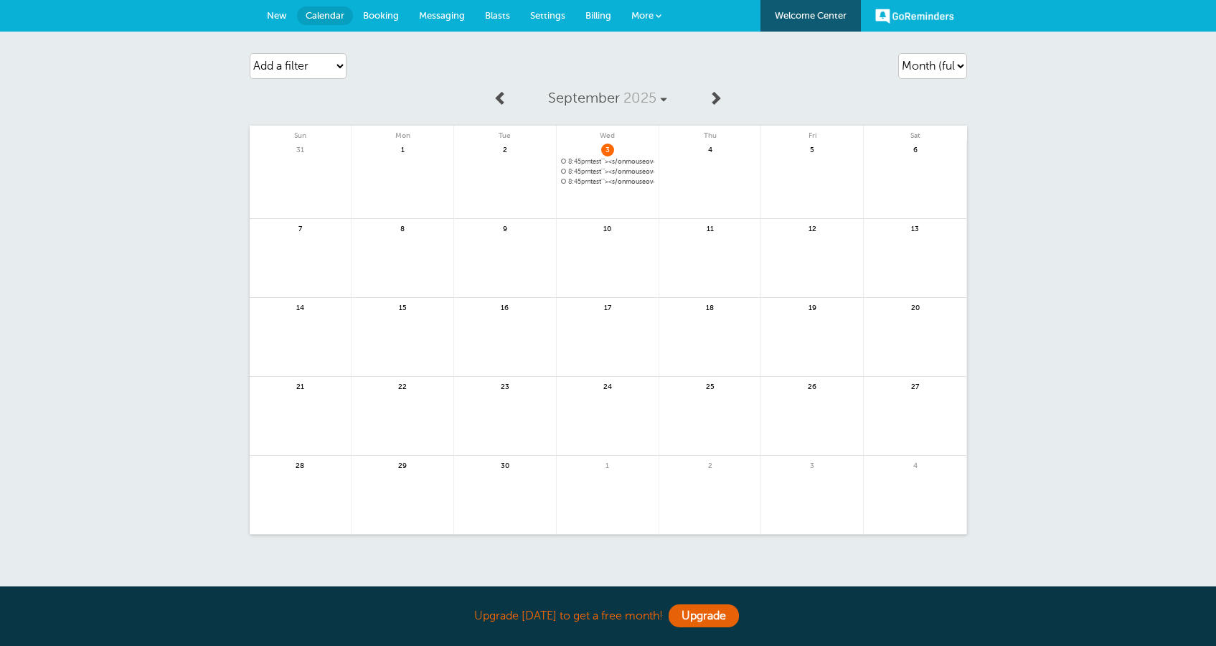
click at [606, 161] on span "8:45pm test'"><s/onmouseover=alert(cookie)>" at bounding box center [607, 162] width 93 height 8
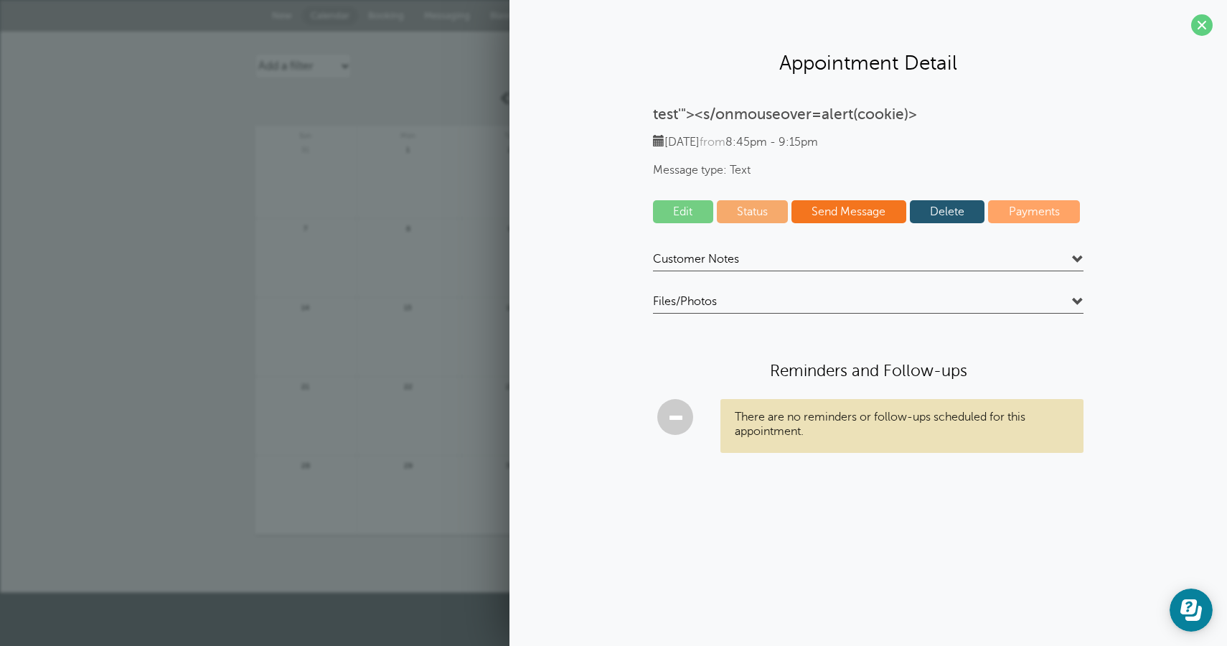
click at [731, 252] on div "test'"><s/onmouseover=alert(cookie)> [DATE] from 8:45pm - 9:15pm Message type: …" at bounding box center [868, 291] width 689 height 370
click at [758, 263] on h4 "Customer Notes" at bounding box center [868, 261] width 431 height 19
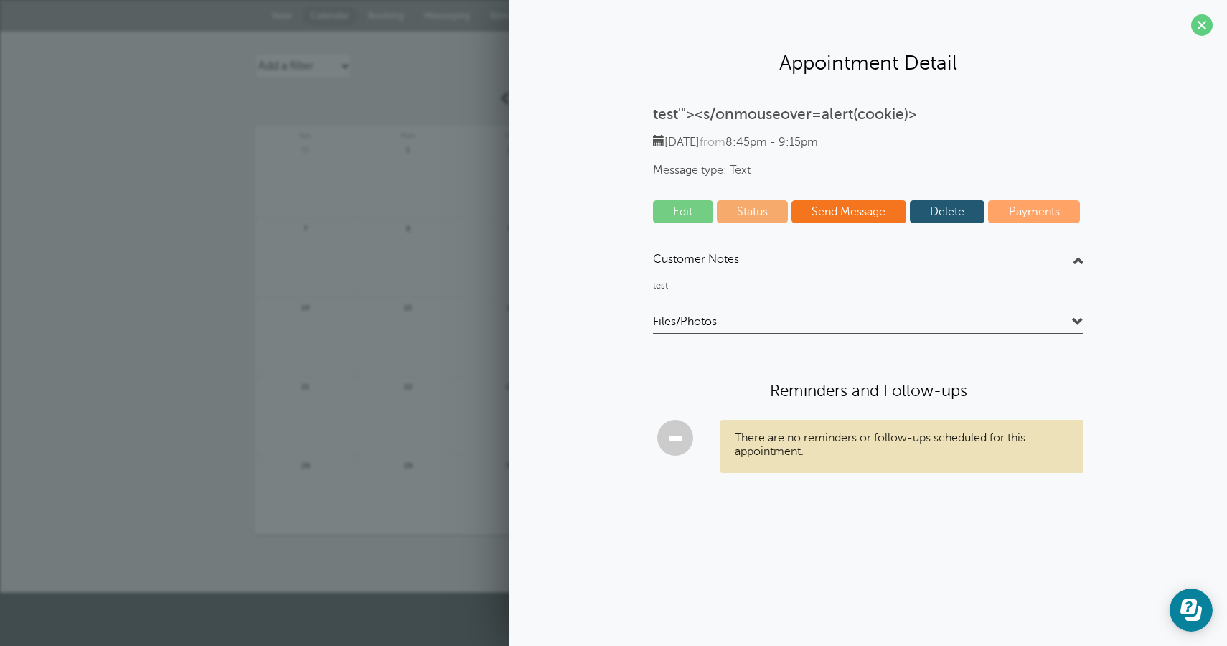
click at [680, 285] on p "test" at bounding box center [868, 286] width 431 height 11
click at [712, 316] on span "Files/Photos" at bounding box center [685, 321] width 64 height 14
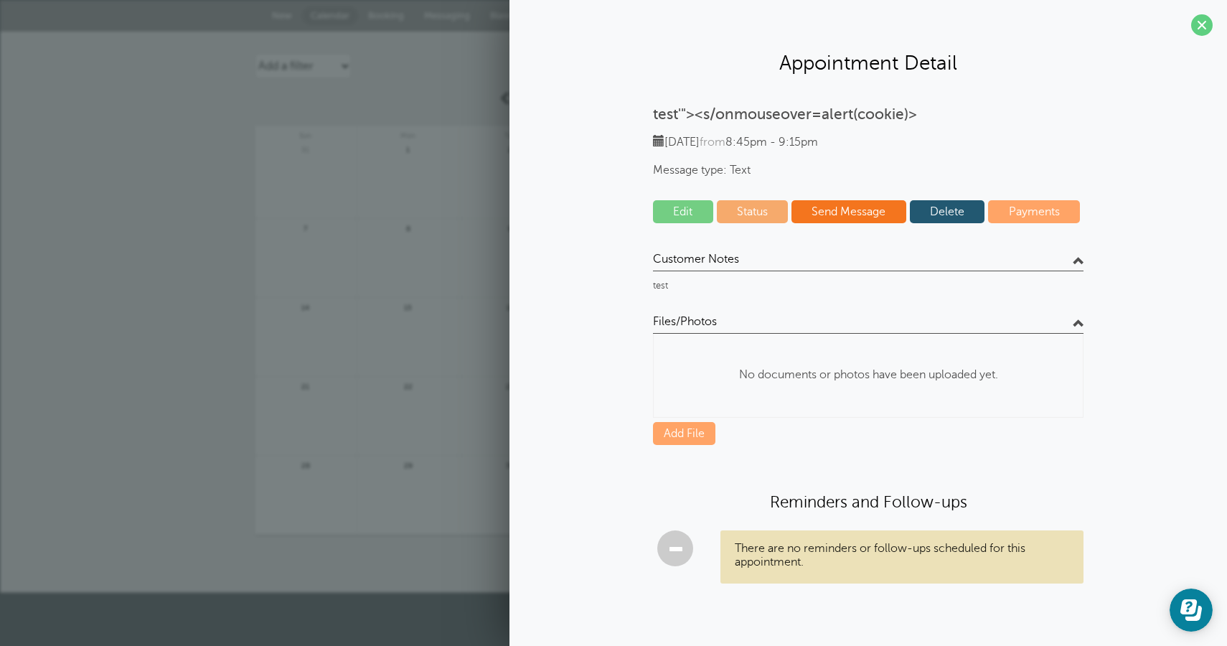
click at [182, 441] on div "Agenda Day Week Month (full view) Month (condensed) Add a filter Customer Searc…" at bounding box center [613, 312] width 1227 height 561
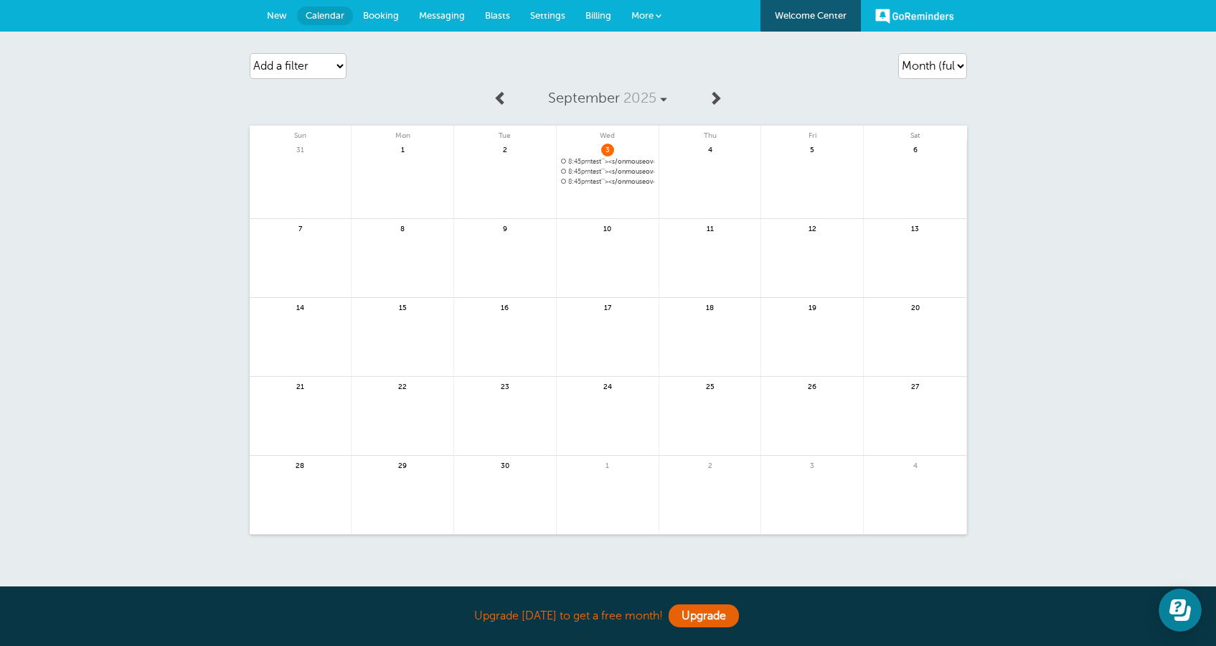
click at [638, 164] on span "8:45pm test'"><s/onmouseover=alert(cookie)>" at bounding box center [607, 162] width 93 height 8
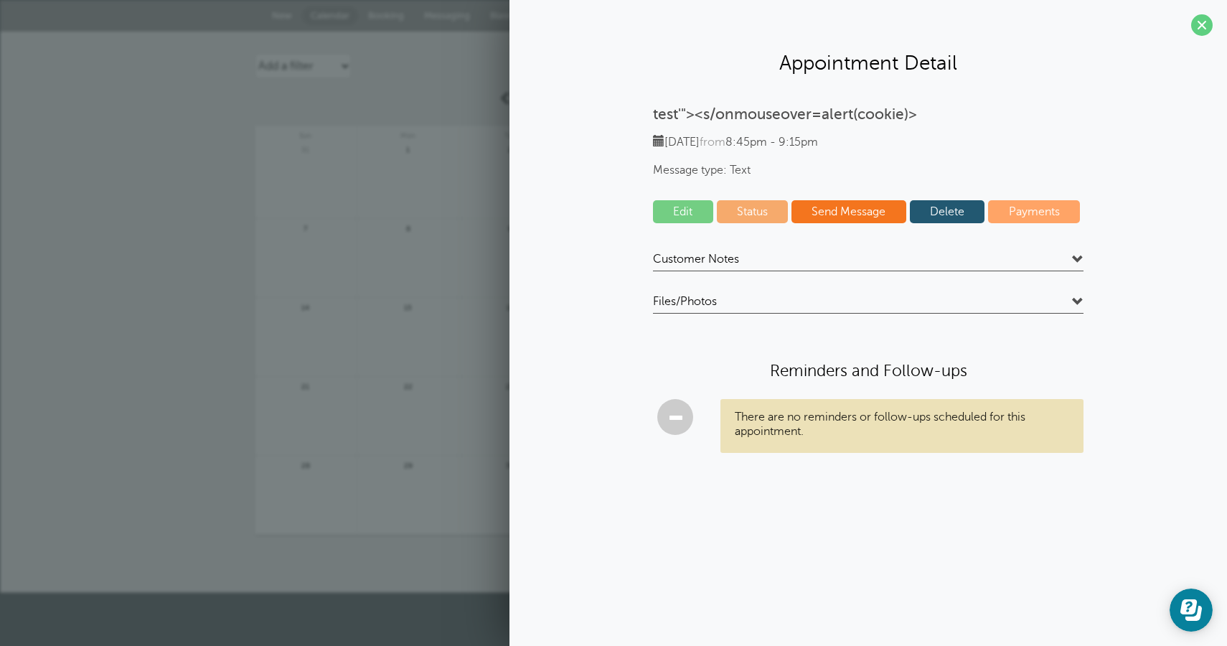
click at [810, 286] on div "Customer Notes test Files/Photos Type Name All File Types" at bounding box center [868, 364] width 431 height 224
click at [759, 293] on div "Customer Notes test Files/Photos Type Name All File Types" at bounding box center [868, 364] width 431 height 224
click at [715, 296] on span "Files/Photos" at bounding box center [685, 301] width 64 height 14
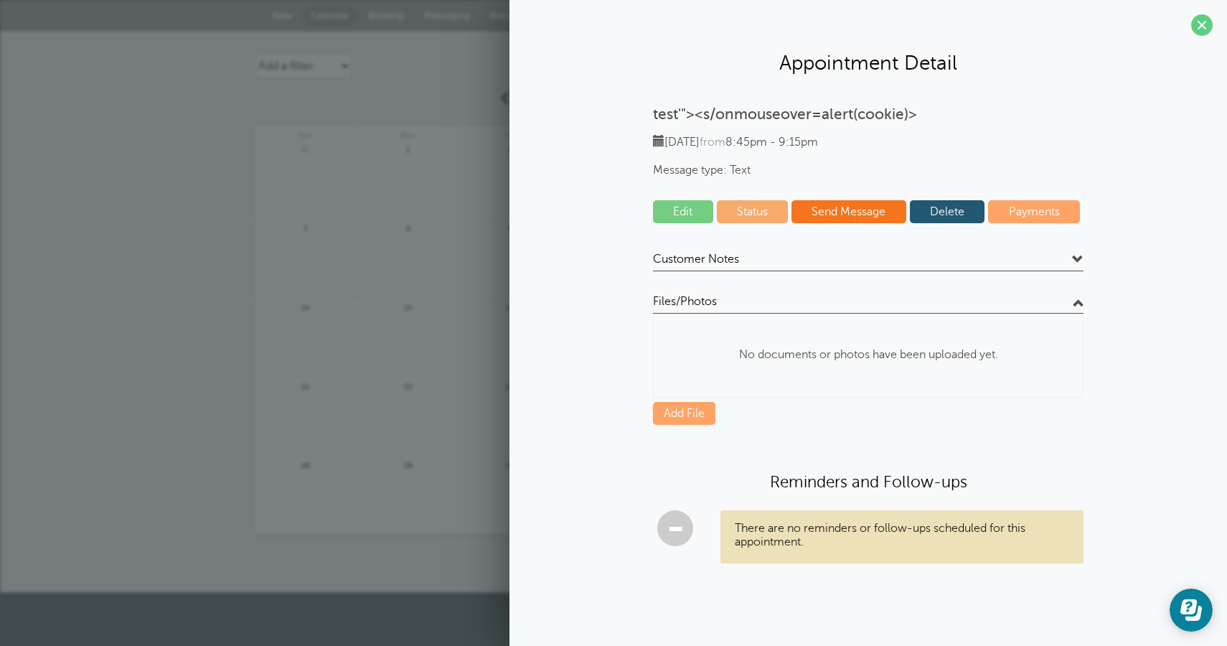
click at [682, 426] on div "Customer Notes test Files/Photos Type Name All File Types" at bounding box center [868, 419] width 431 height 334
click at [686, 411] on link "Add File" at bounding box center [684, 413] width 62 height 23
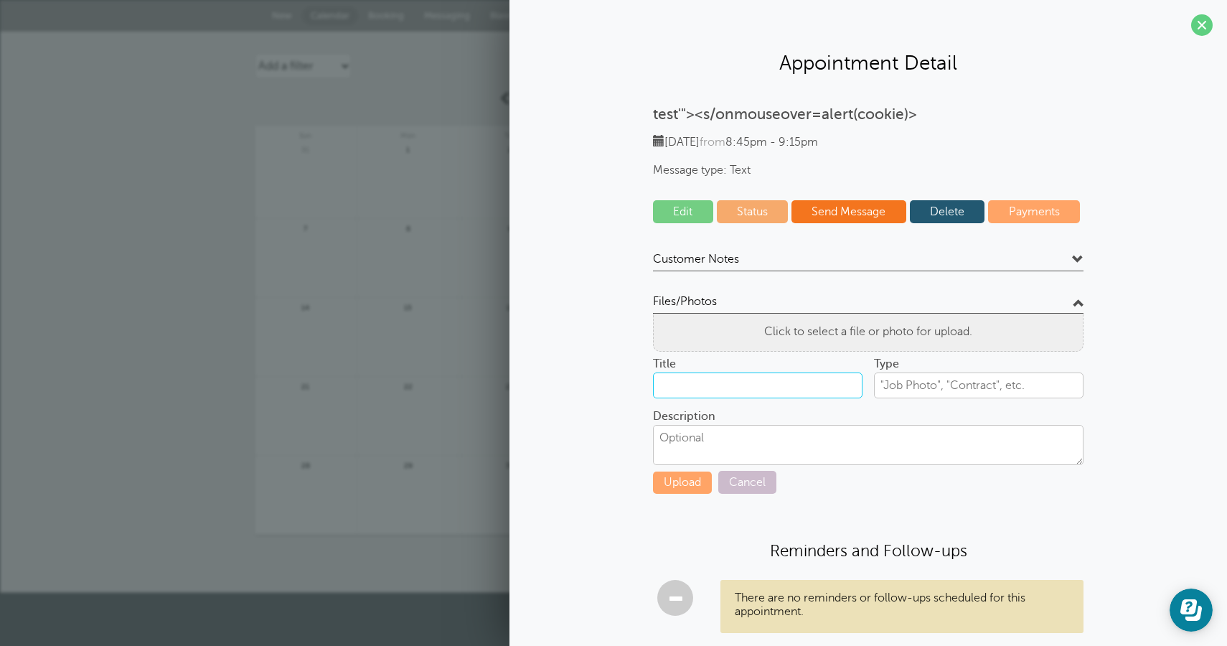
click at [741, 392] on input "Title" at bounding box center [758, 385] width 210 height 26
type input "sss"
click at [920, 392] on input "text" at bounding box center [979, 385] width 210 height 26
type input "ss"
click at [786, 432] on textarea "Description" at bounding box center [868, 445] width 431 height 40
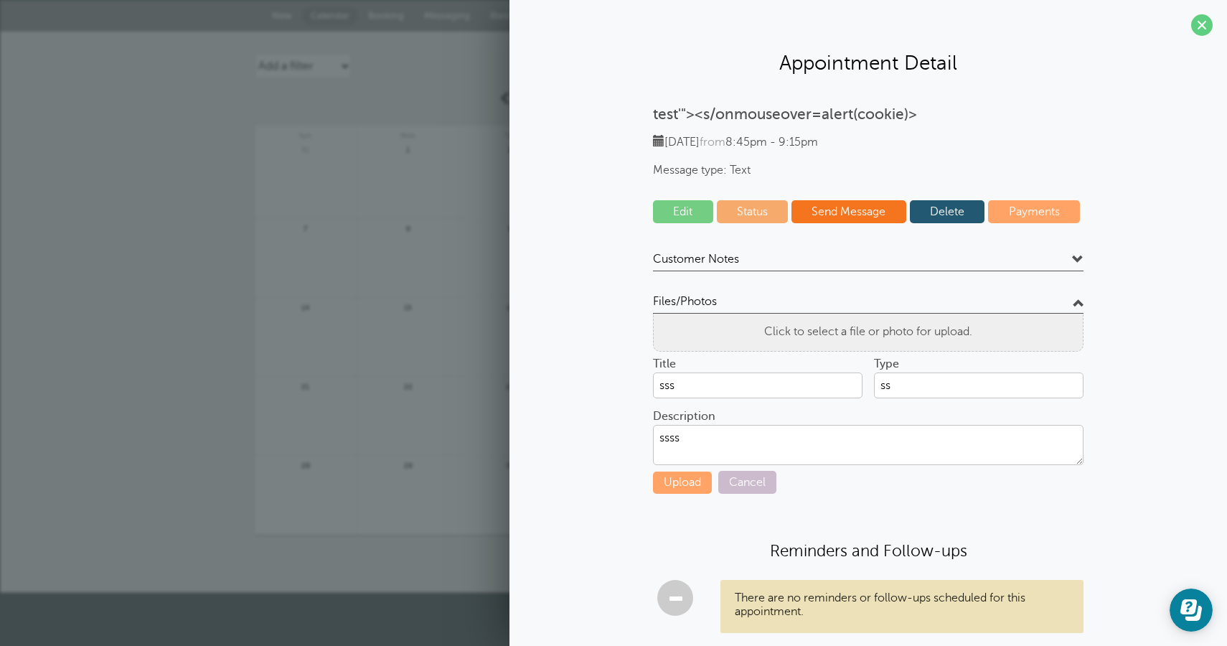
type textarea "ssss"
click at [678, 482] on button "Upload" at bounding box center [682, 483] width 59 height 22
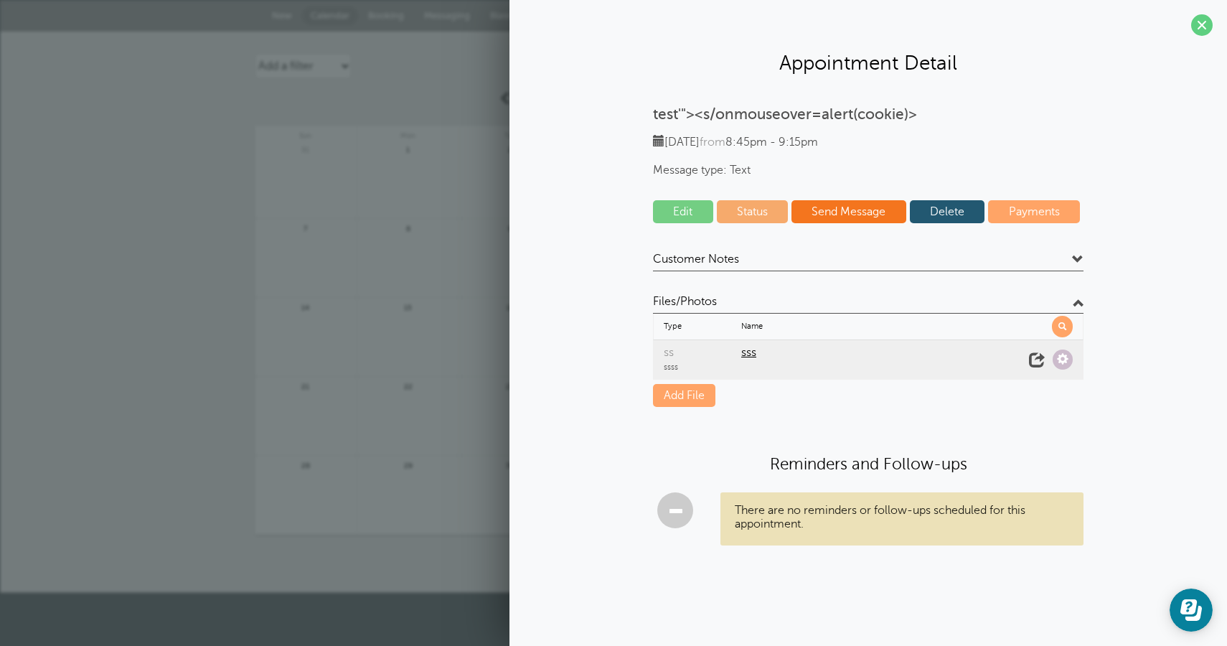
click at [754, 351] on span "sss" at bounding box center [880, 353] width 278 height 14
